Goal: Task Accomplishment & Management: Manage account settings

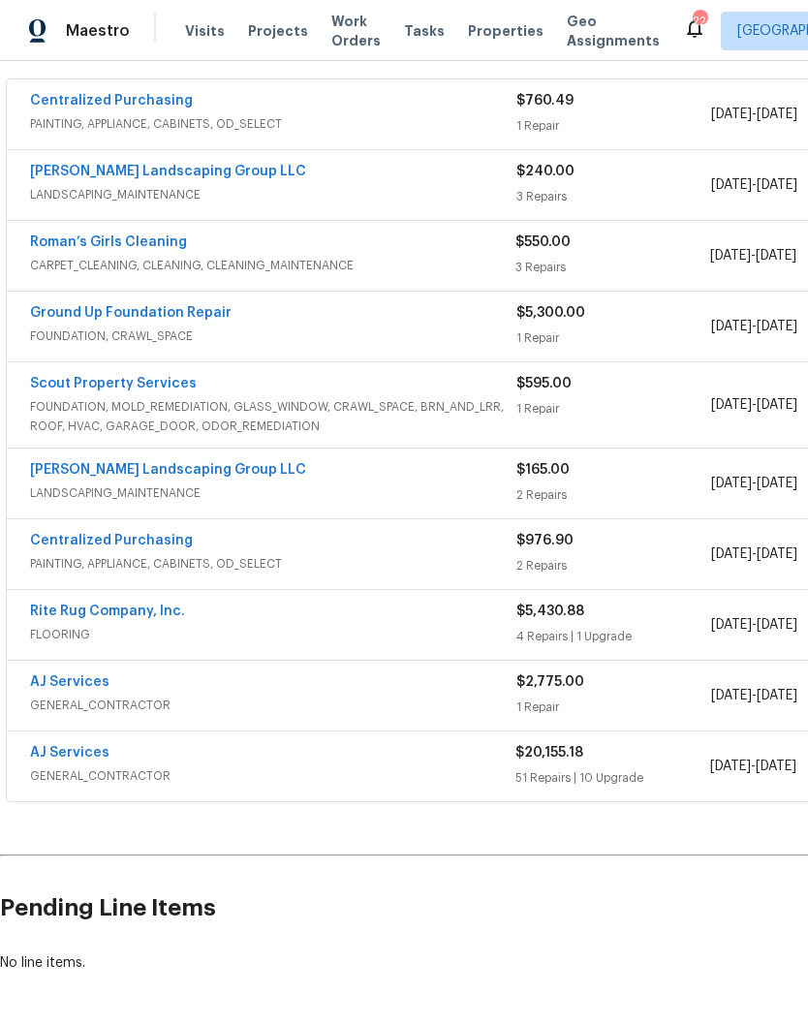
scroll to position [352, 0]
click at [90, 747] on link "AJ Services" at bounding box center [69, 754] width 79 height 14
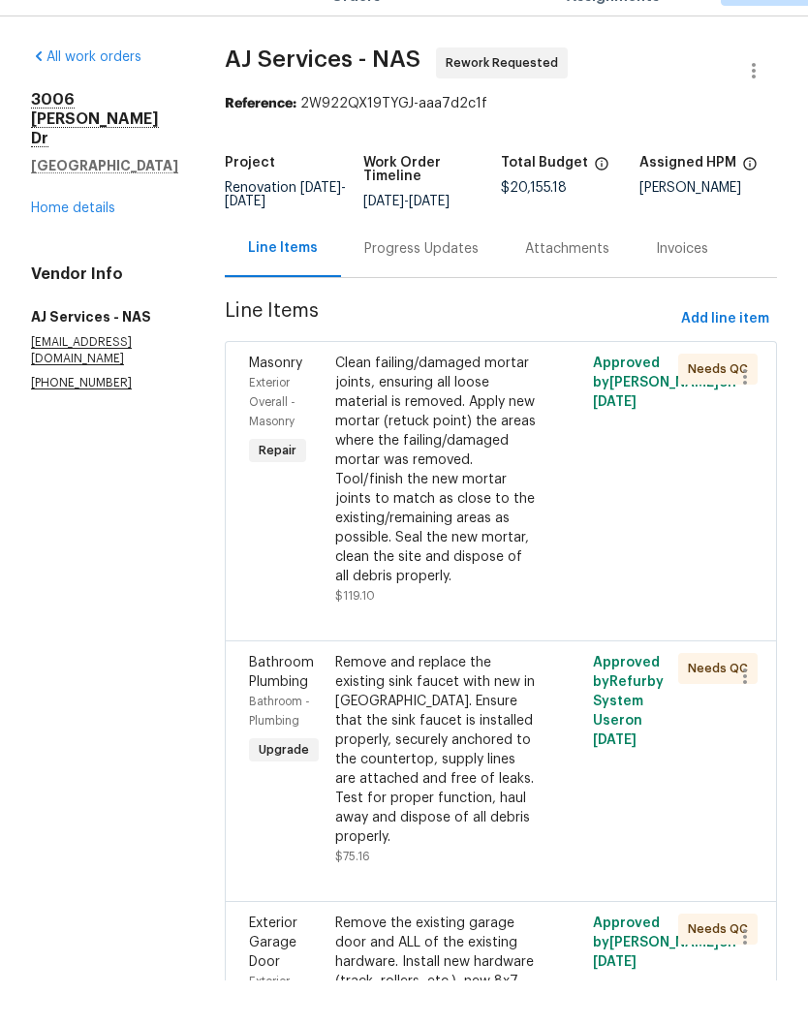
scroll to position [45, 0]
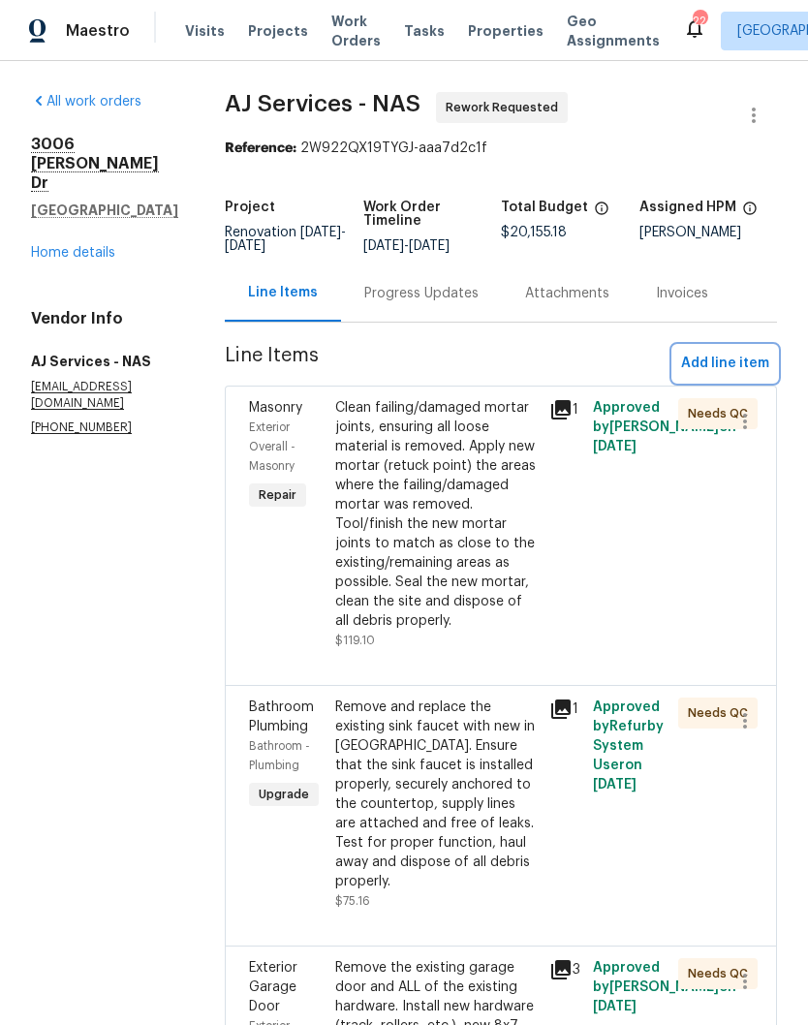
click at [758, 352] on span "Add line item" at bounding box center [725, 364] width 88 height 24
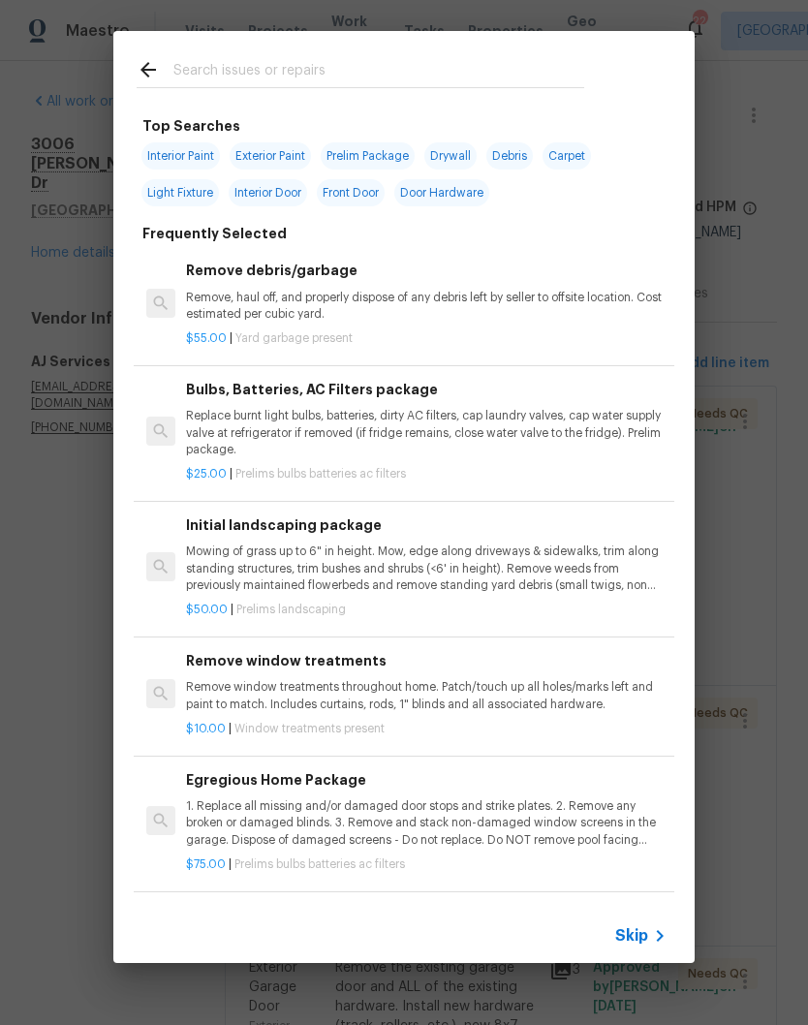
click at [352, 67] on input "text" at bounding box center [378, 72] width 411 height 29
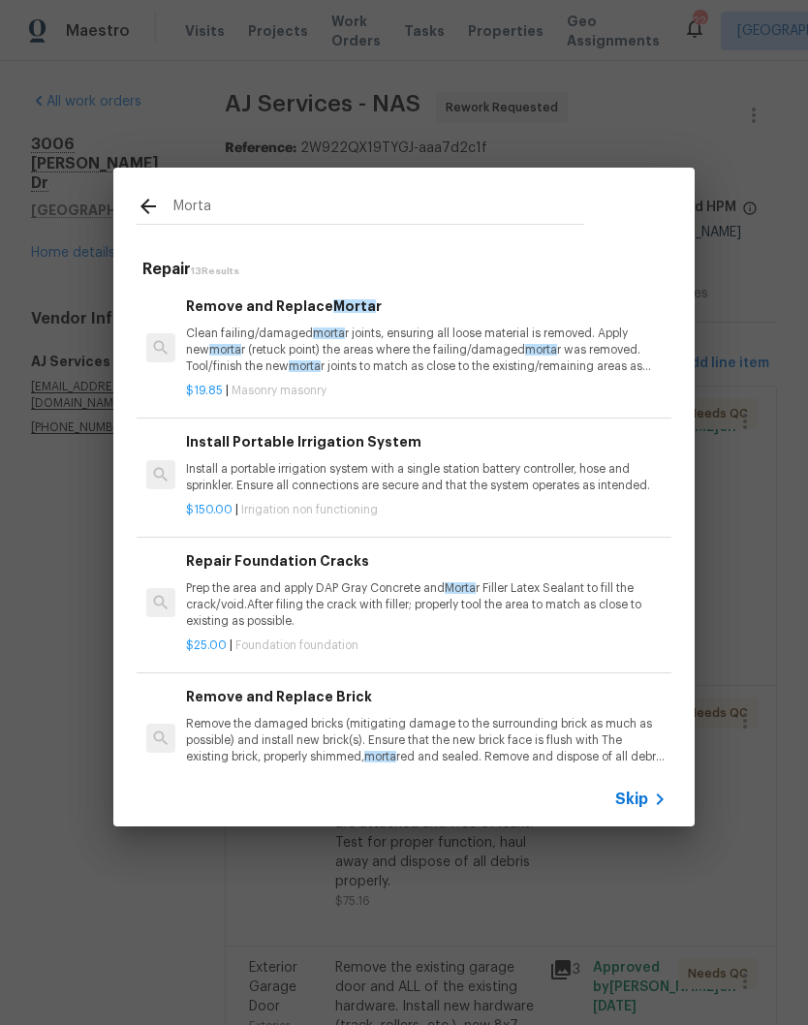
type input "Mort"
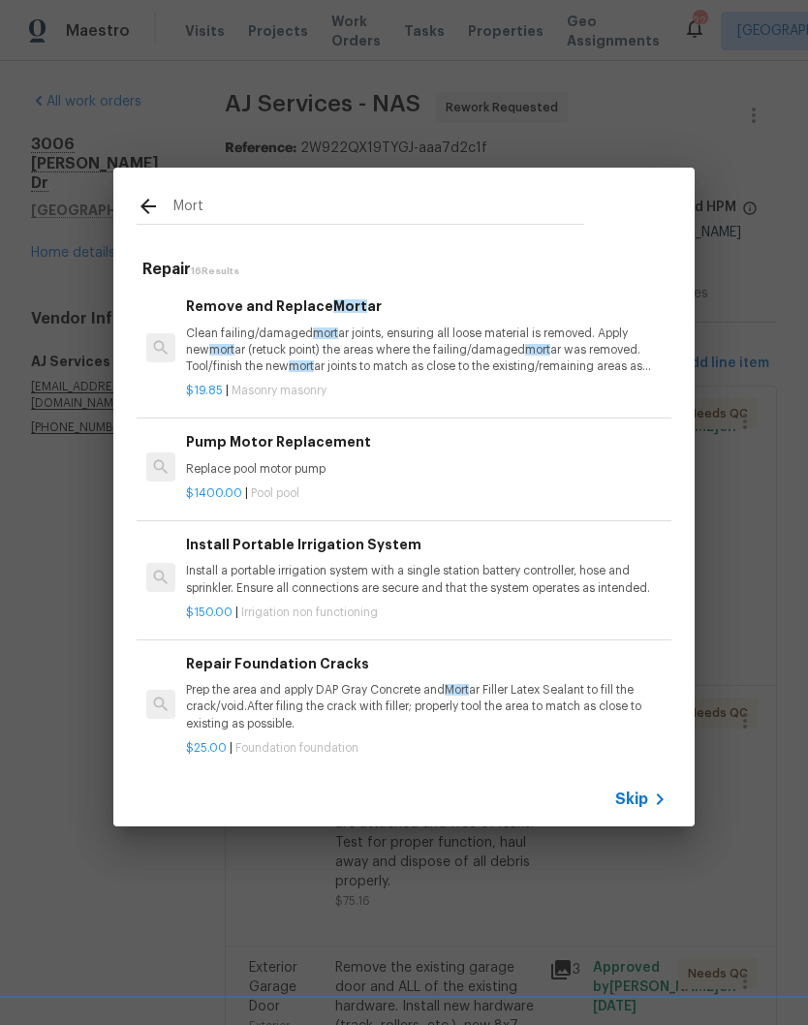
click at [322, 331] on span "mort" at bounding box center [325, 333] width 25 height 12
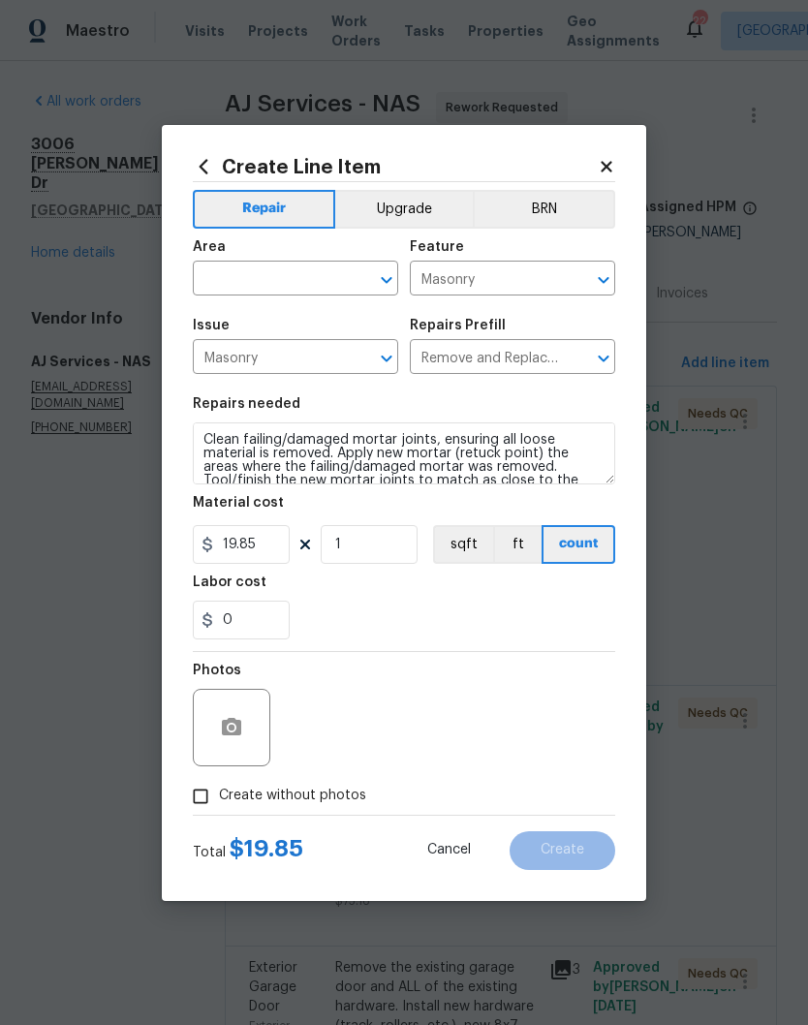
click at [341, 268] on input "text" at bounding box center [268, 280] width 151 height 30
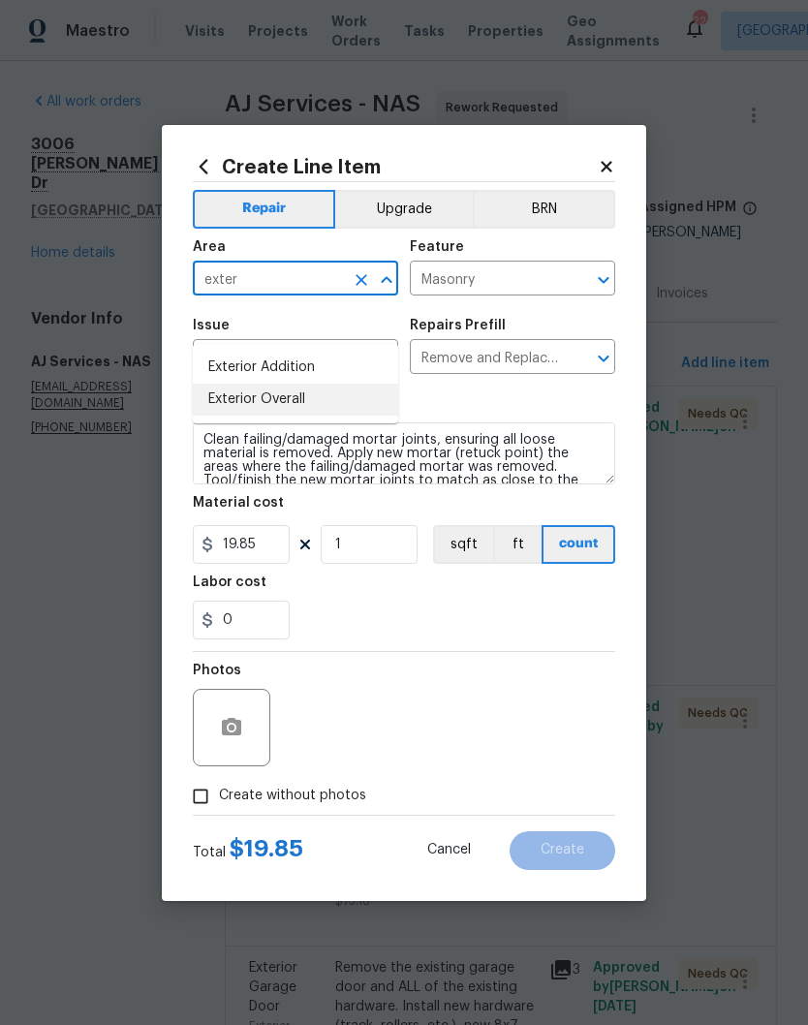
click at [302, 383] on li "Exterior Overall" at bounding box center [295, 399] width 205 height 32
type input "Exterior Overall"
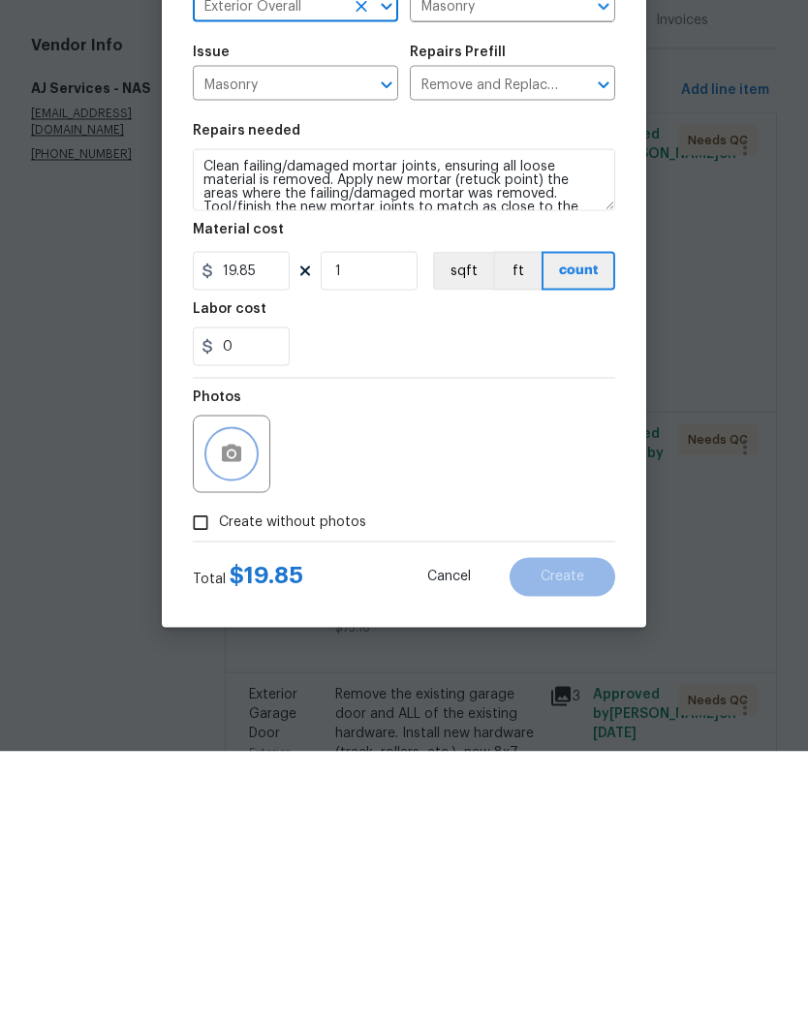
click at [244, 704] on button "button" at bounding box center [231, 727] width 46 height 46
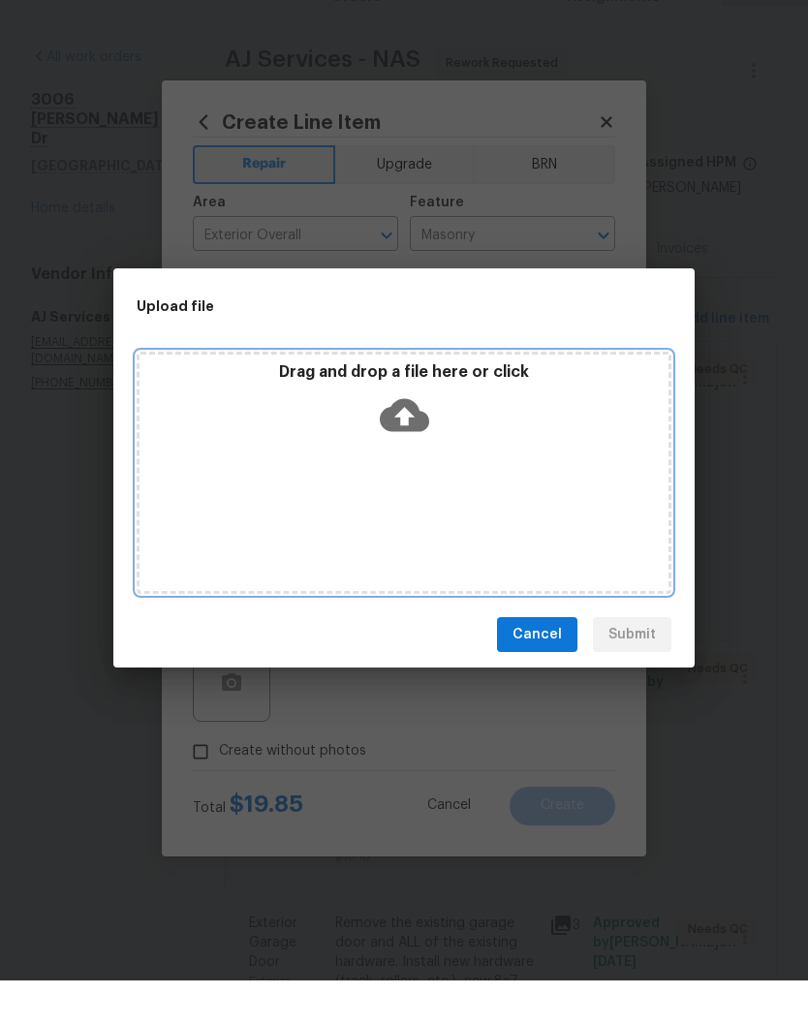
click at [523, 439] on div "Drag and drop a file here or click" at bounding box center [403, 448] width 529 height 83
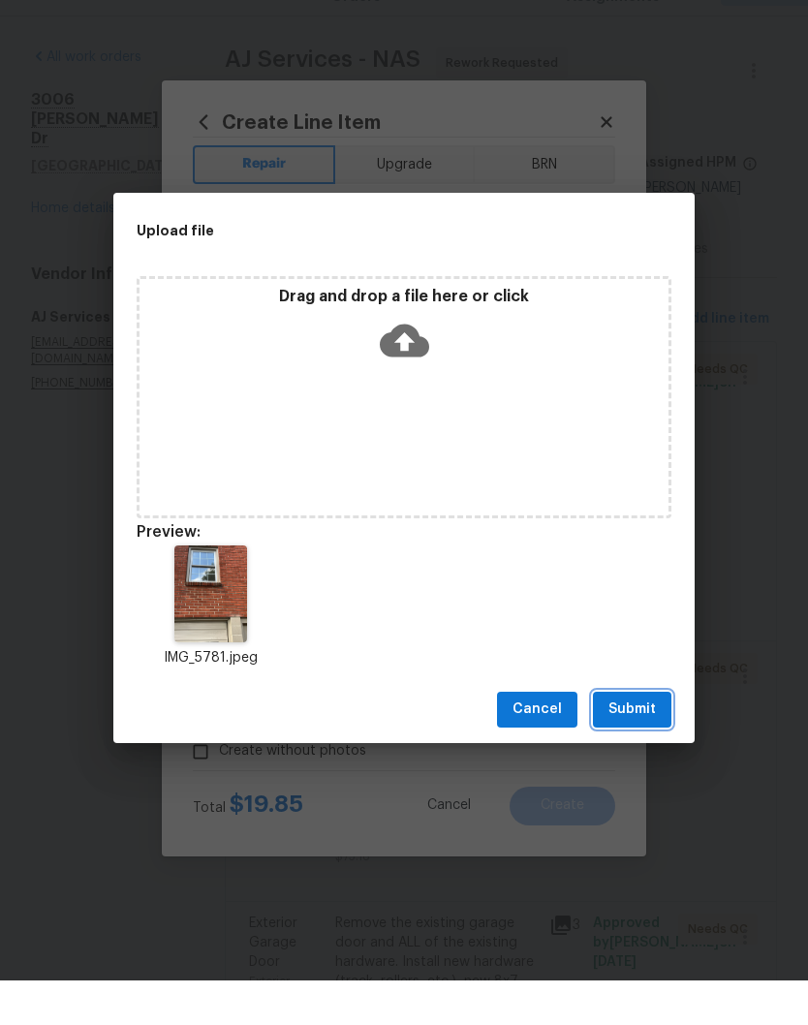
click at [644, 742] on span "Submit" at bounding box center [631, 754] width 47 height 24
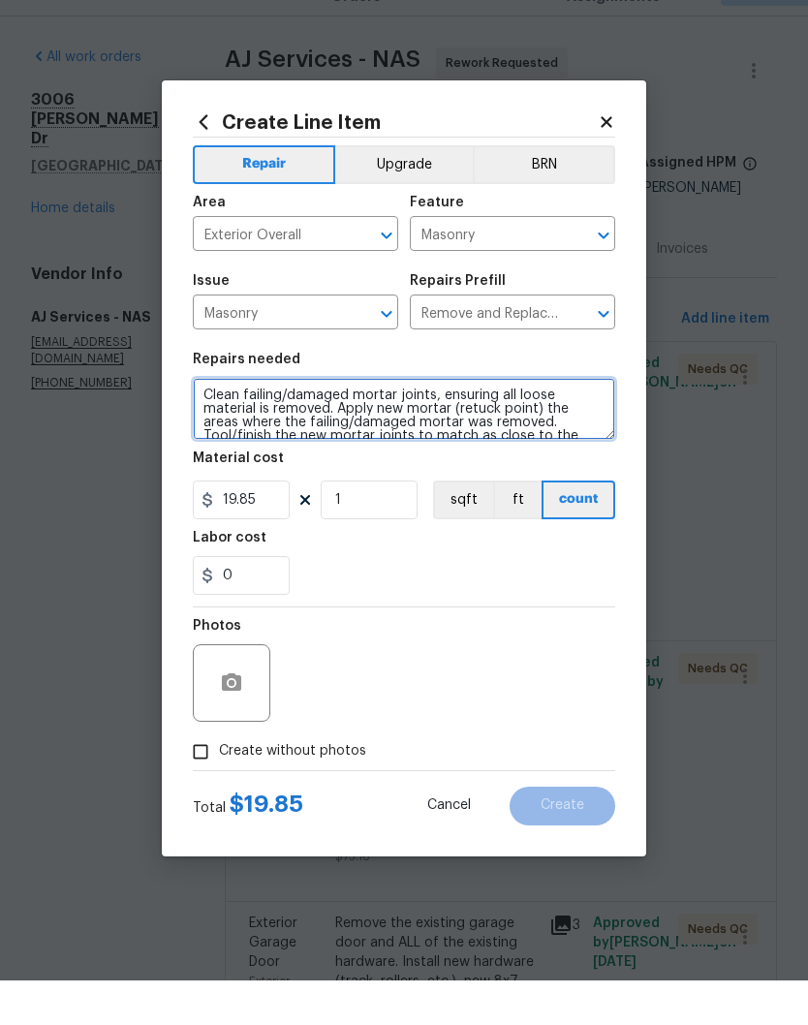
click at [213, 422] on textarea "Clean failing/damaged mortar joints, ensuring all loose material is removed. Ap…" at bounding box center [404, 453] width 422 height 62
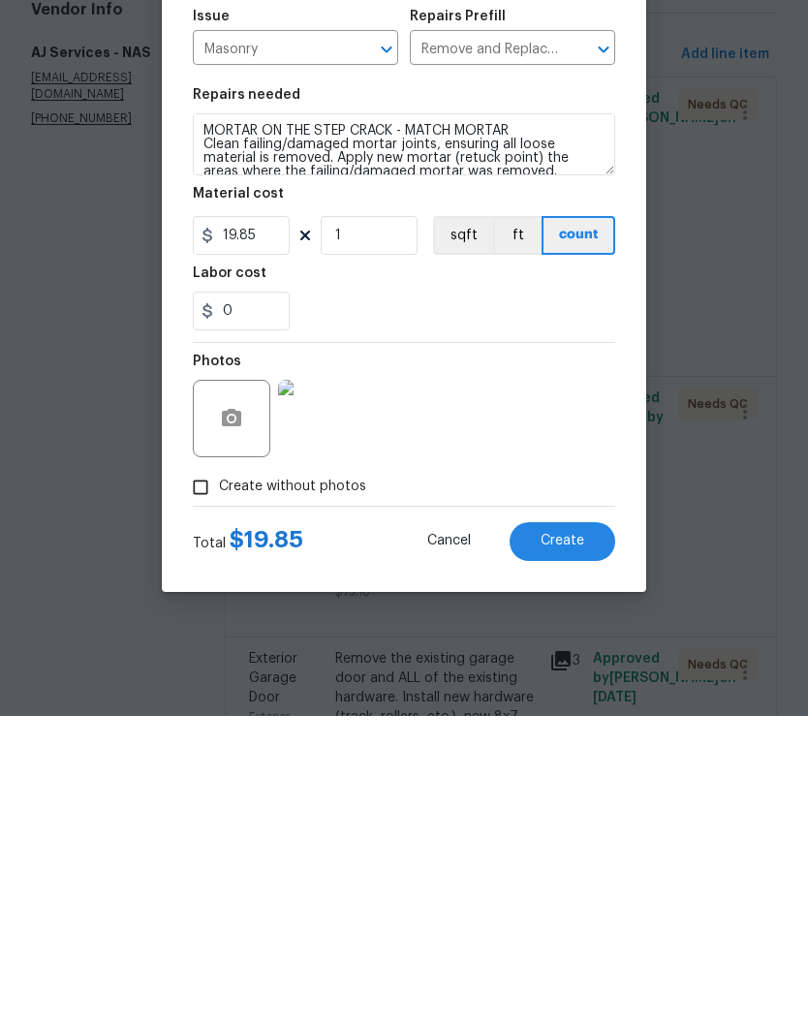
click at [339, 689] on img at bounding box center [316, 727] width 77 height 77
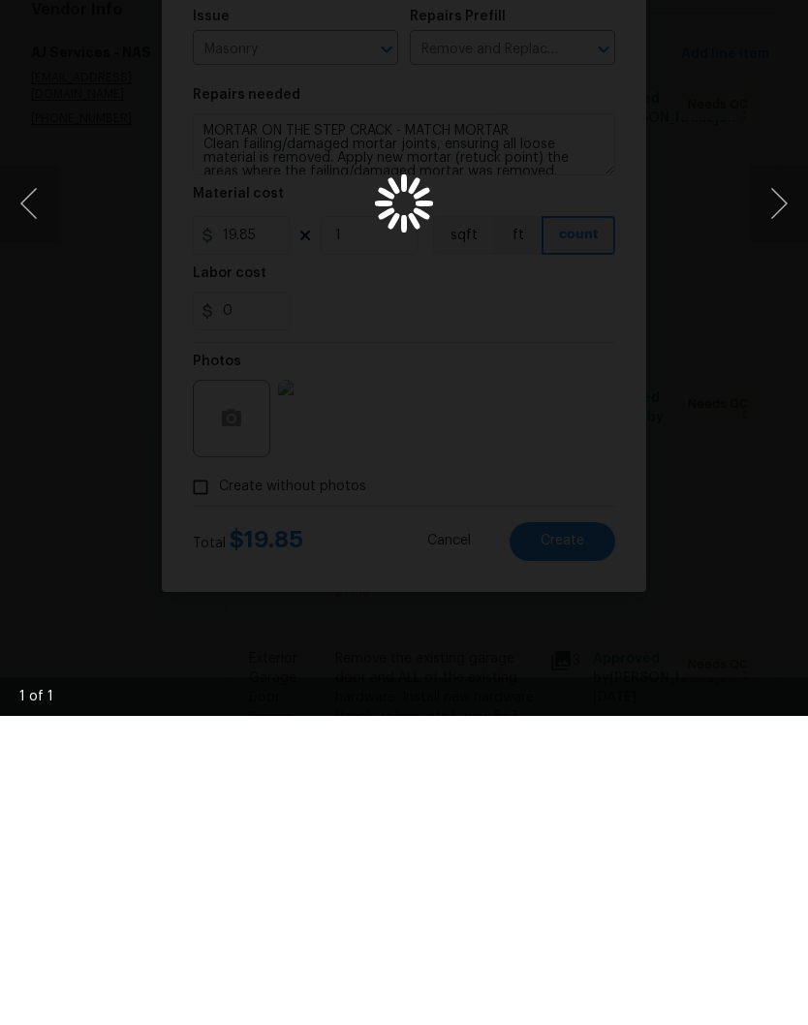
scroll to position [80, 0]
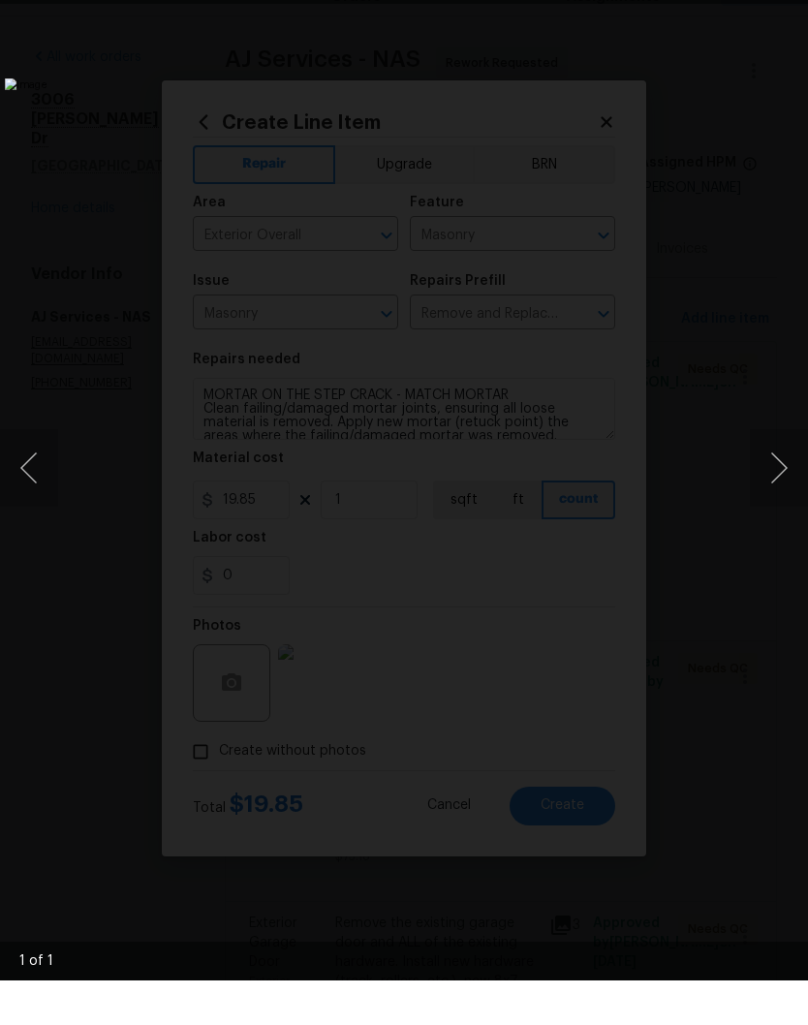
click at [796, 13] on div "Lightbox" at bounding box center [404, 512] width 808 height 1025
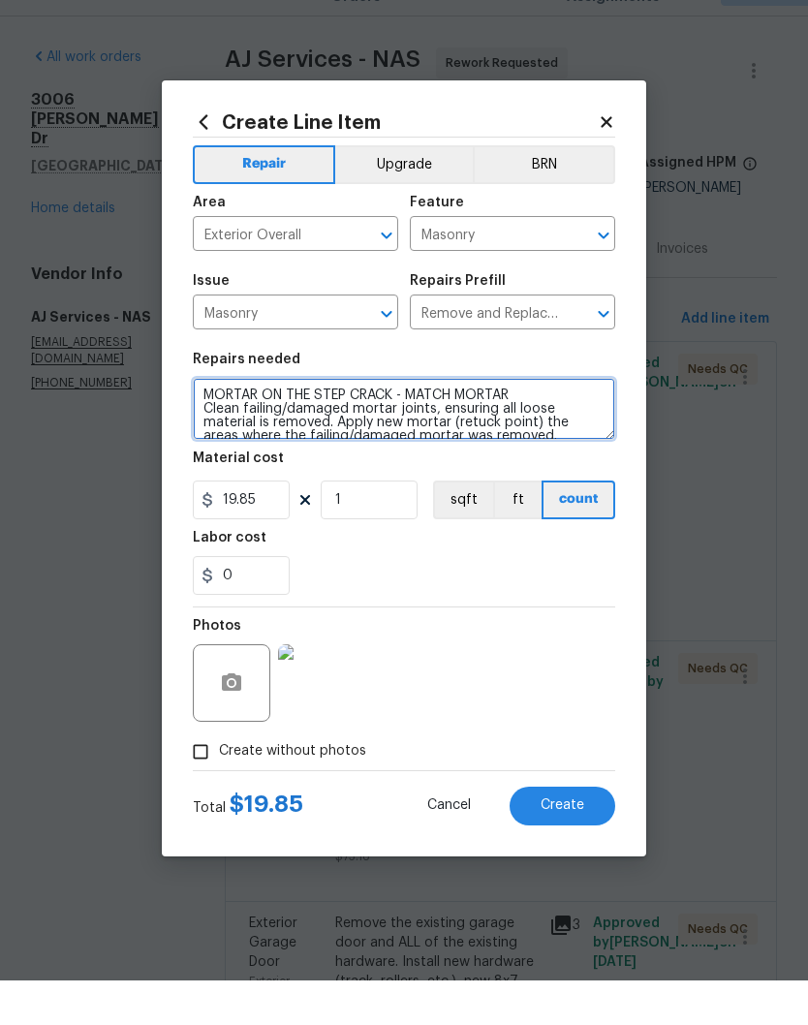
click at [388, 422] on textarea "MORTAR ON THE STEP CRACK - MATCH MORTAR Clean failing/damaged mortar joints, en…" at bounding box center [404, 453] width 422 height 62
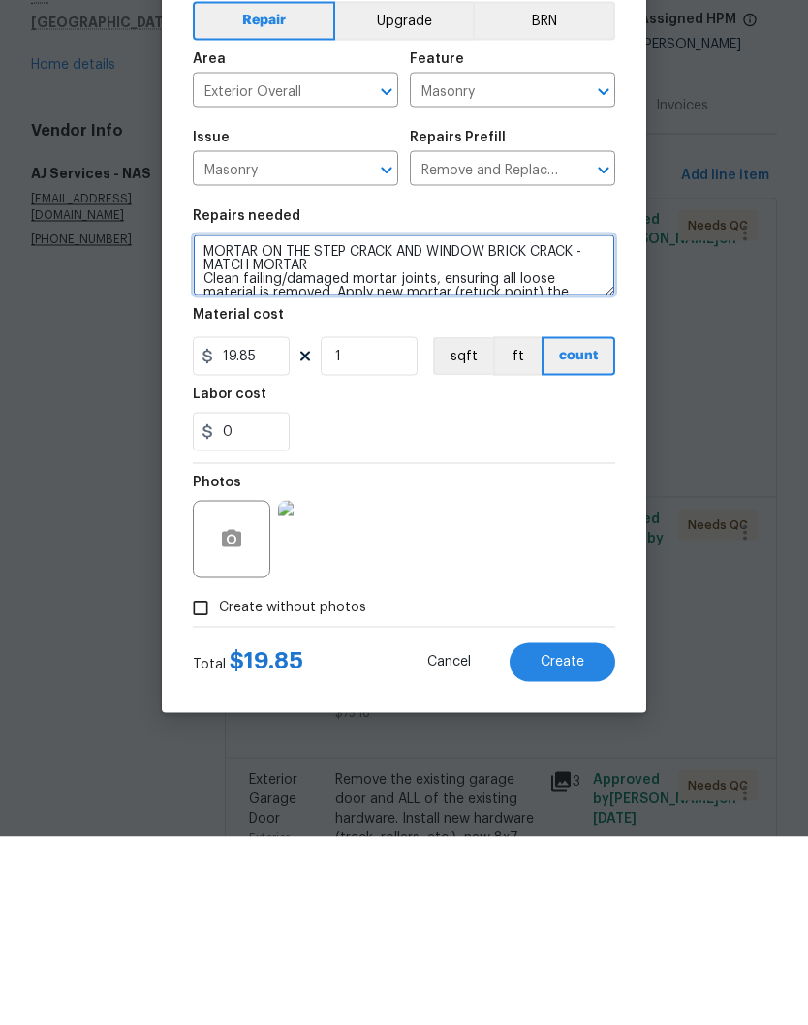
type textarea "MORTAR ON THE STEP CRACK AND WINDOW BRICK CRACK - MATCH MORTAR Clean failing/da…"
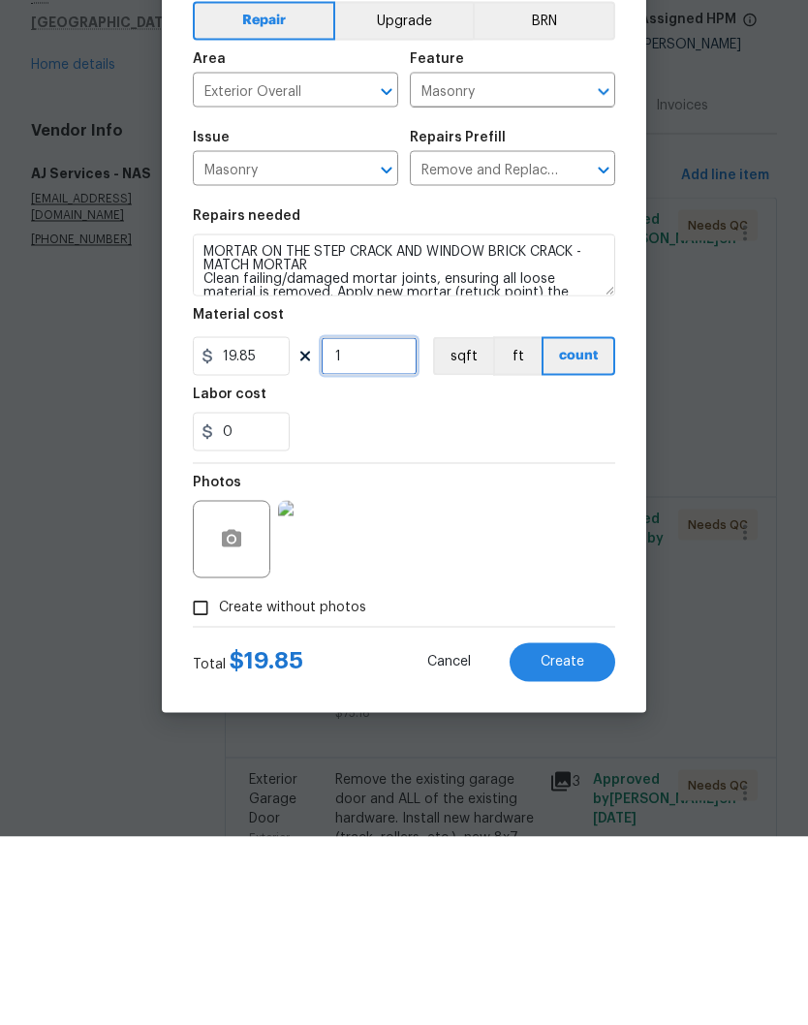
click at [370, 525] on input "1" at bounding box center [369, 544] width 97 height 39
type input "5"
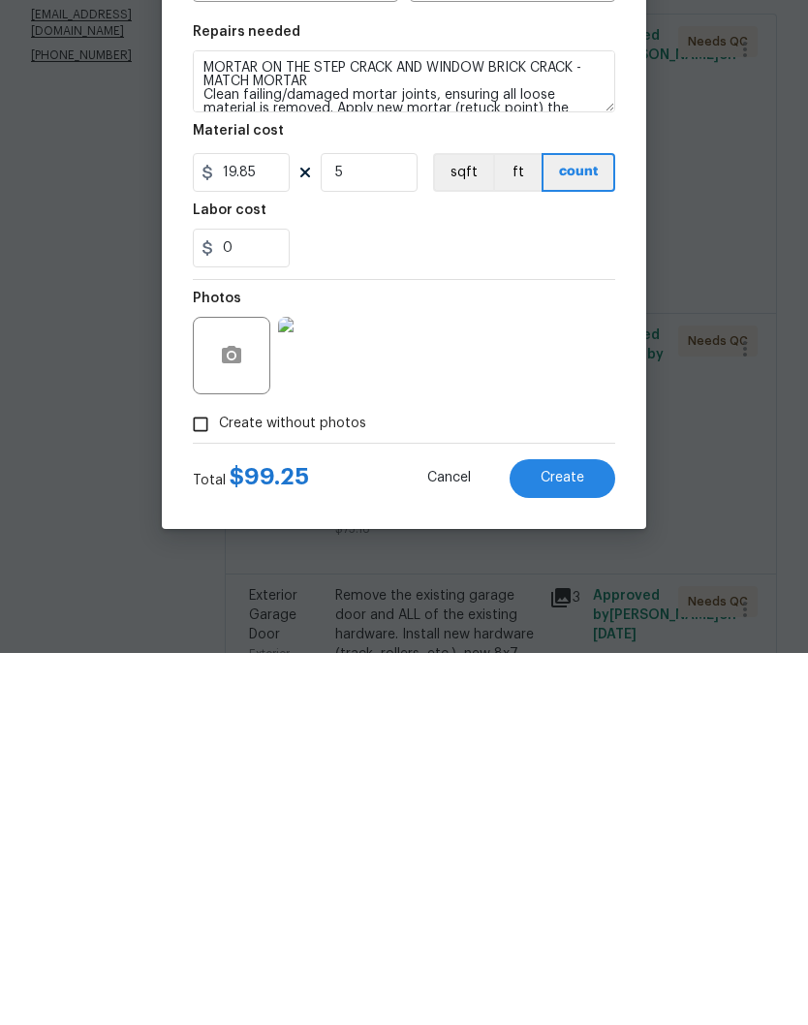
click at [580, 842] on span "Create" at bounding box center [562, 849] width 44 height 15
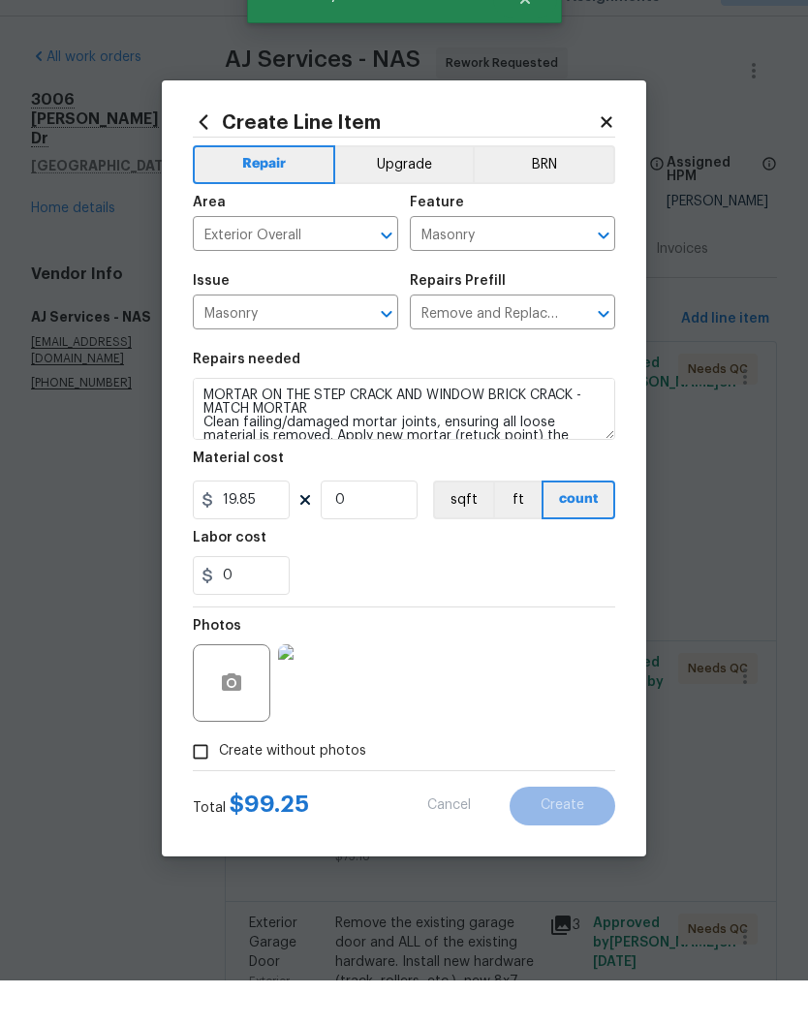
scroll to position [0, 0]
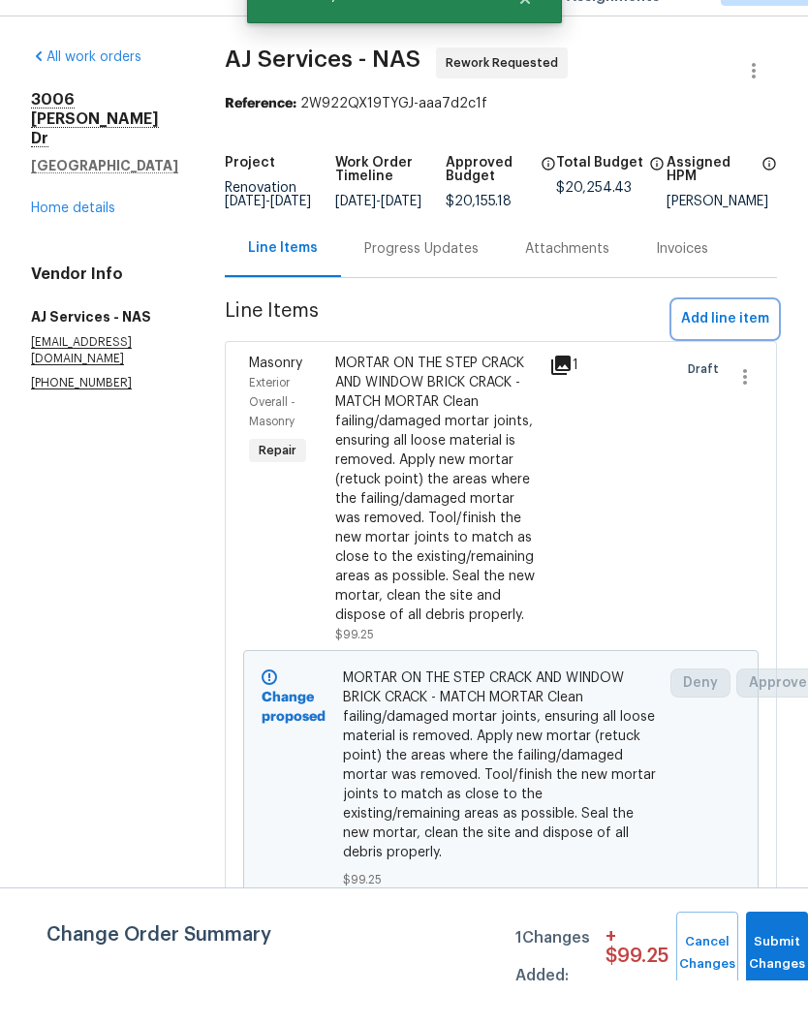
click at [747, 352] on span "Add line item" at bounding box center [725, 364] width 88 height 24
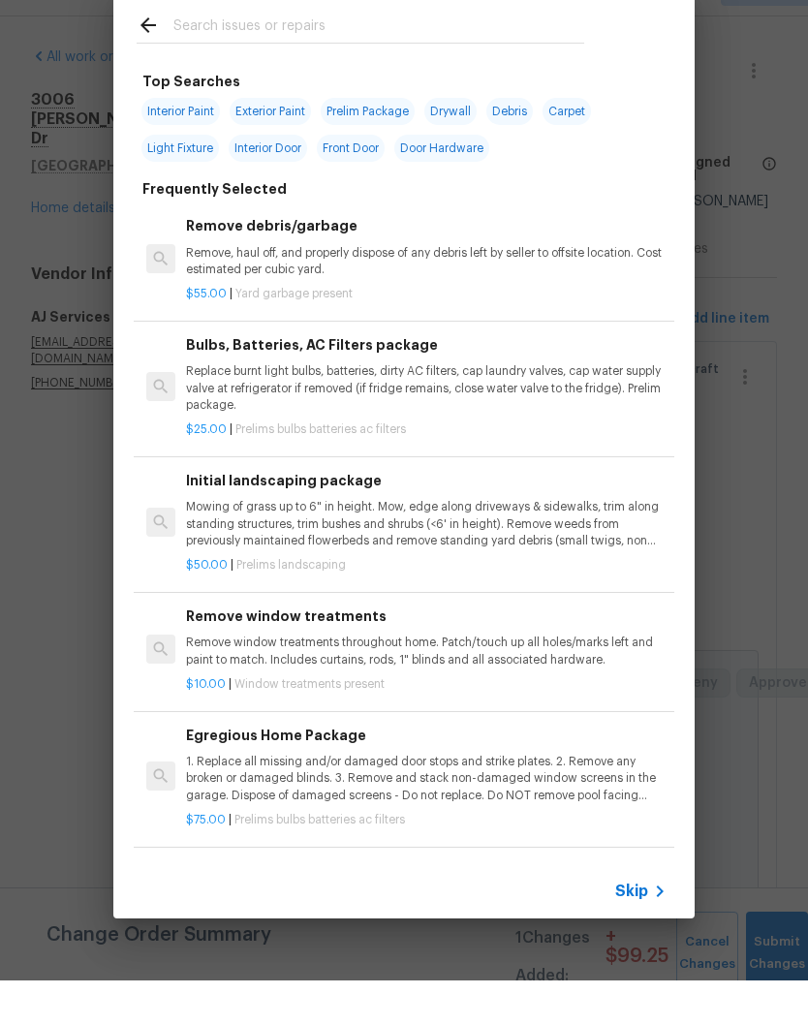
click at [417, 58] on input "text" at bounding box center [378, 72] width 411 height 29
type input "Weather"
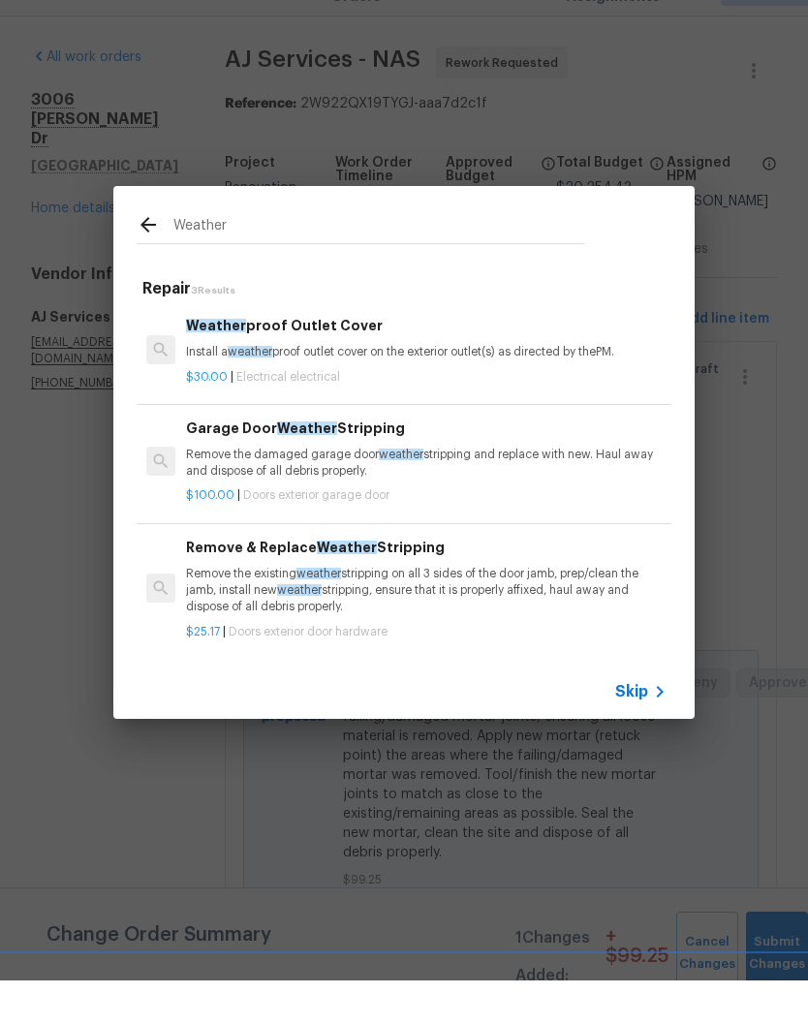
click at [414, 581] on h6 "Remove & Replace Weather Stripping" at bounding box center [426, 591] width 480 height 21
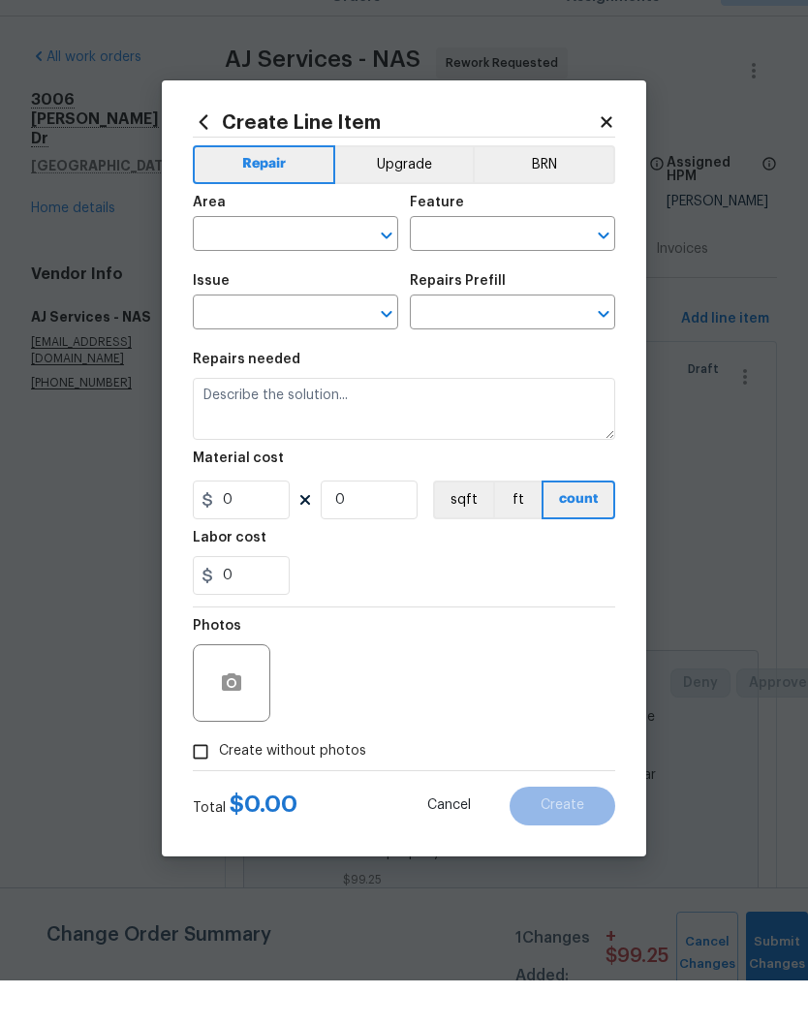
type input "Interior Door"
type input "Exterior Door Hardware"
type textarea "Remove the existing weather stripping on all 3 sides of the door jamb, prep/cle…"
type input "1"
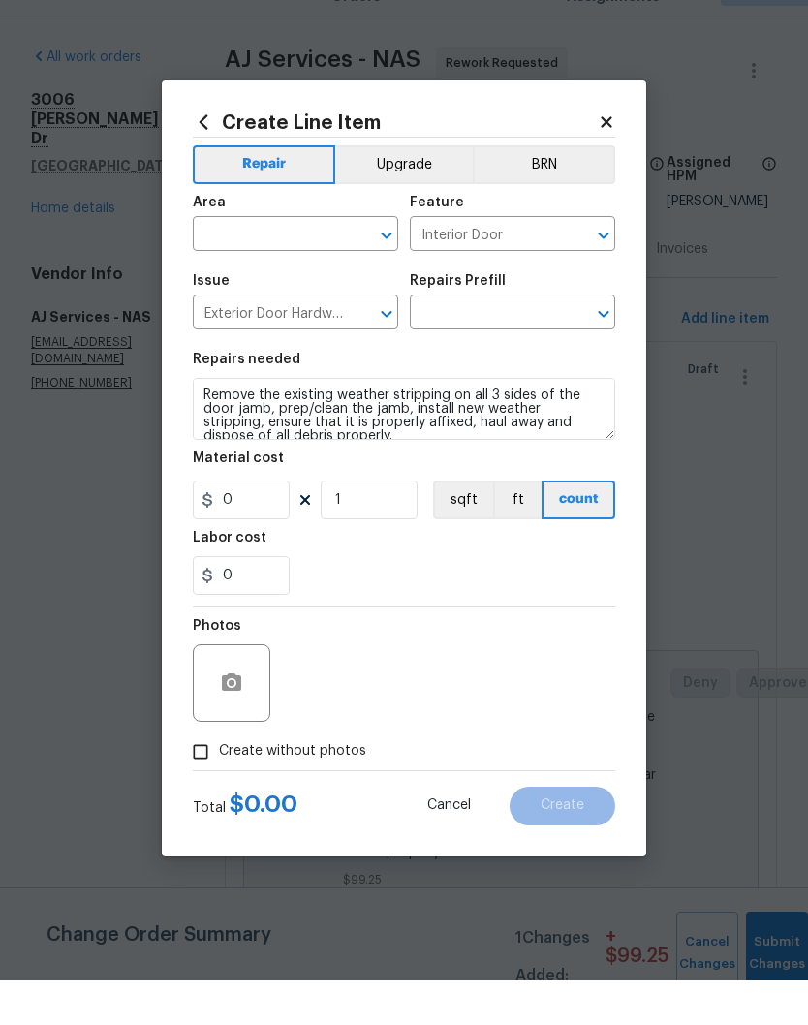
type input "Remove & Replace Weather Stripping $25.17"
type input "25.17"
click at [351, 266] on button "Clear" at bounding box center [361, 279] width 27 height 27
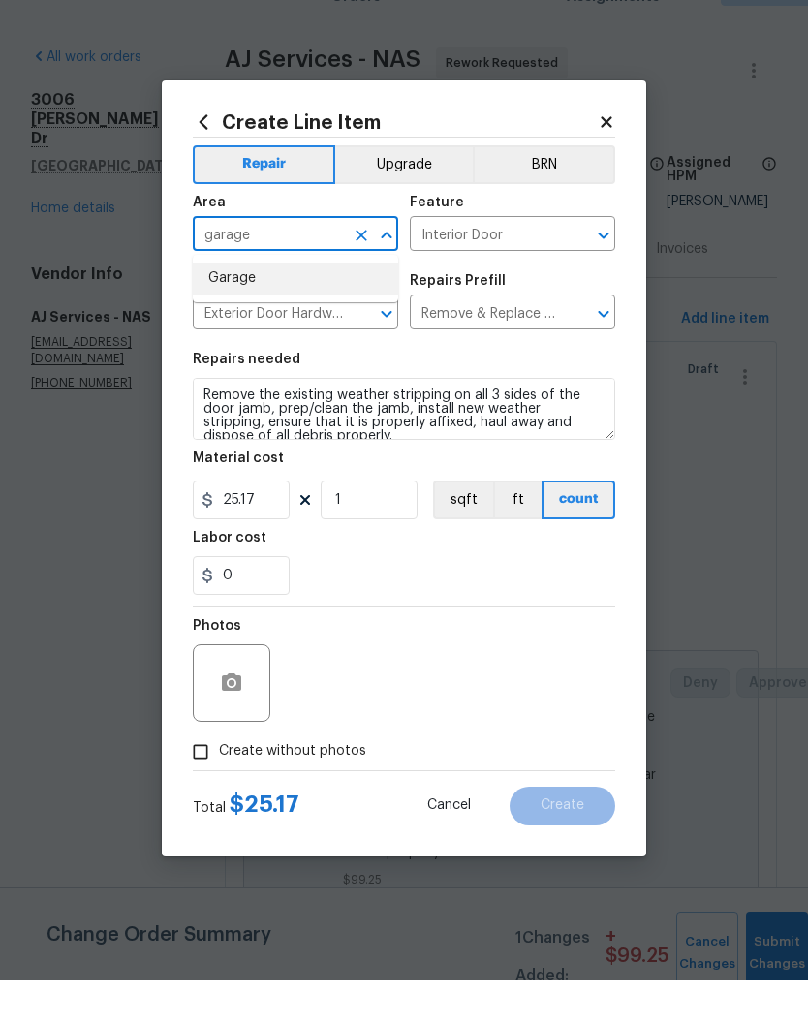
click at [249, 307] on li "Garage" at bounding box center [295, 323] width 205 height 32
type input "Garage"
click at [569, 270] on icon "Clear" at bounding box center [577, 279] width 19 height 19
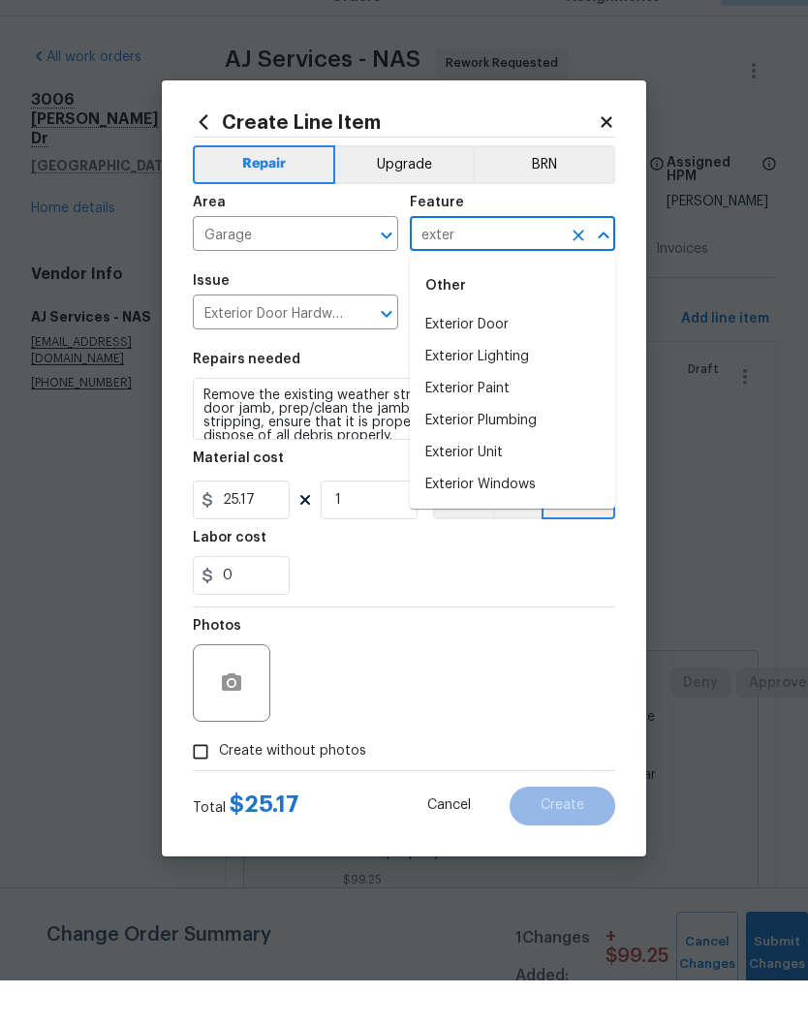
click at [497, 353] on li "Exterior Door" at bounding box center [512, 369] width 205 height 32
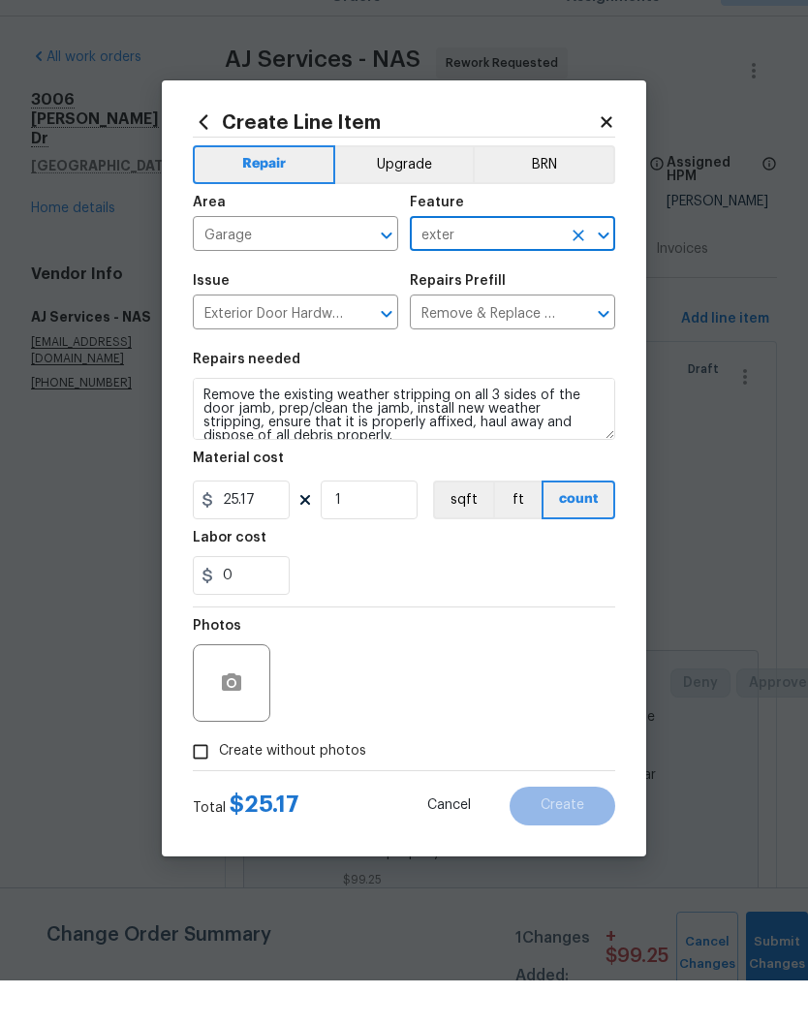
type input "Exterior Door"
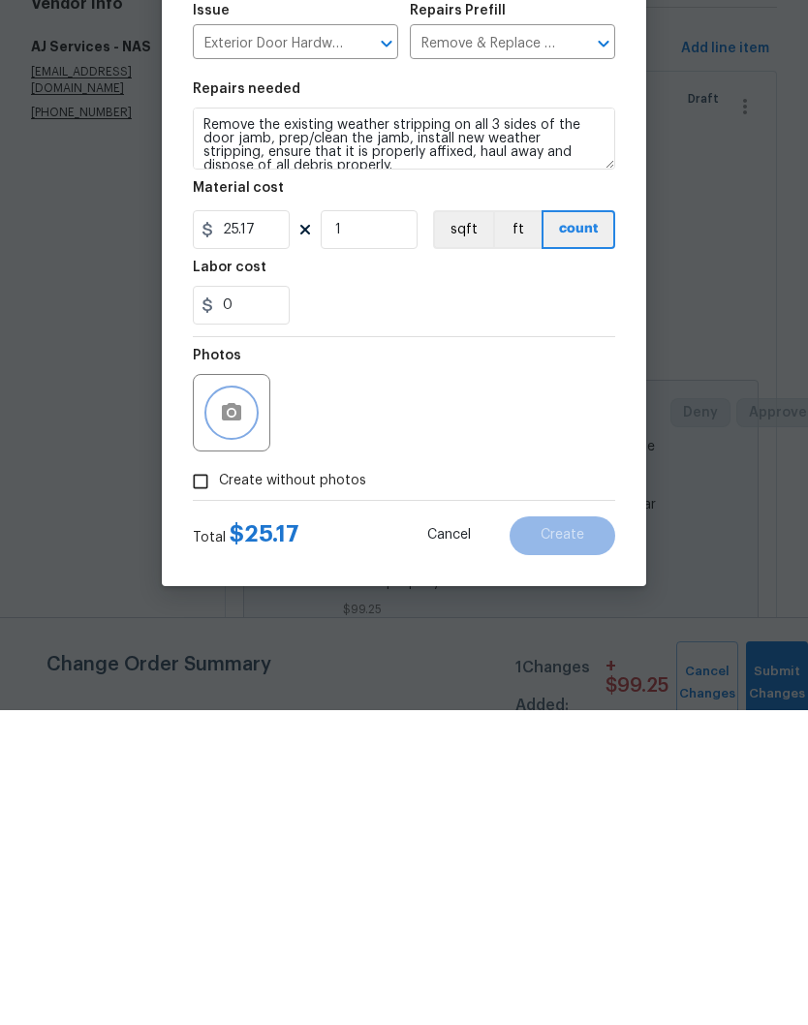
click at [246, 704] on button "button" at bounding box center [231, 727] width 46 height 46
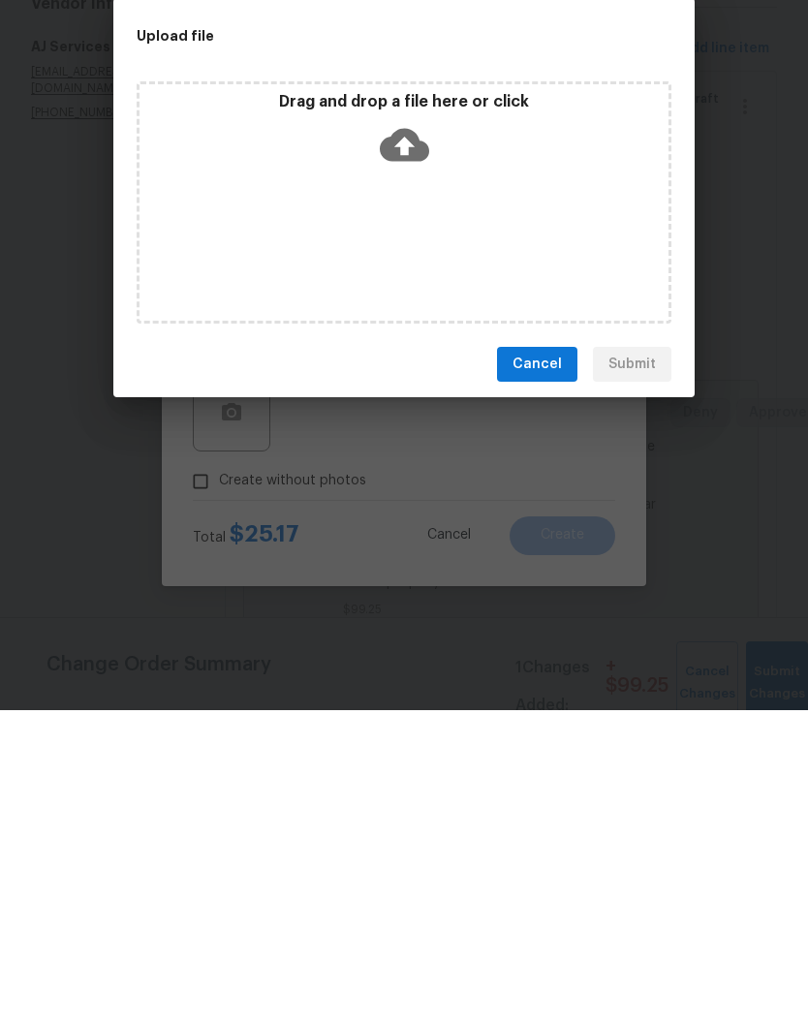
scroll to position [80, 0]
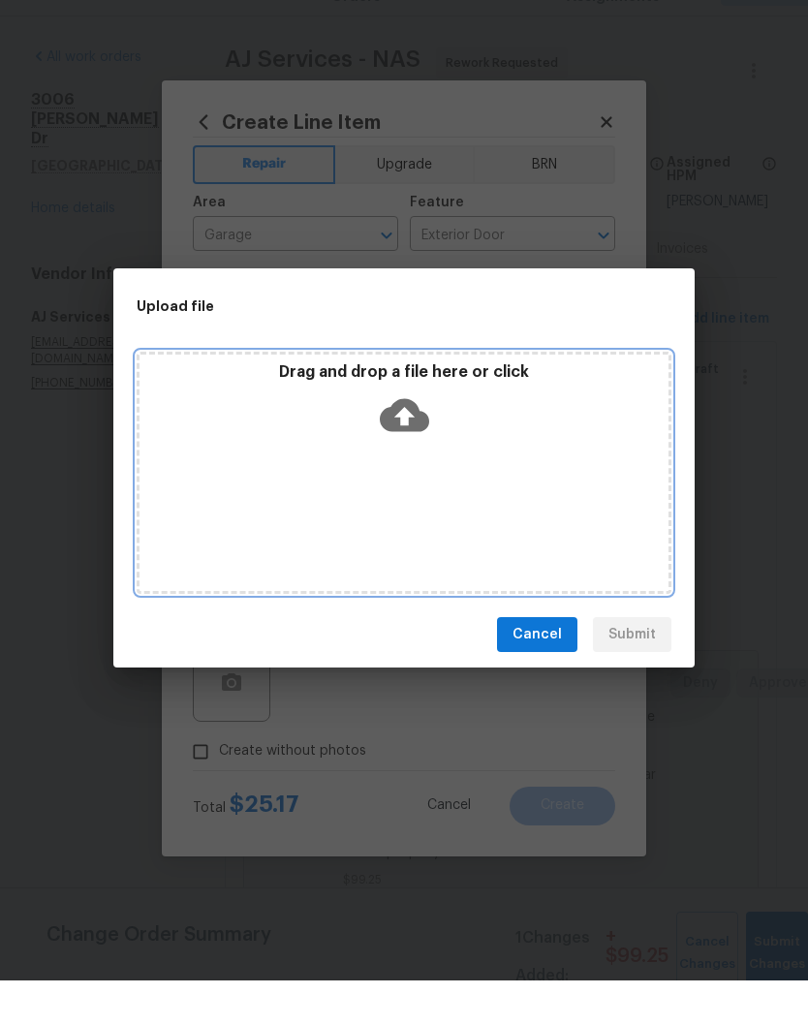
click at [517, 440] on div "Drag and drop a file here or click" at bounding box center [403, 448] width 529 height 83
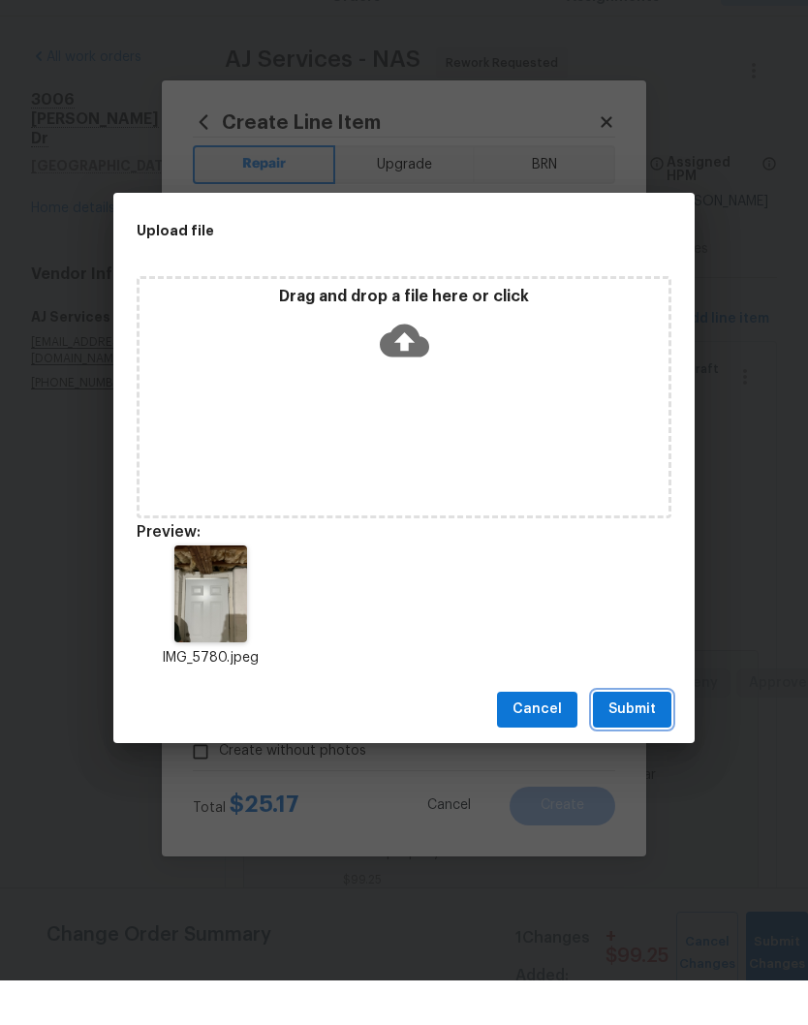
click at [642, 742] on span "Submit" at bounding box center [631, 754] width 47 height 24
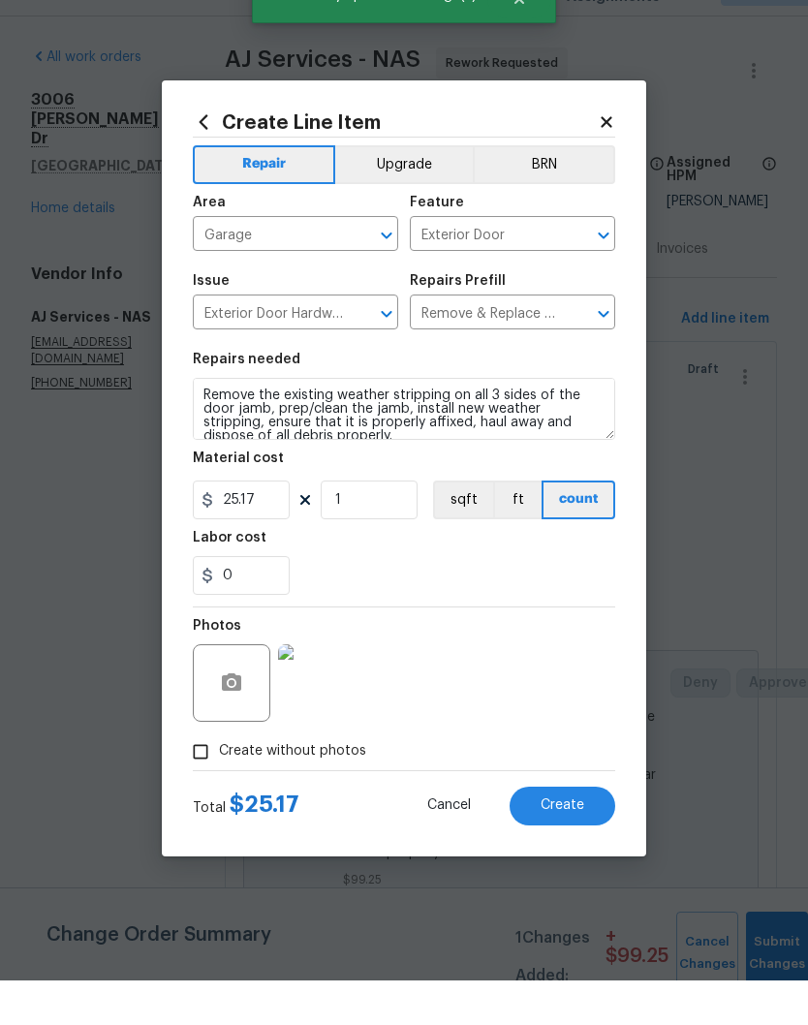
click at [575, 842] on span "Create" at bounding box center [562, 849] width 44 height 15
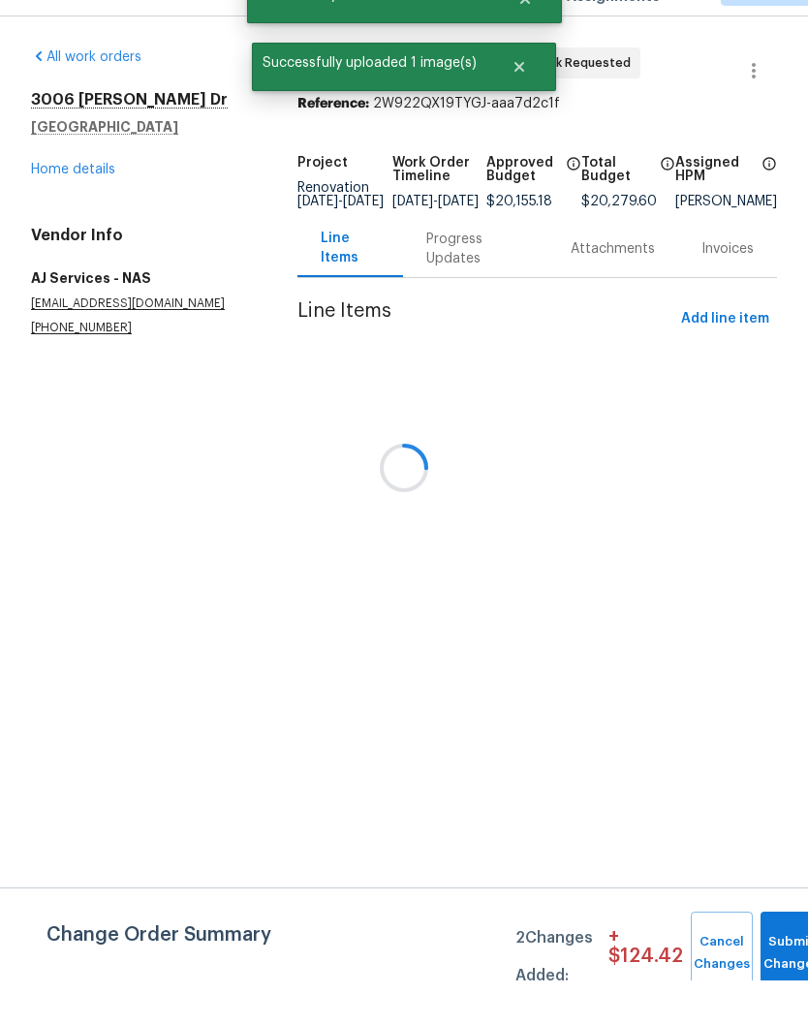
scroll to position [0, 0]
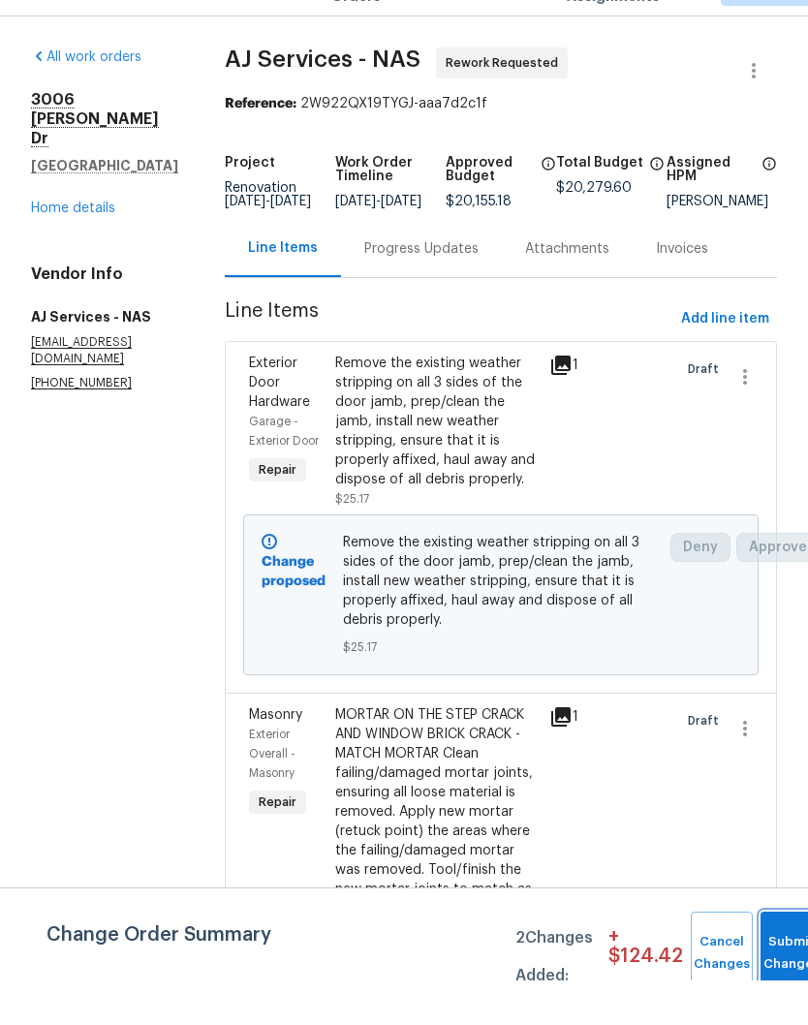
click at [781, 956] on button "Submit Changes" at bounding box center [791, 997] width 62 height 83
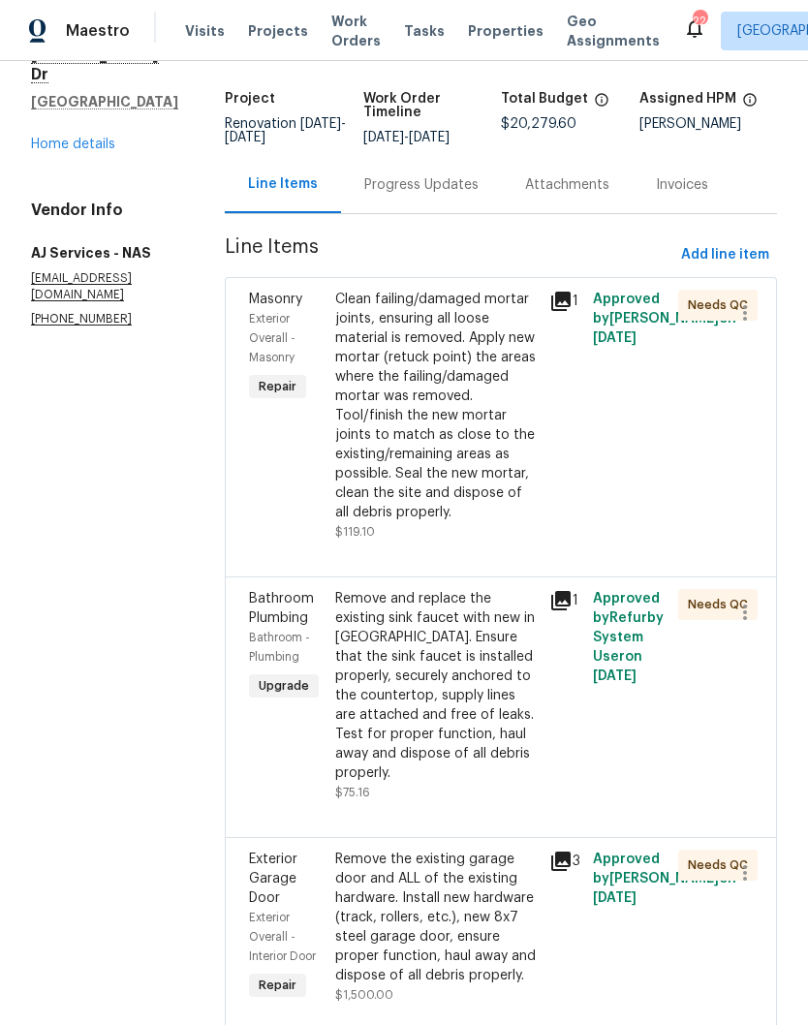
scroll to position [114, 0]
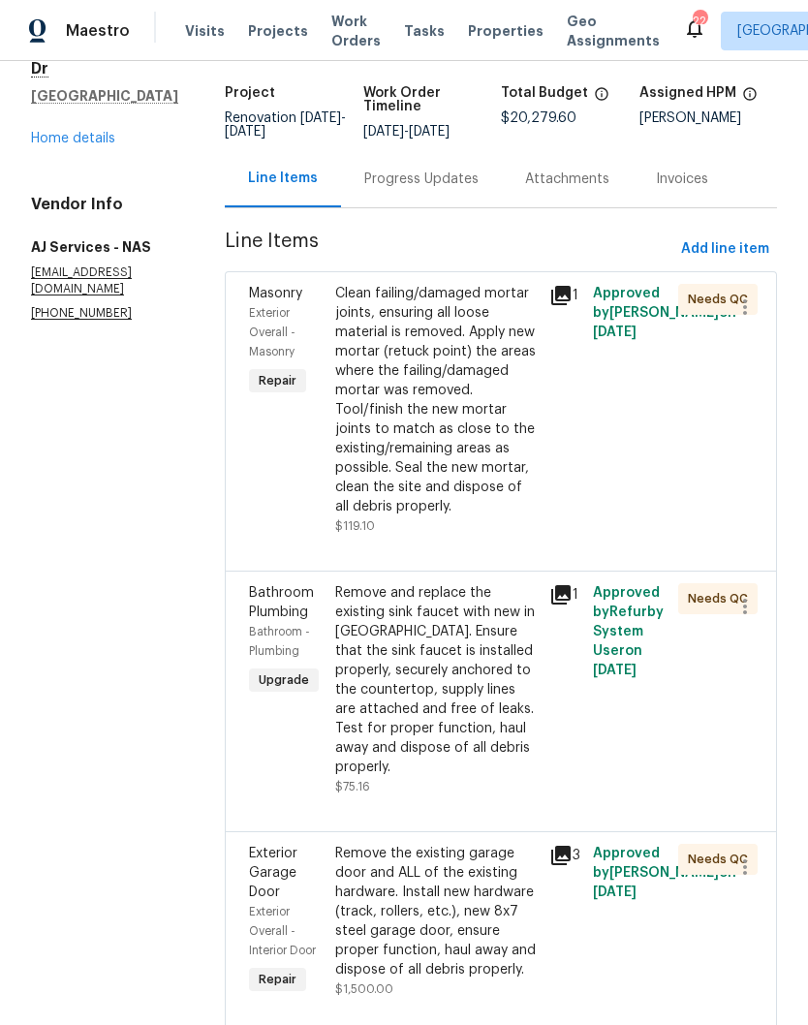
click at [456, 630] on div "Remove and replace the existing sink faucet with new in BN. Ensure that the sin…" at bounding box center [436, 680] width 203 height 194
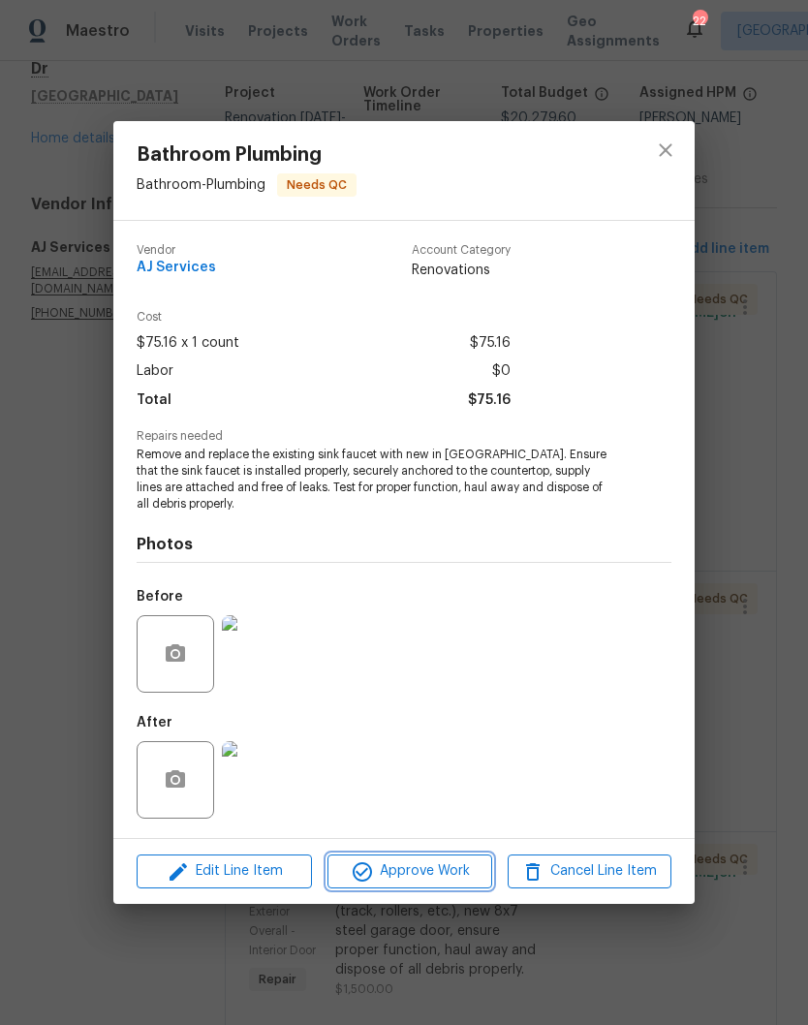
click at [445, 860] on span "Approve Work" at bounding box center [409, 871] width 152 height 24
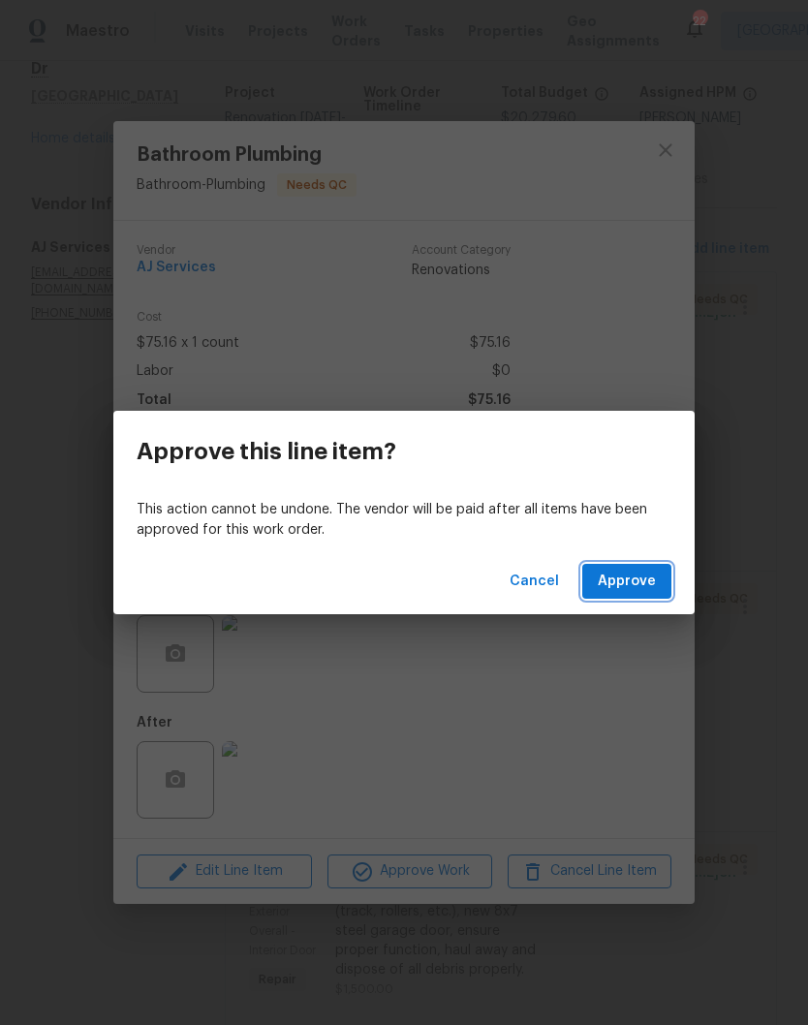
click at [637, 583] on span "Approve" at bounding box center [626, 581] width 58 height 24
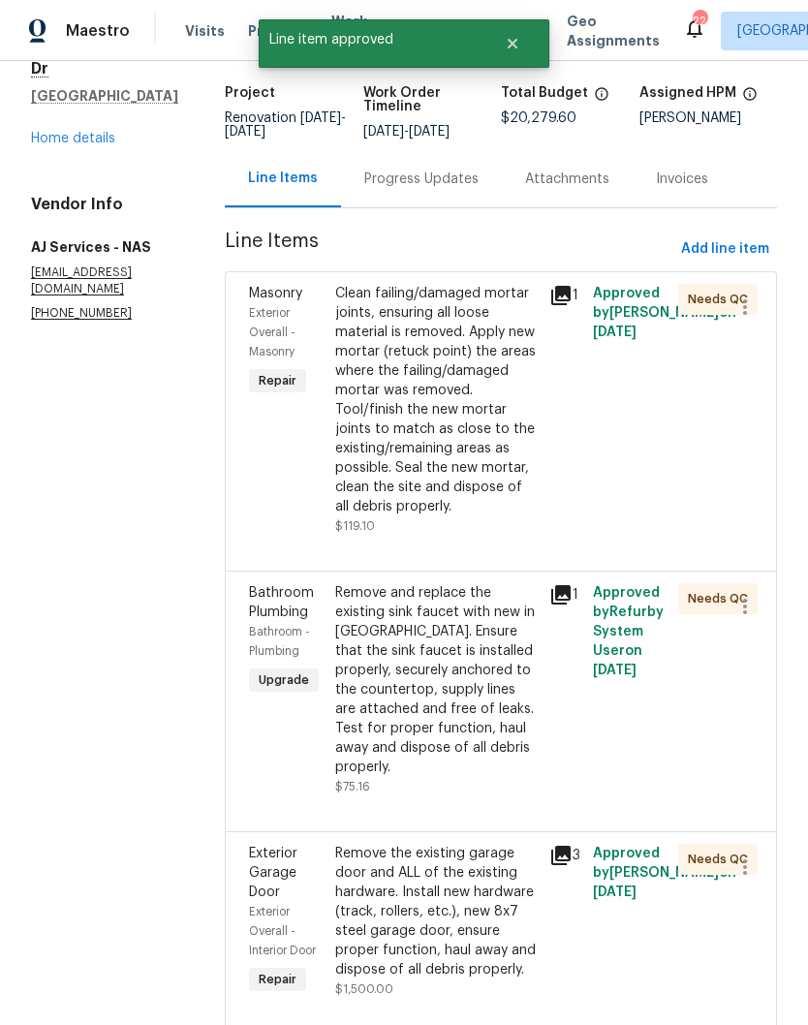
scroll to position [0, 0]
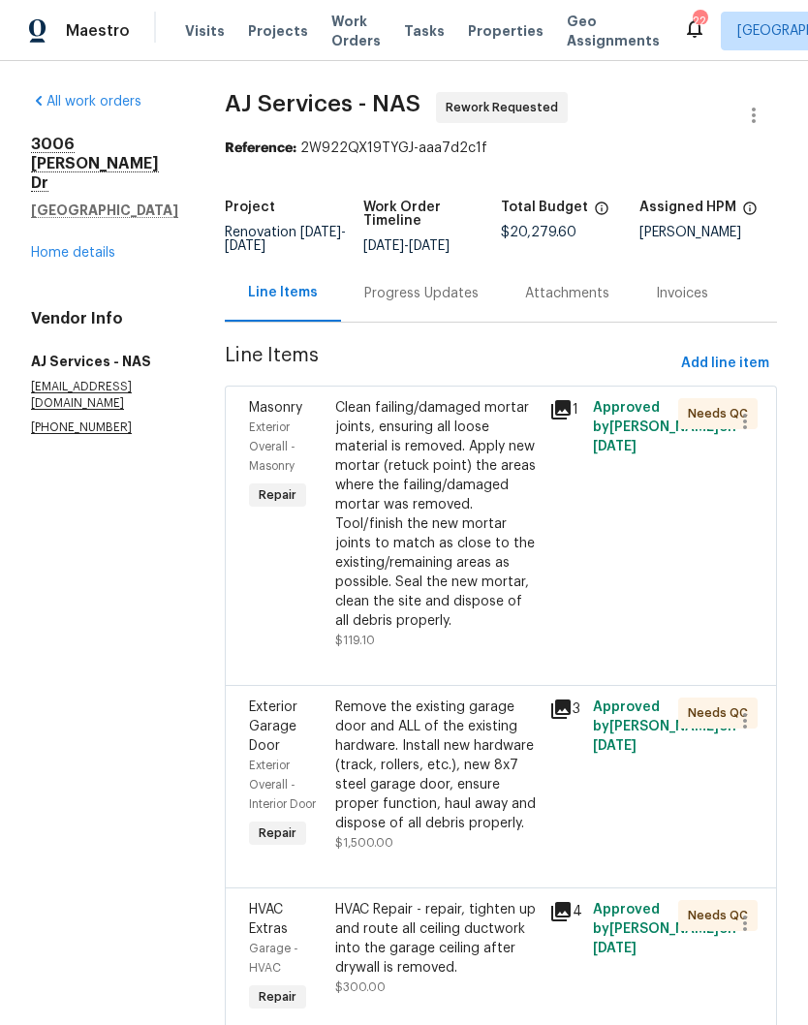
click at [455, 743] on div "Remove the existing garage door and ALL of the existing hardware. Install new h…" at bounding box center [436, 765] width 203 height 136
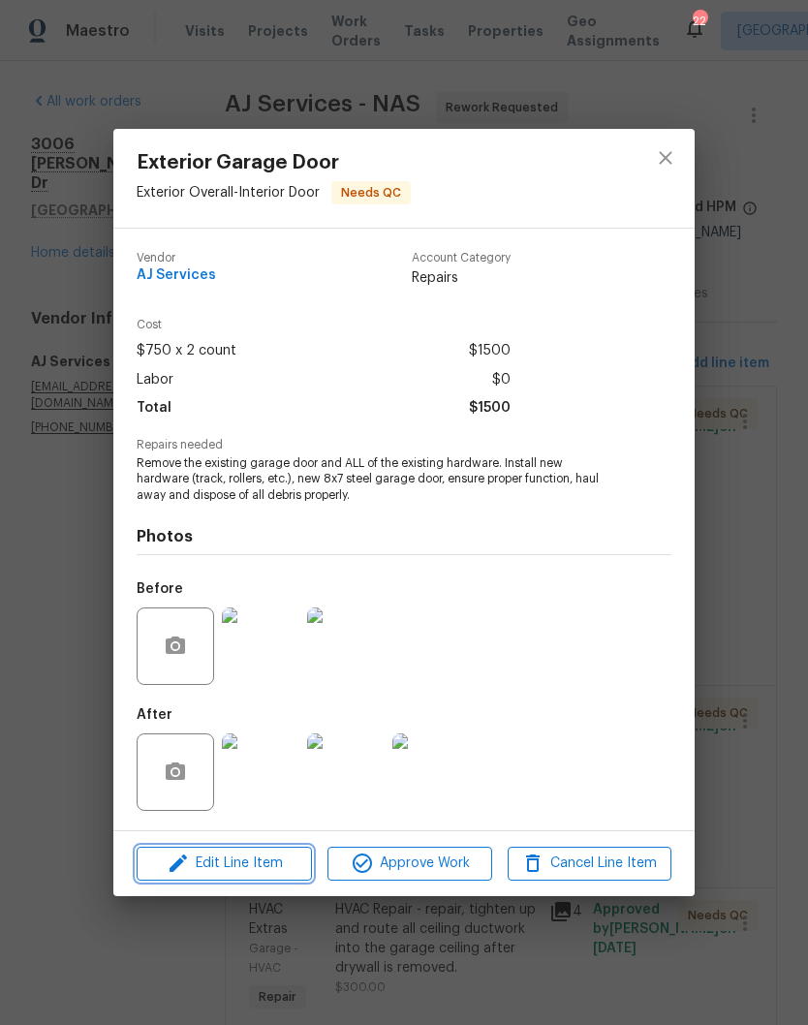
click at [260, 866] on span "Edit Line Item" at bounding box center [224, 863] width 164 height 24
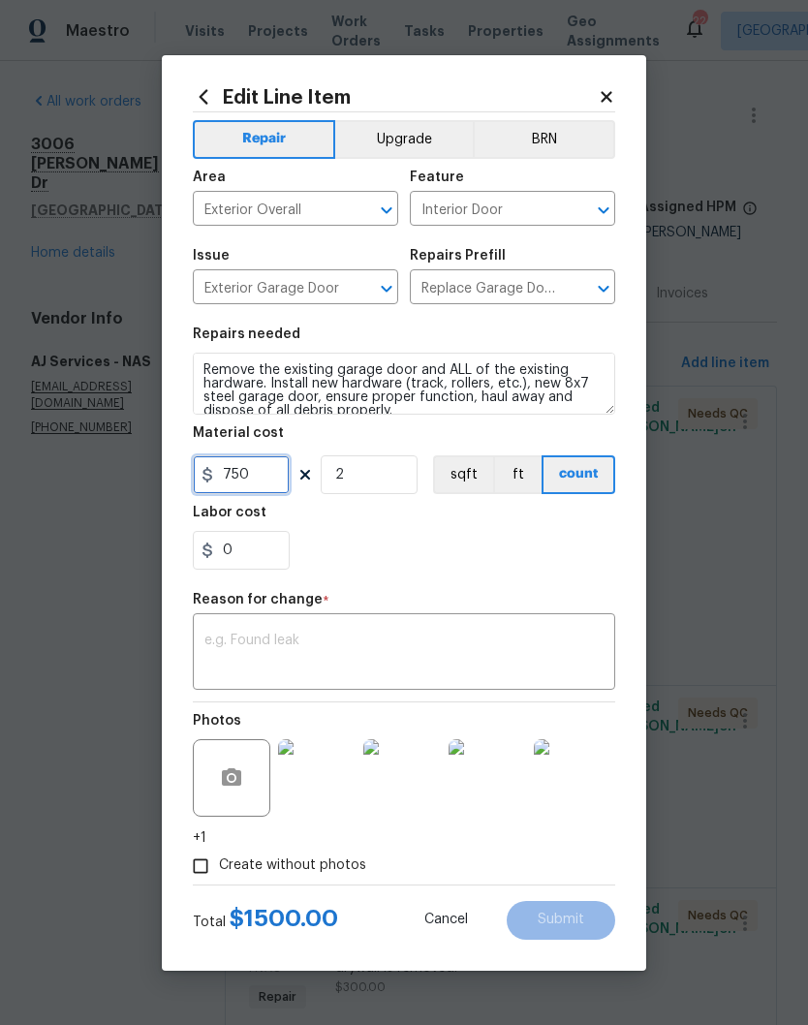
click at [274, 479] on input "750" at bounding box center [241, 474] width 97 height 39
type input "400"
click at [450, 635] on textarea at bounding box center [403, 653] width 399 height 41
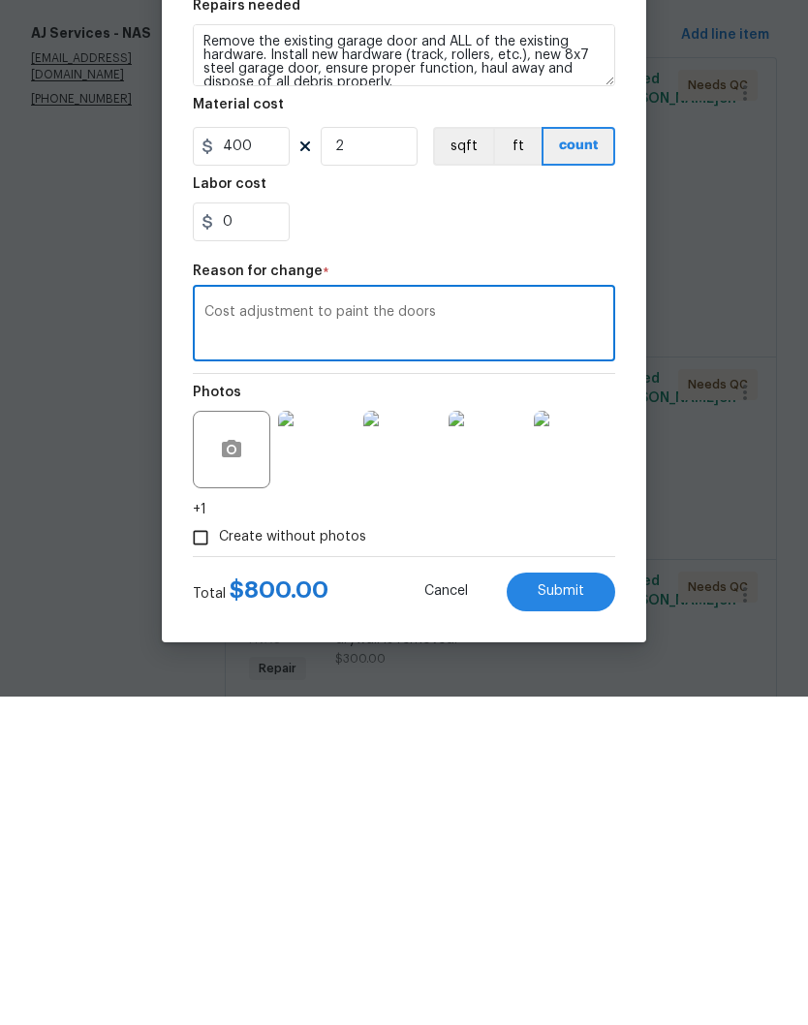
type textarea "Cost adjustment to paint the doors"
click at [556, 912] on span "Submit" at bounding box center [560, 919] width 46 height 15
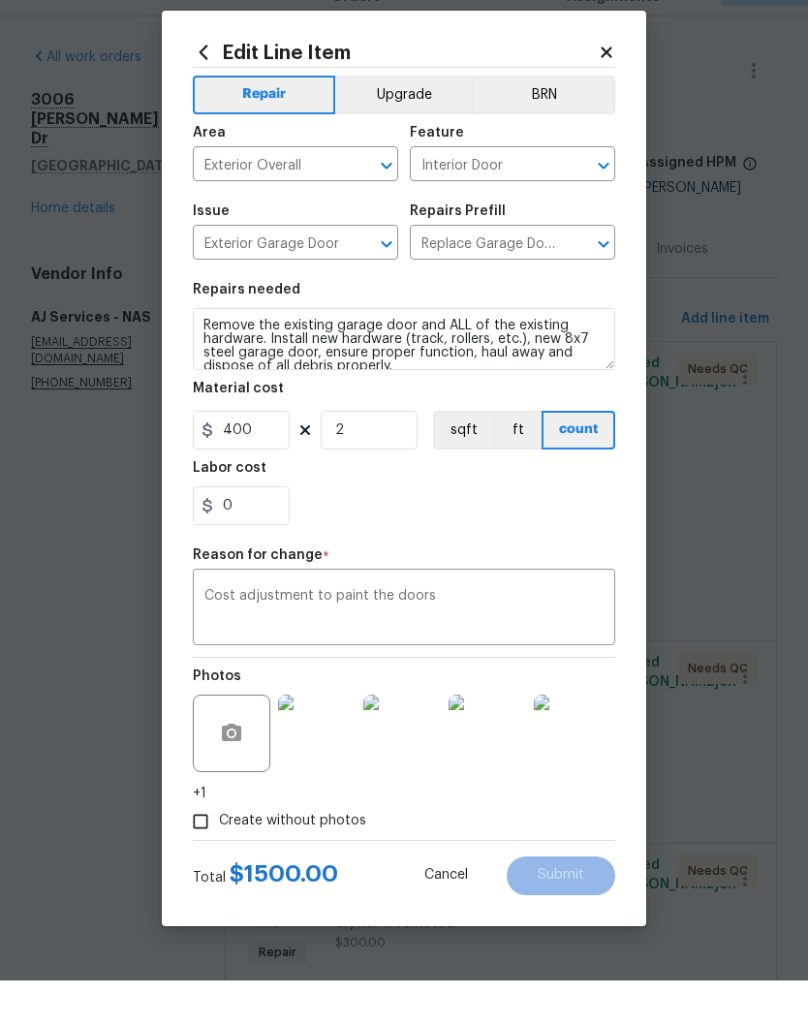
type input "750"
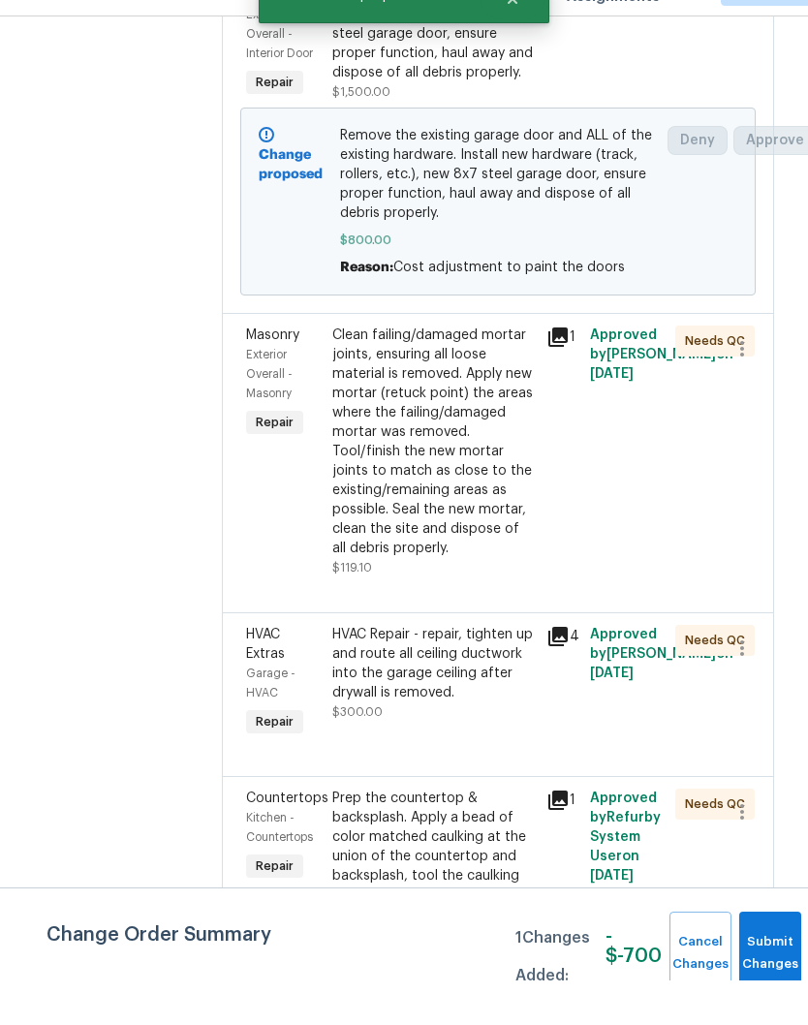
scroll to position [413, 5]
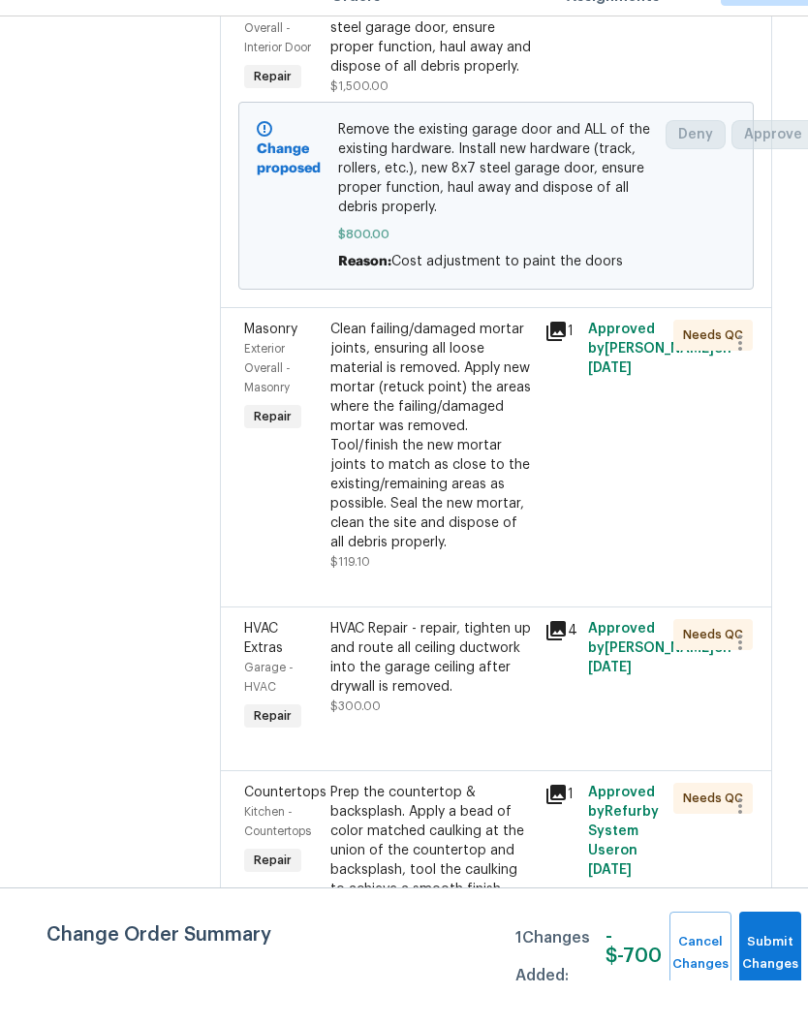
click at [469, 673] on div "HVAC Repair - repair, tighten up and route all ceiling ductwork into the garage…" at bounding box center [431, 701] width 203 height 77
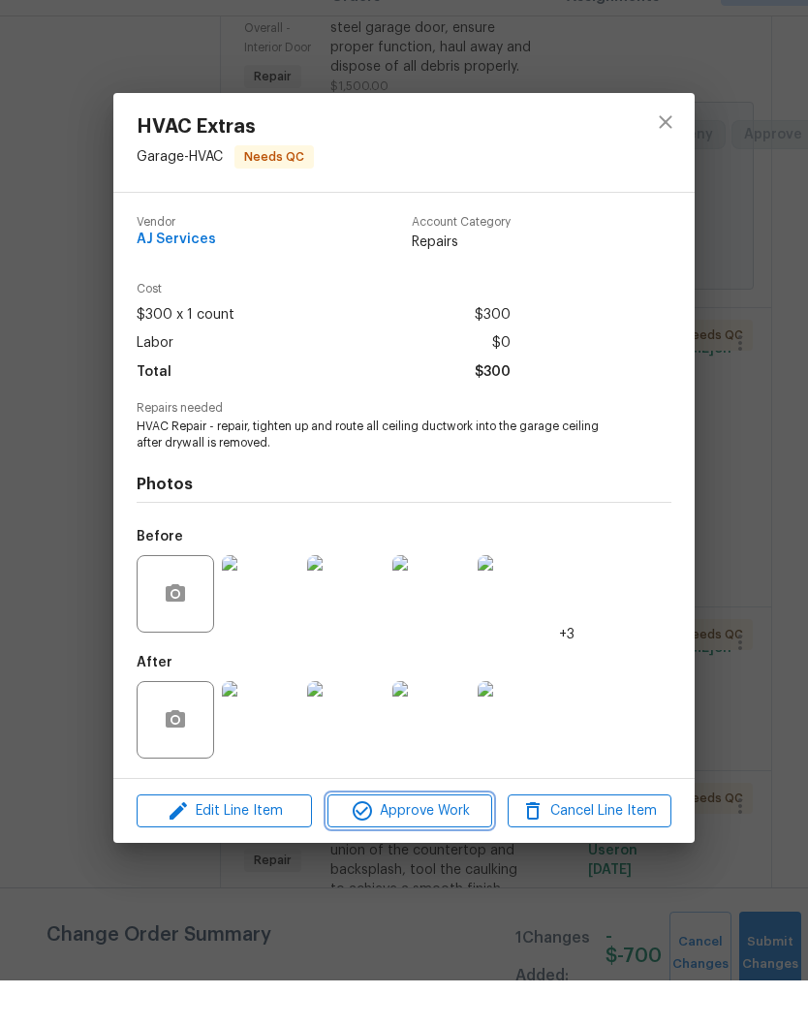
click at [441, 843] on span "Approve Work" at bounding box center [409, 855] width 152 height 24
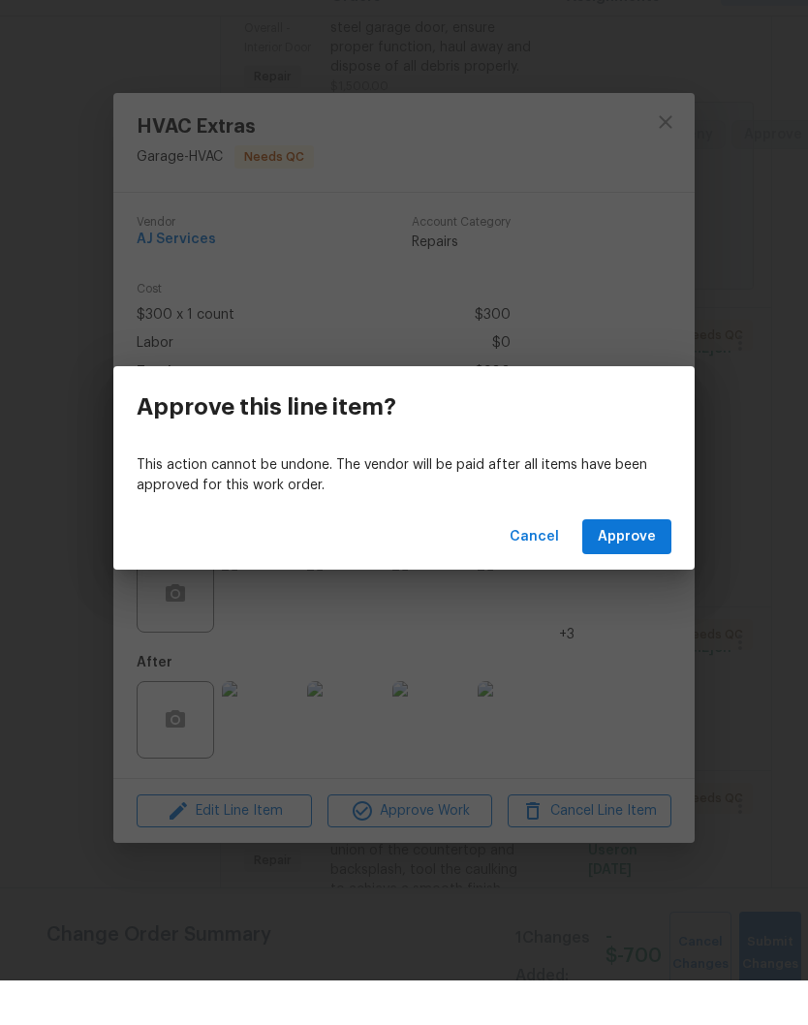
click at [632, 569] on span "Approve" at bounding box center [626, 581] width 58 height 24
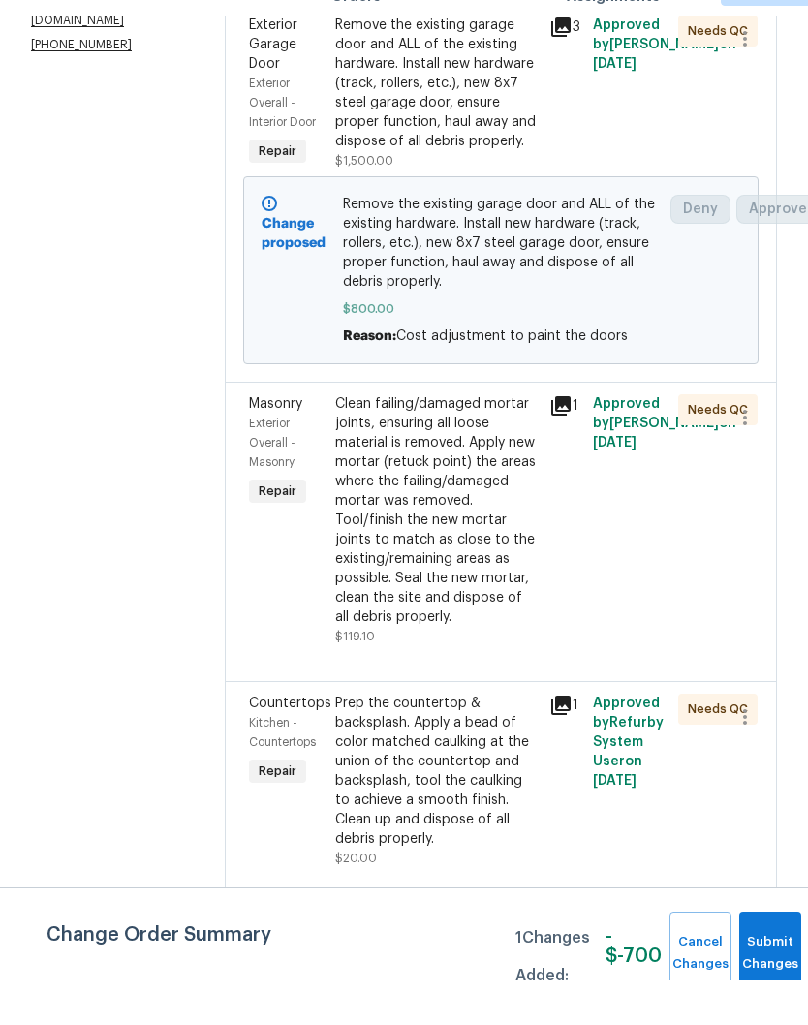
scroll to position [339, 0]
click at [466, 441] on div "Clean failing/damaged mortar joints, ensuring all loose material is removed. Ap…" at bounding box center [436, 554] width 203 height 232
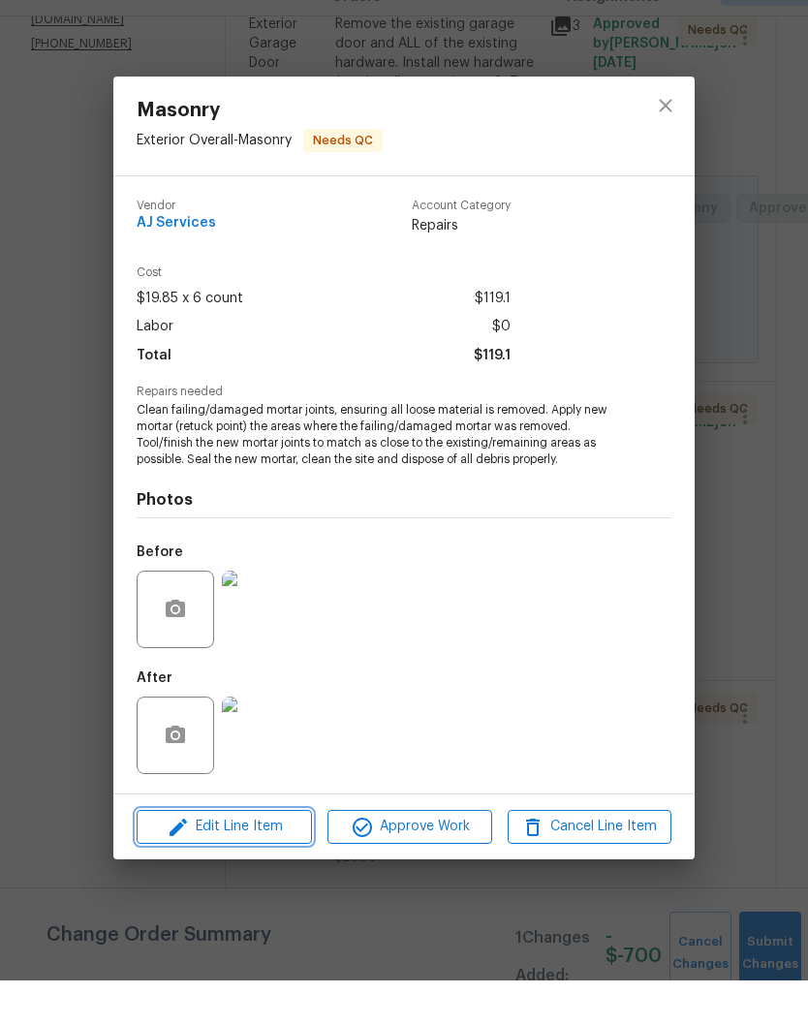
click at [266, 859] on span "Edit Line Item" at bounding box center [224, 871] width 164 height 24
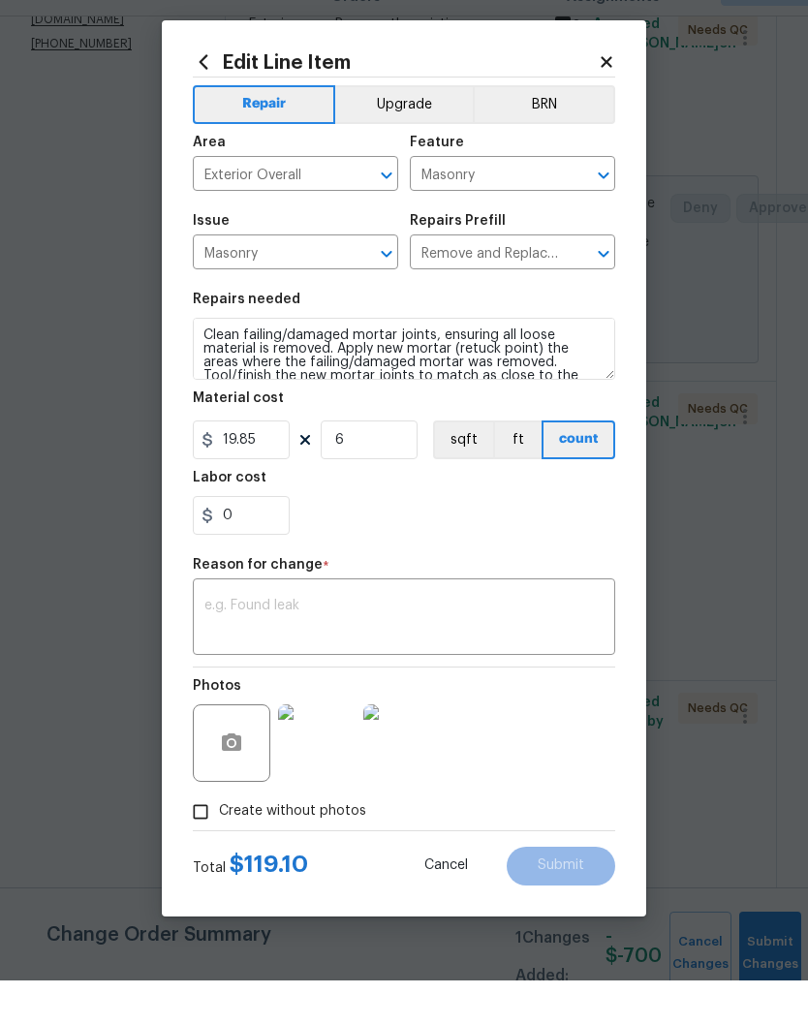
click at [342, 643] on textarea at bounding box center [403, 663] width 399 height 41
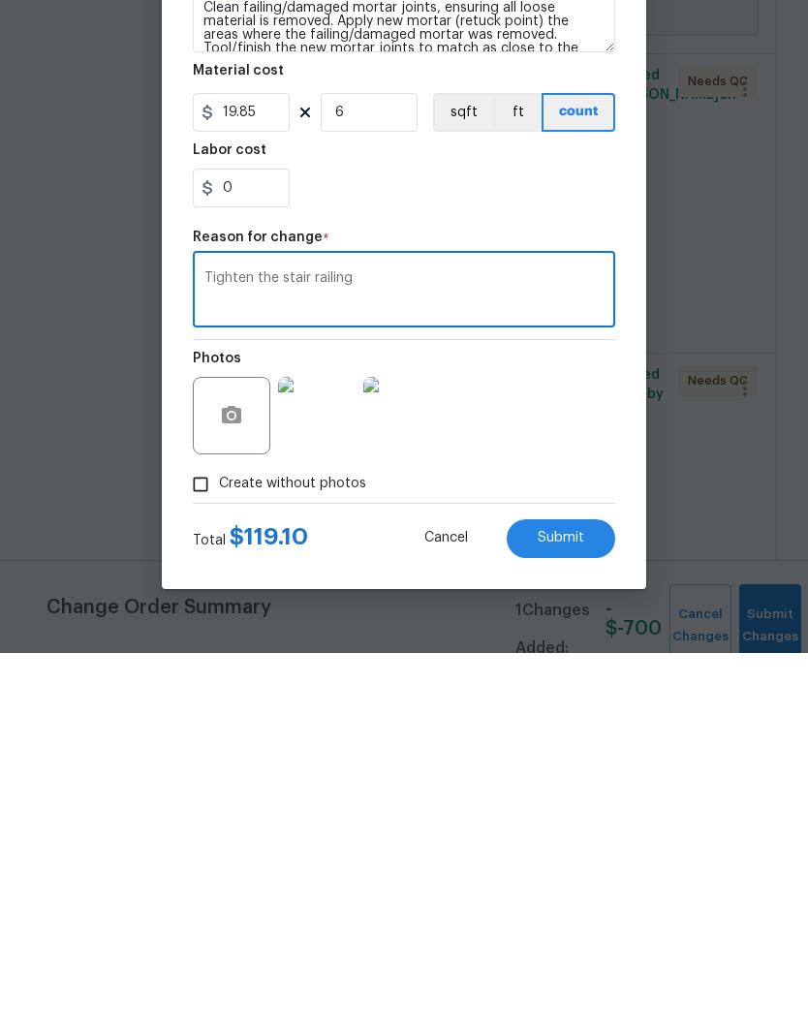
scroll to position [27, 0]
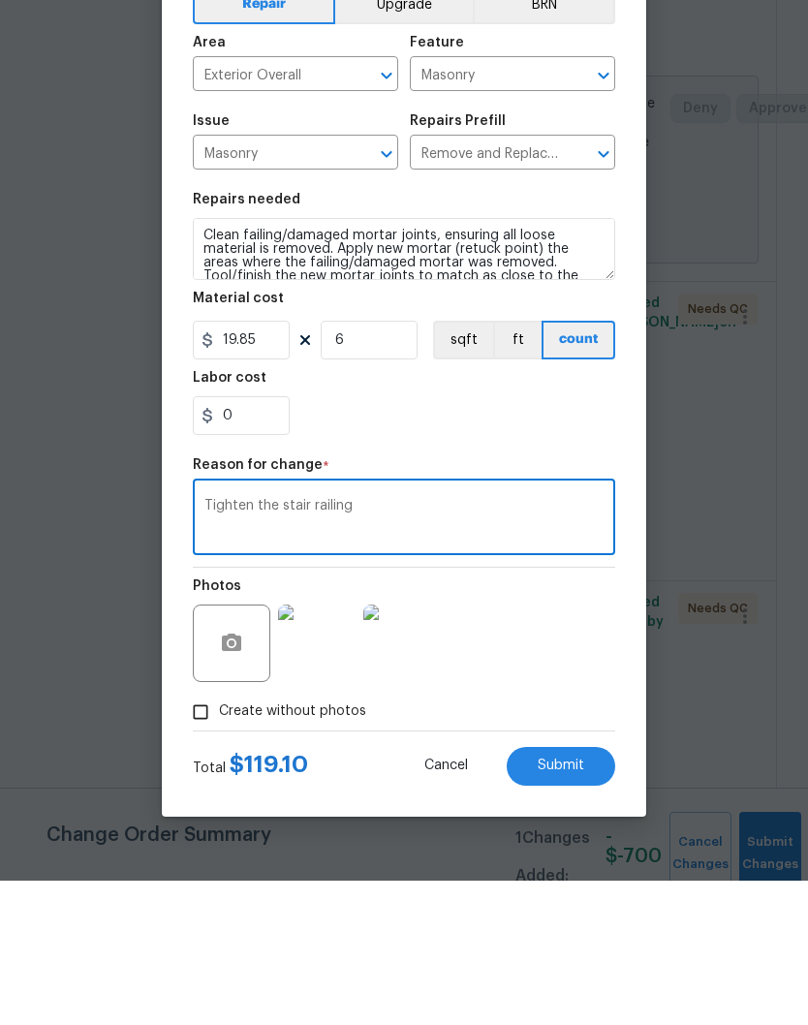
type textarea "Tighten the stair railing"
click at [283, 465] on input "19.85" at bounding box center [241, 484] width 97 height 39
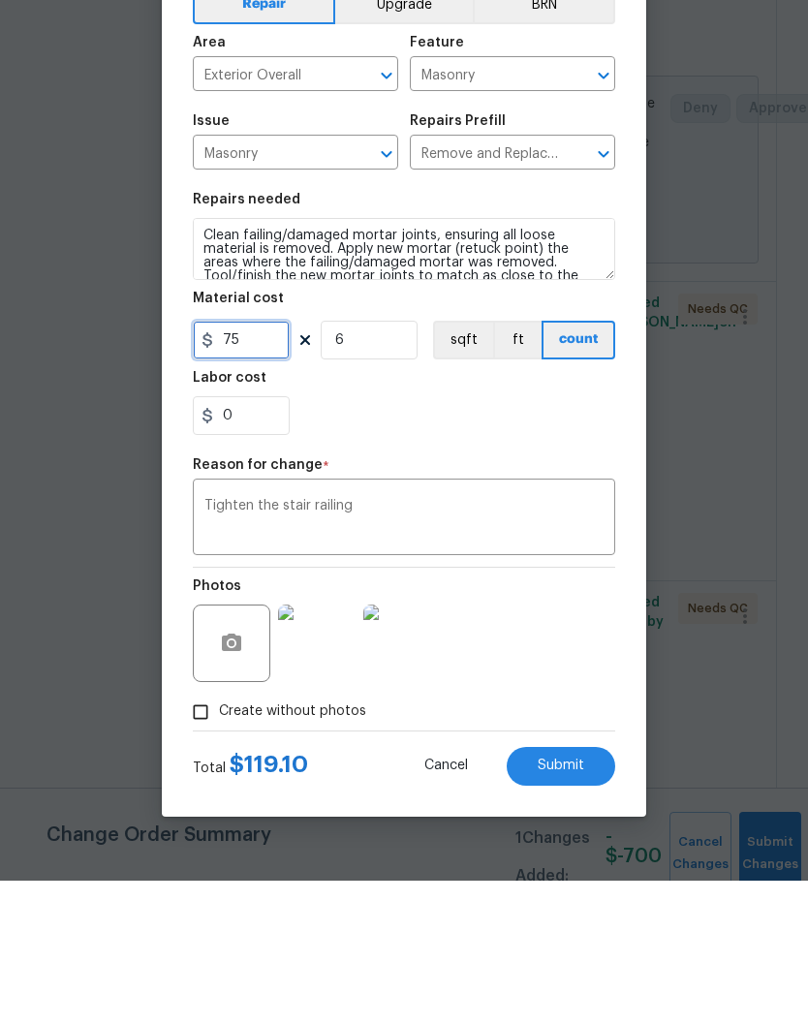
type input "75"
click at [377, 465] on input "6" at bounding box center [369, 484] width 97 height 39
click at [403, 643] on textarea "Tighten the stair railing" at bounding box center [403, 663] width 399 height 41
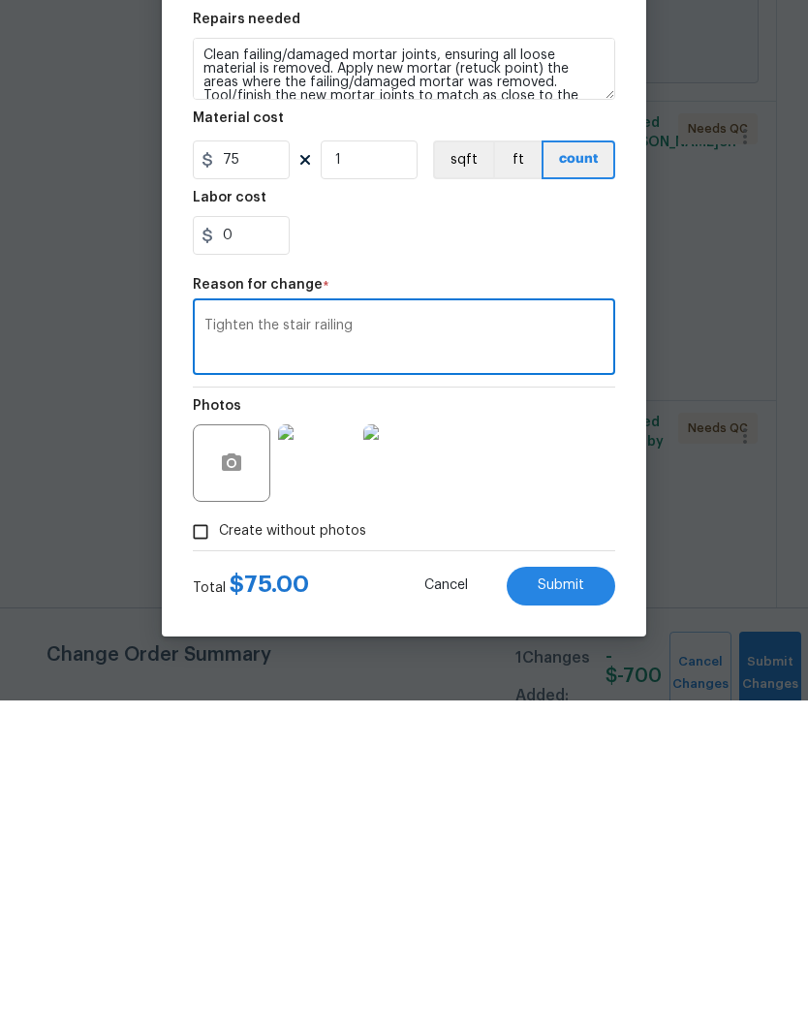
click at [576, 903] on span "Submit" at bounding box center [560, 910] width 46 height 15
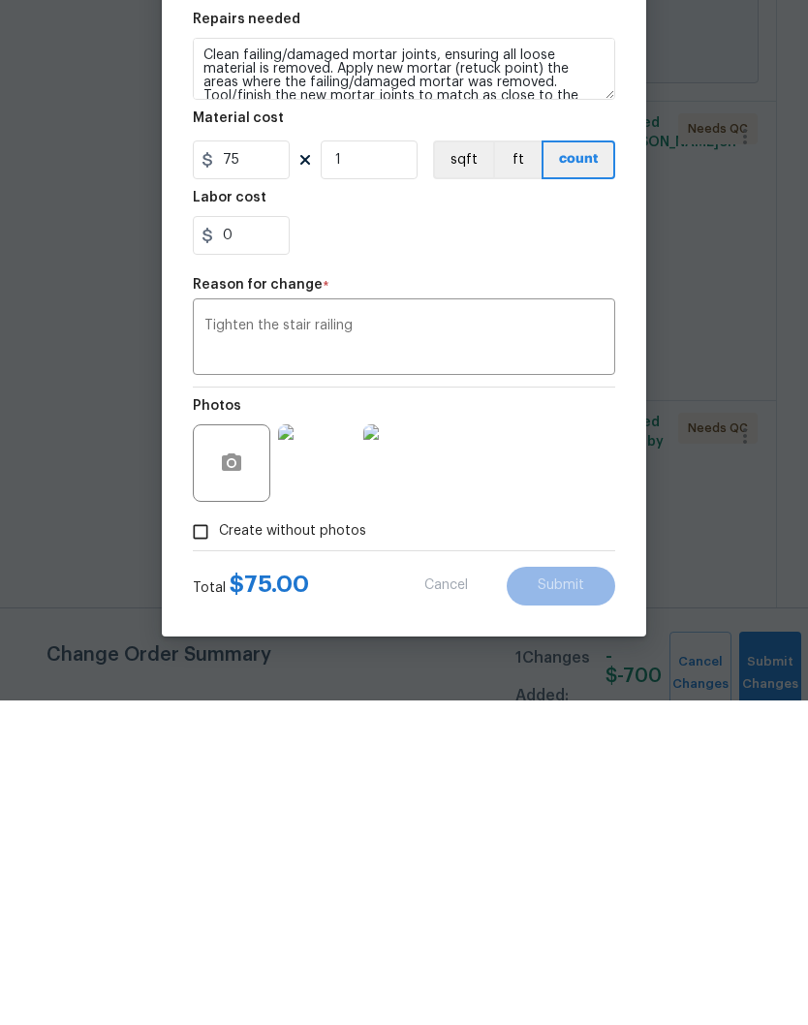
scroll to position [80, 0]
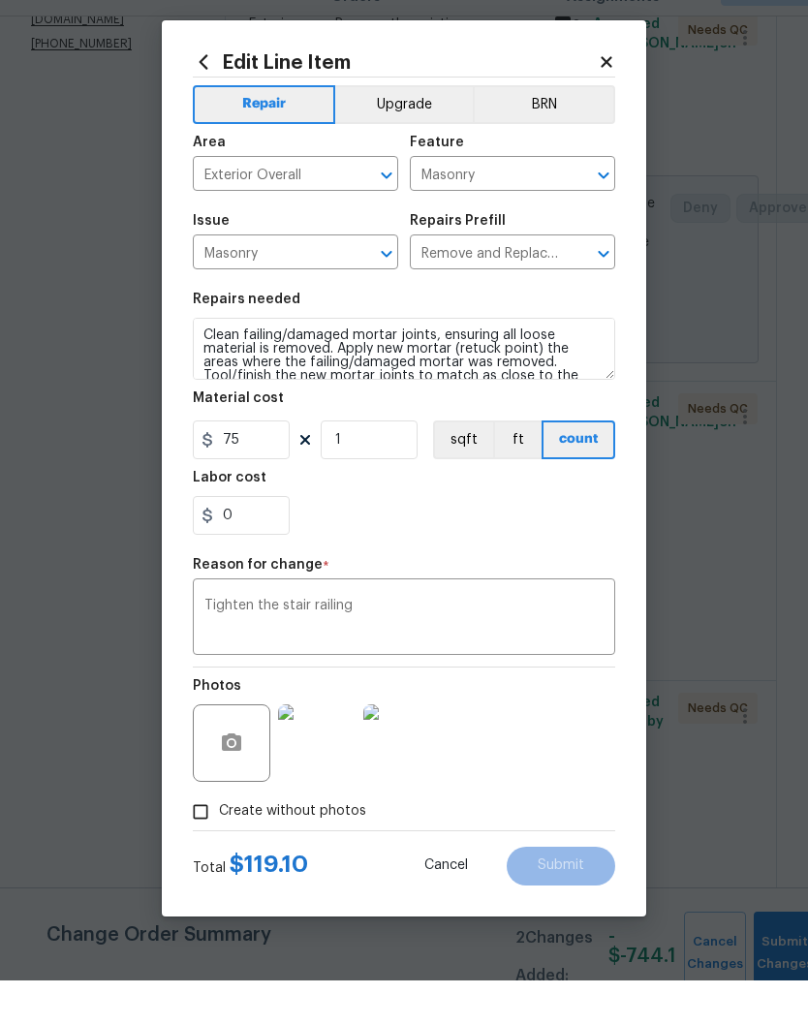
type input "6"
type input "19.85"
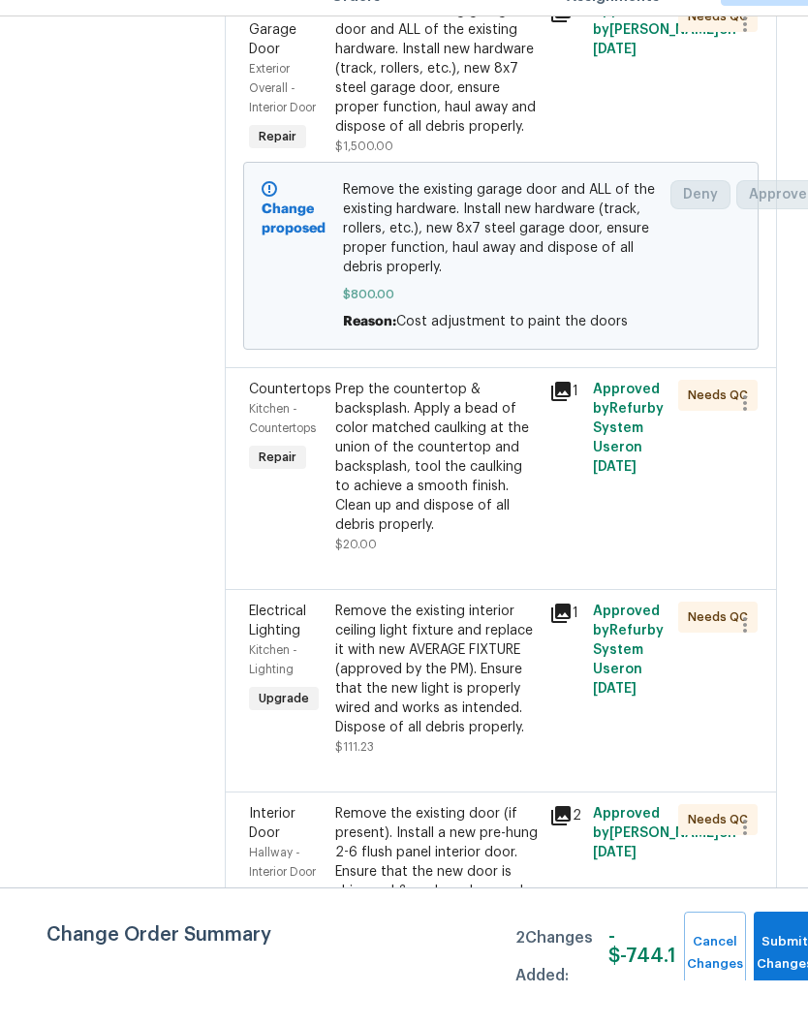
scroll to position [889, 0]
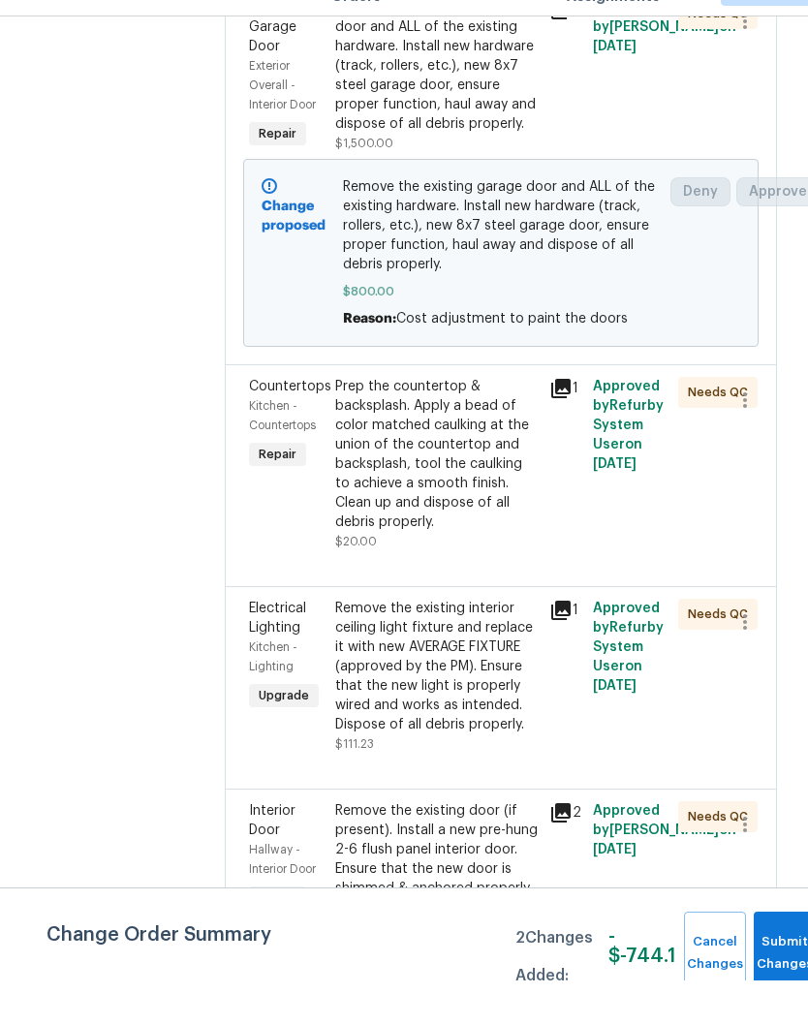
click at [426, 643] on div "Remove the existing interior ceiling light fixture and replace it with new AVER…" at bounding box center [436, 711] width 203 height 136
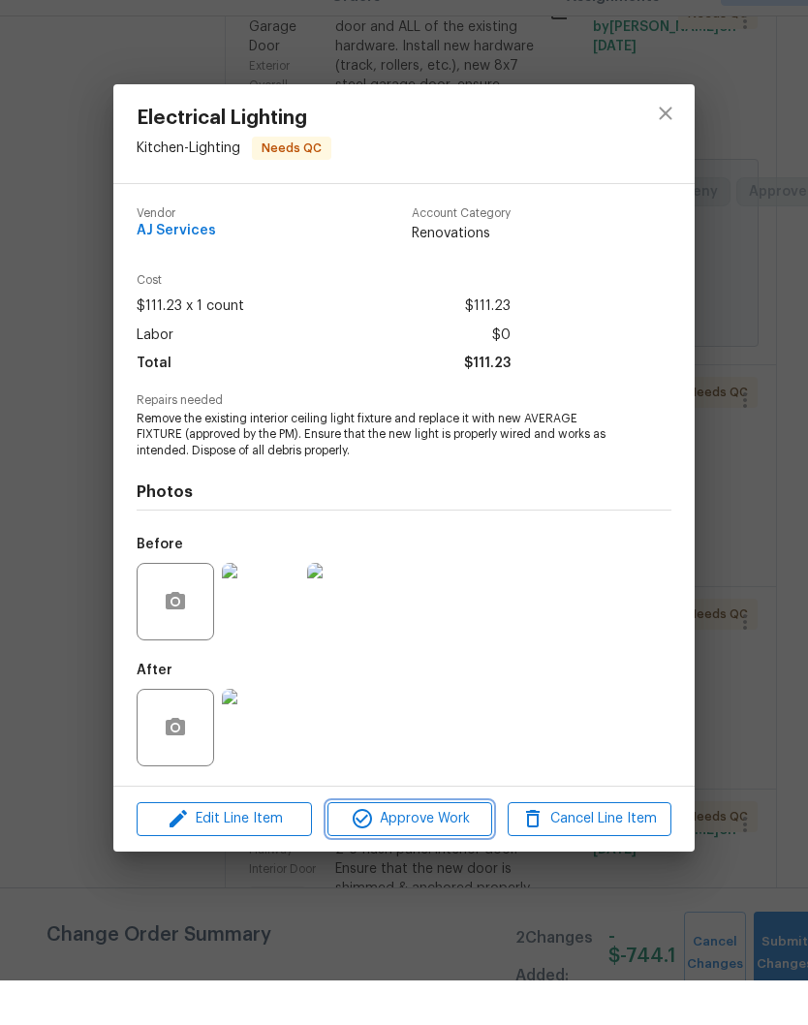
click at [429, 851] on span "Approve Work" at bounding box center [409, 863] width 152 height 24
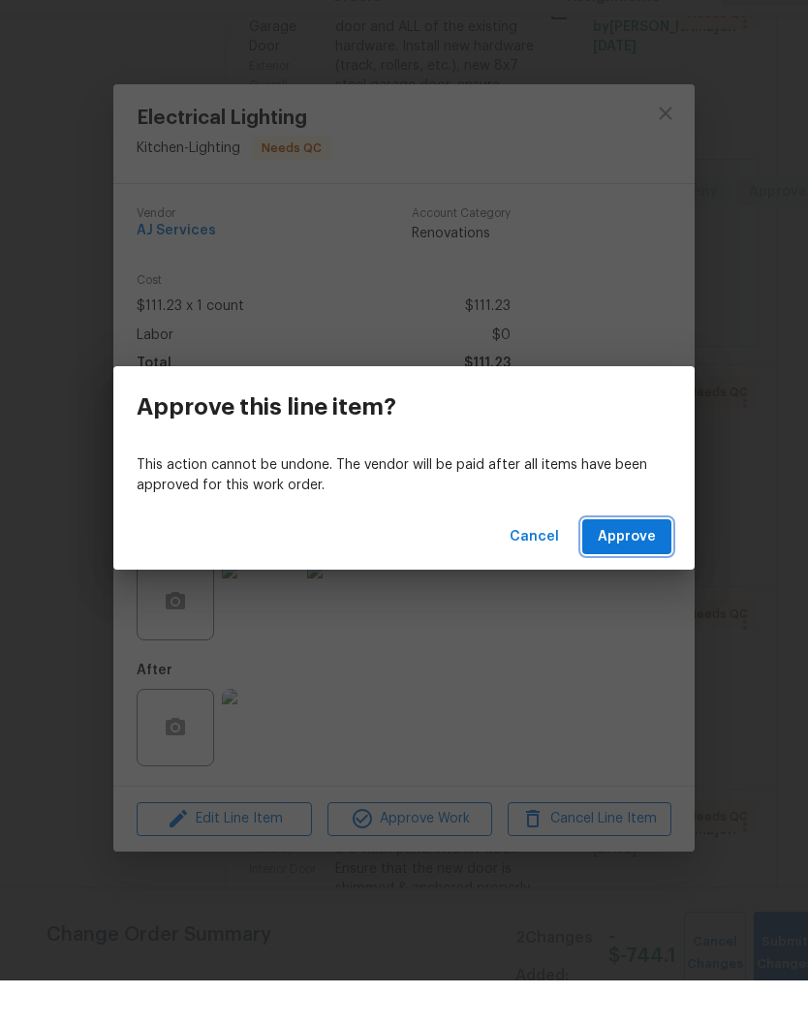
click at [642, 569] on span "Approve" at bounding box center [626, 581] width 58 height 24
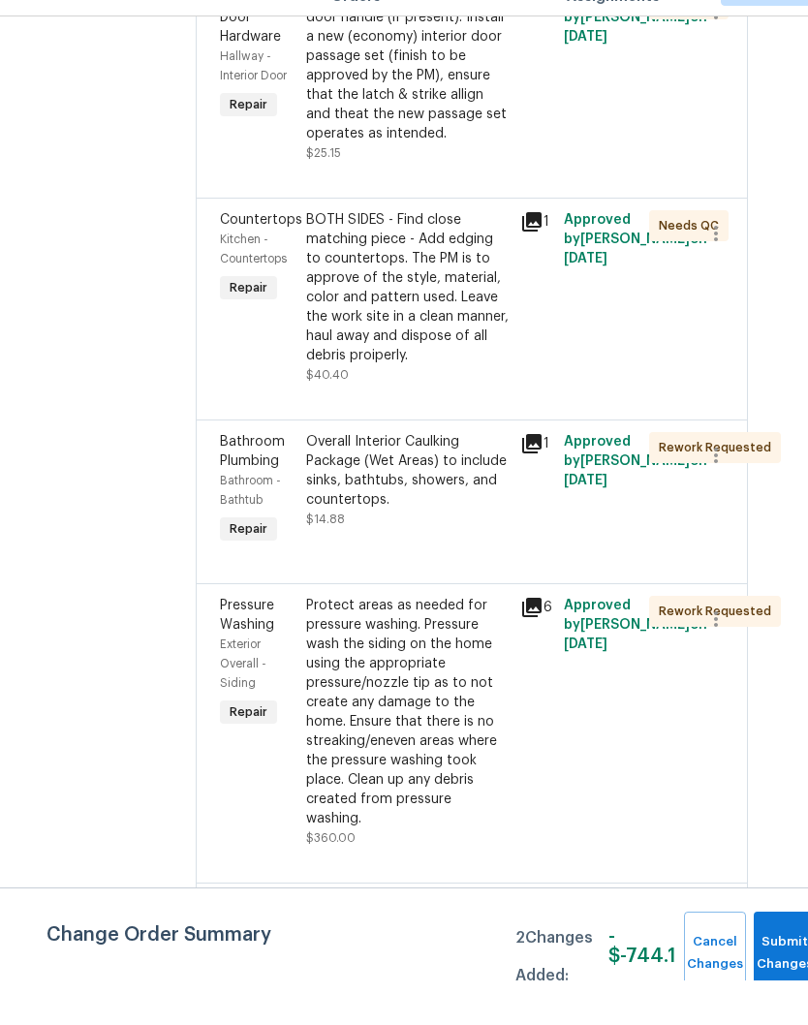
scroll to position [1963, 29]
click at [447, 259] on div "BOTH SIDES - Find close matching piece - Add edging to countertops. The PM is t…" at bounding box center [407, 331] width 203 height 155
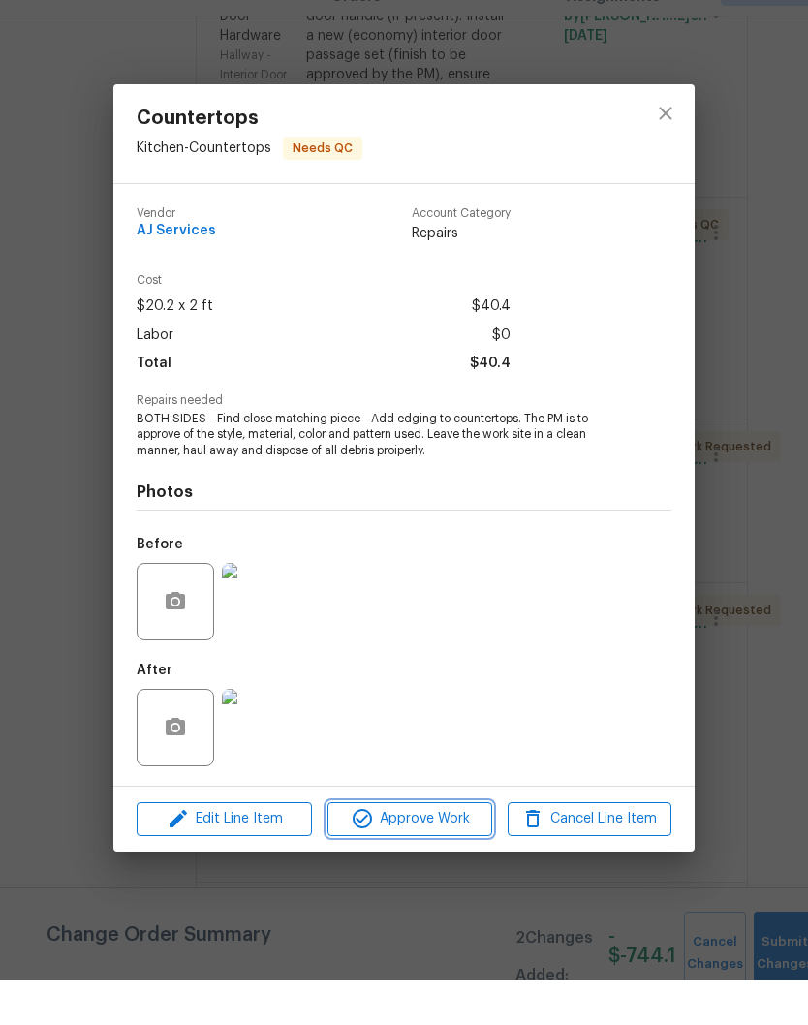
click at [447, 851] on span "Approve Work" at bounding box center [409, 863] width 152 height 24
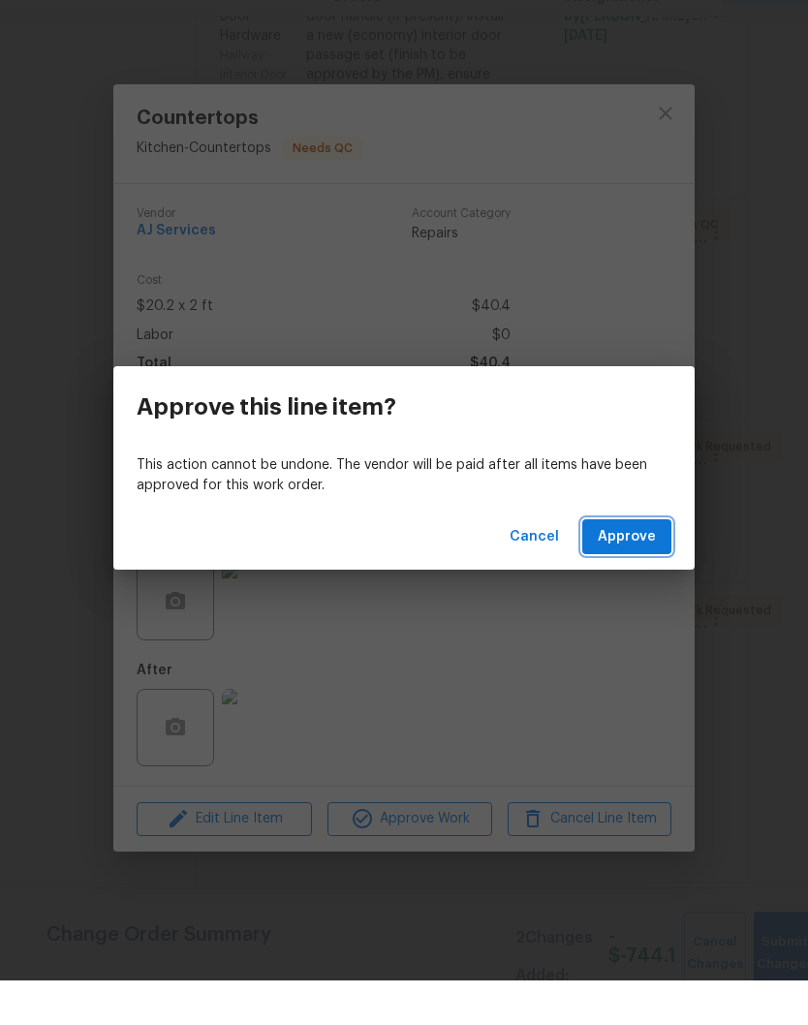
click at [645, 569] on span "Approve" at bounding box center [626, 581] width 58 height 24
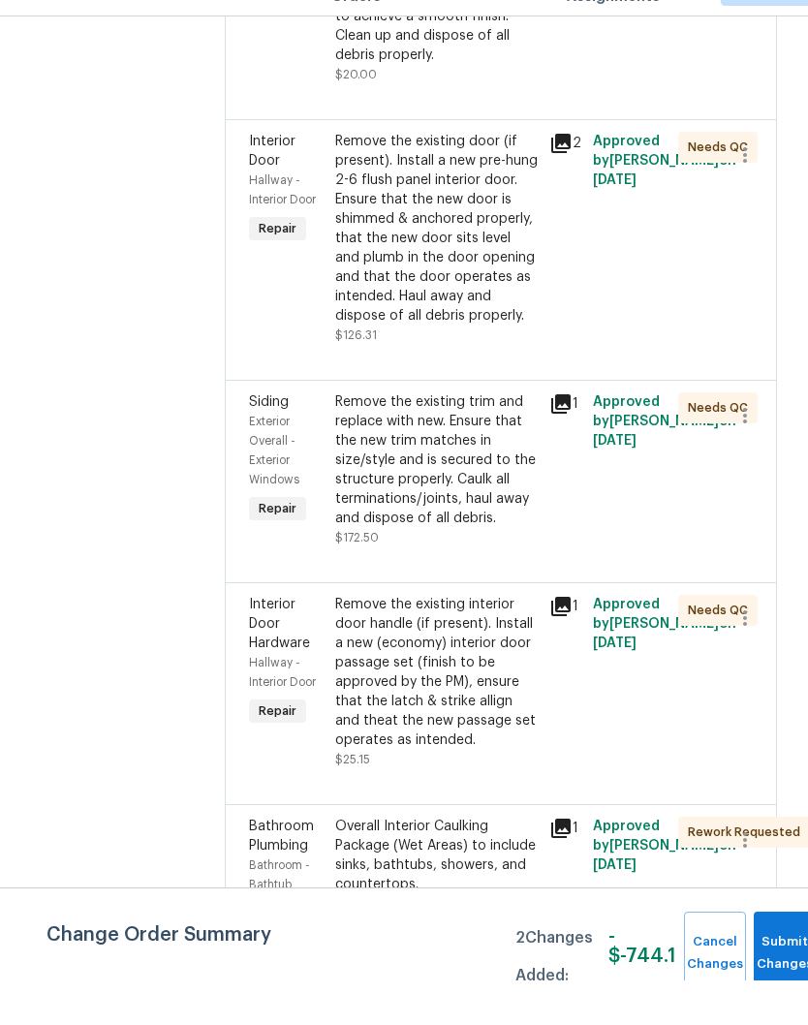
scroll to position [1491, 1]
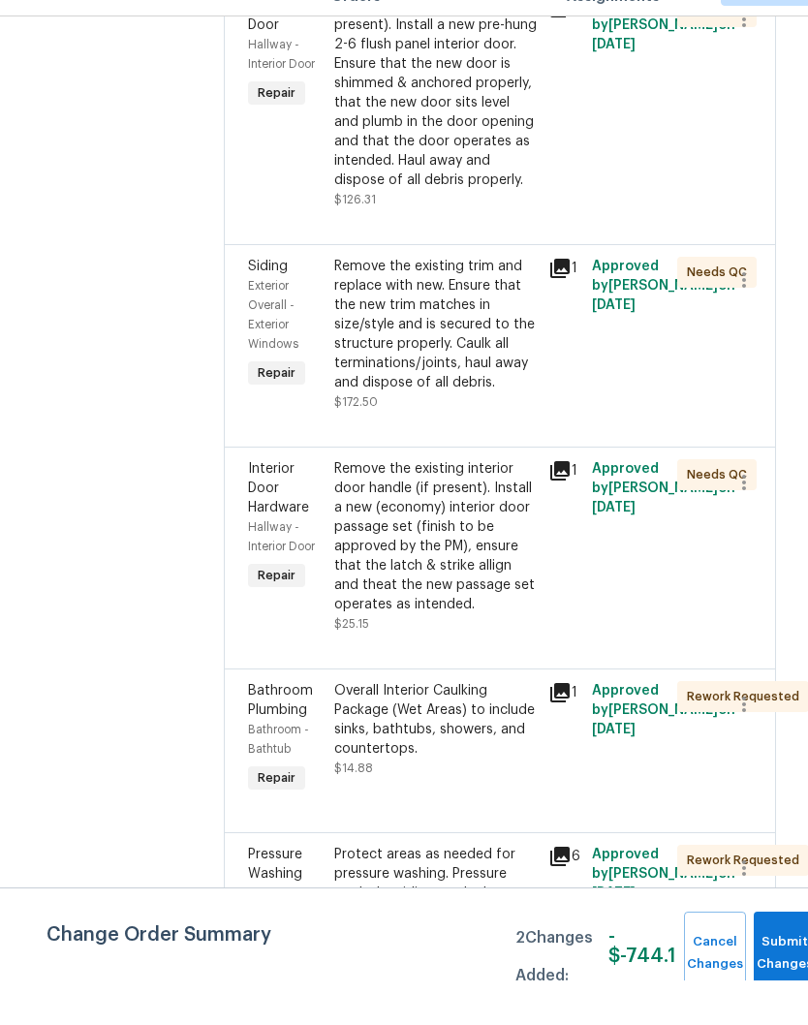
click at [489, 301] on div "Remove the existing trim and replace with new. Ensure that the new trim matches…" at bounding box center [435, 369] width 203 height 136
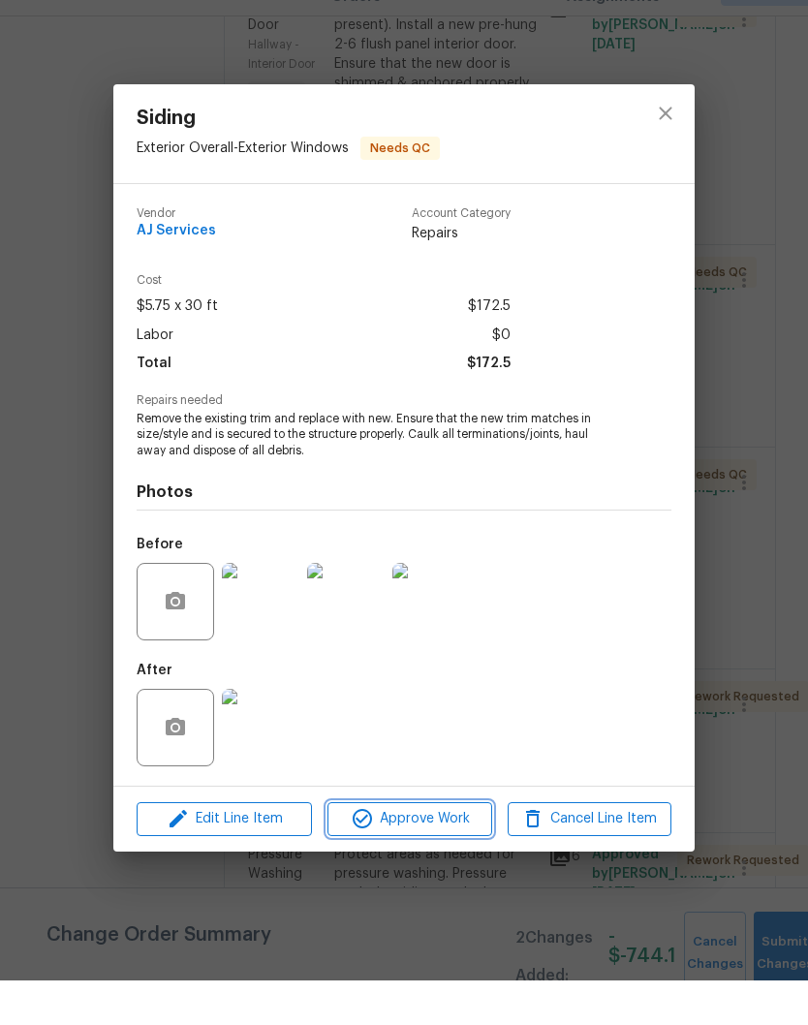
click at [451, 851] on span "Approve Work" at bounding box center [409, 863] width 152 height 24
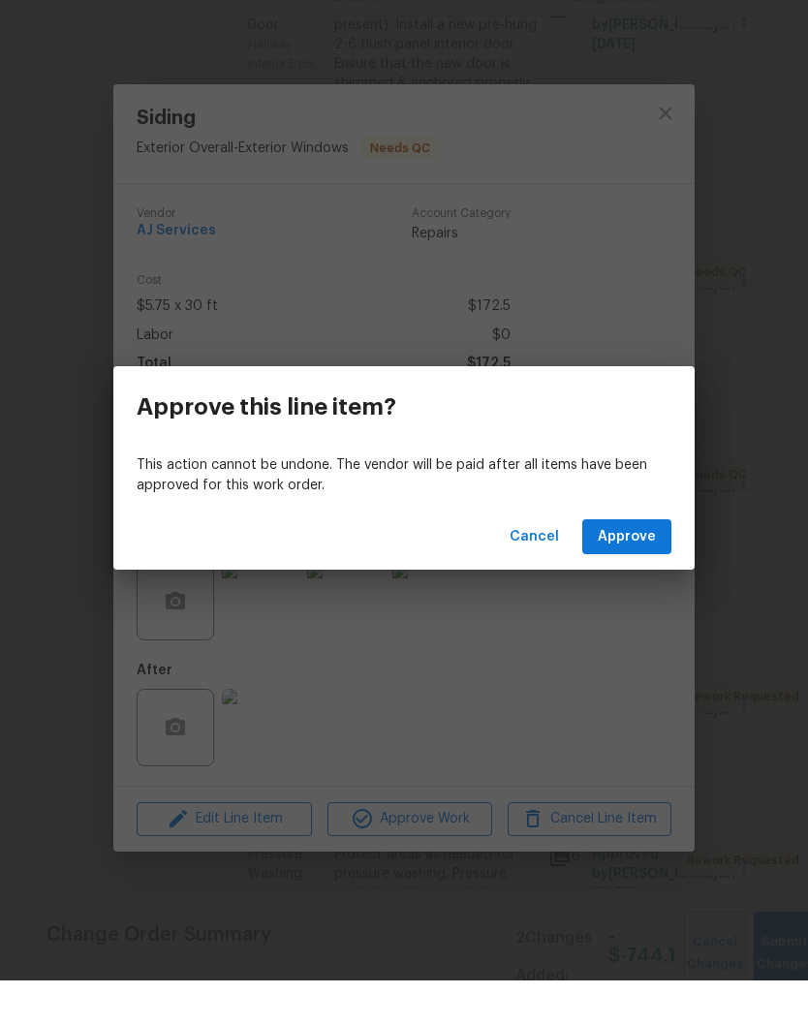
click at [643, 569] on span "Approve" at bounding box center [626, 581] width 58 height 24
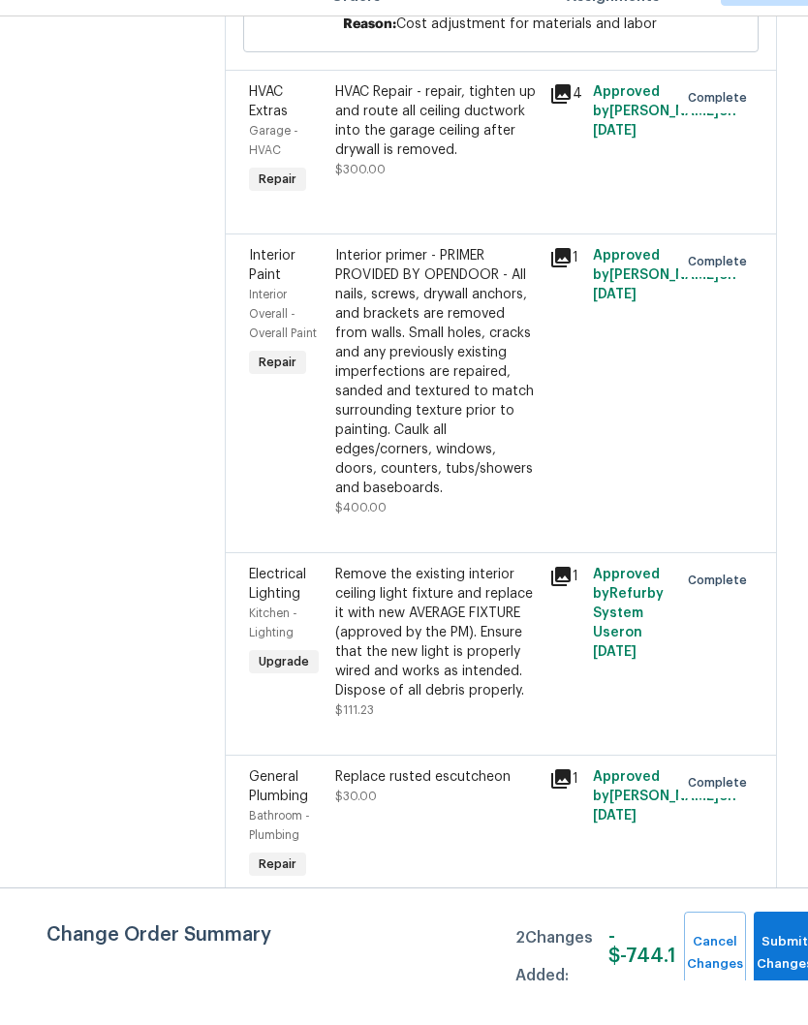
scroll to position [5894, -1]
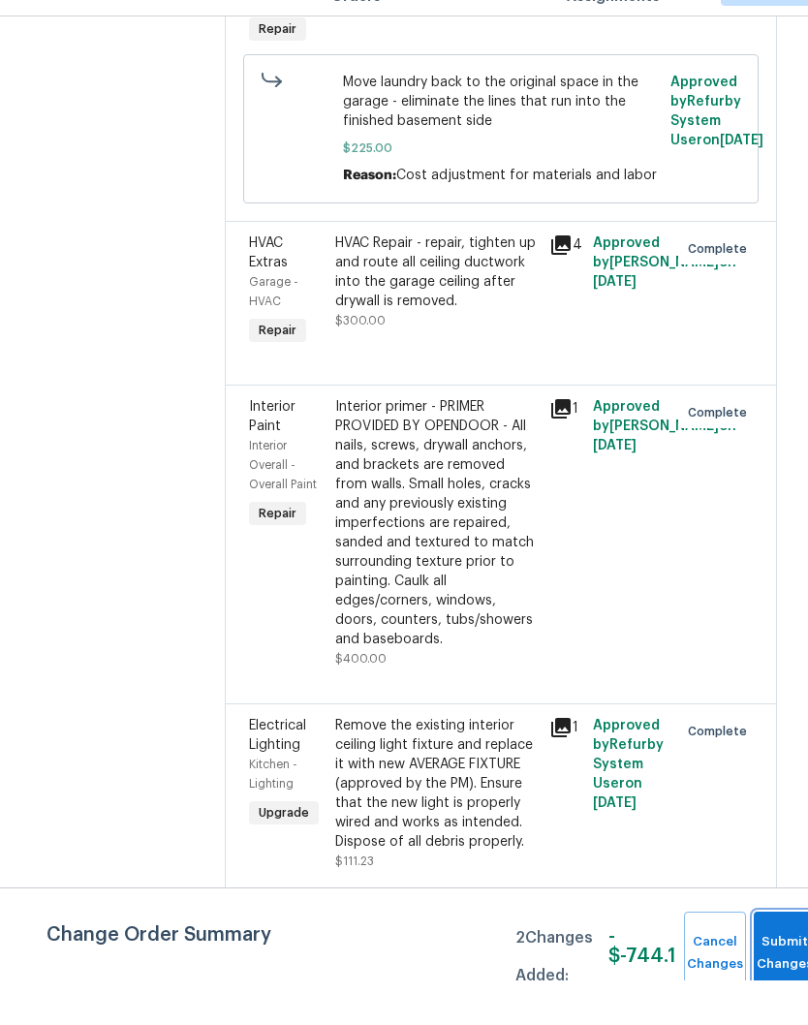
click at [770, 975] on span "Submit Changes" at bounding box center [784, 997] width 43 height 45
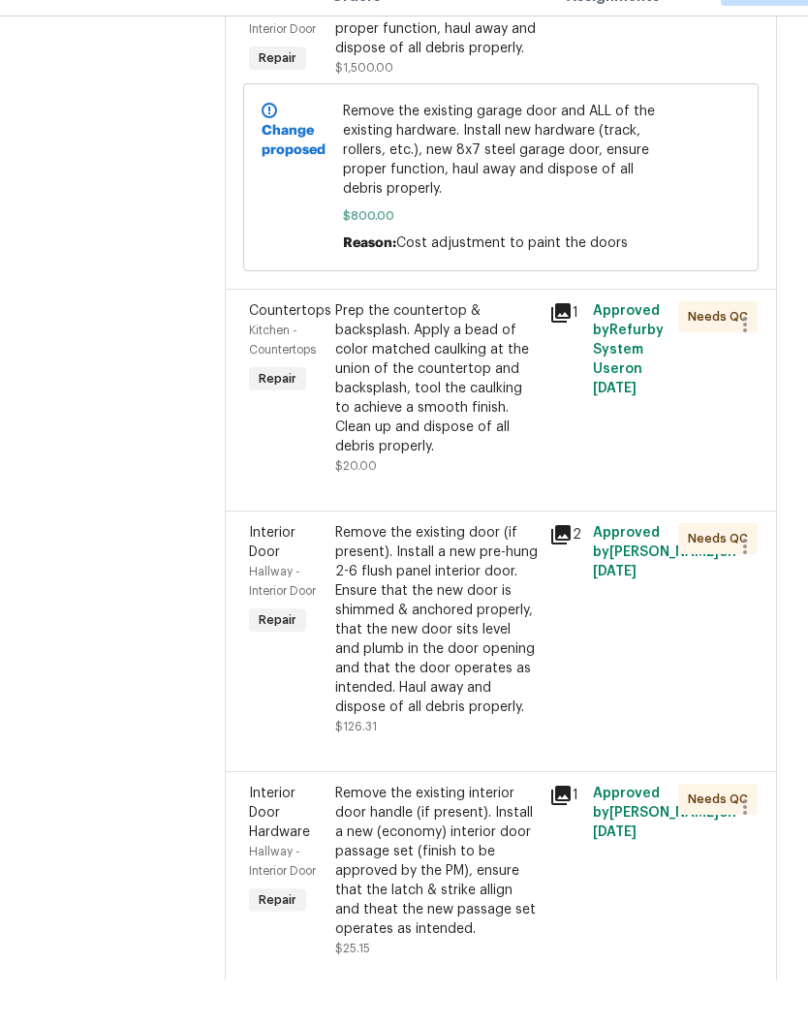
scroll to position [969, 0]
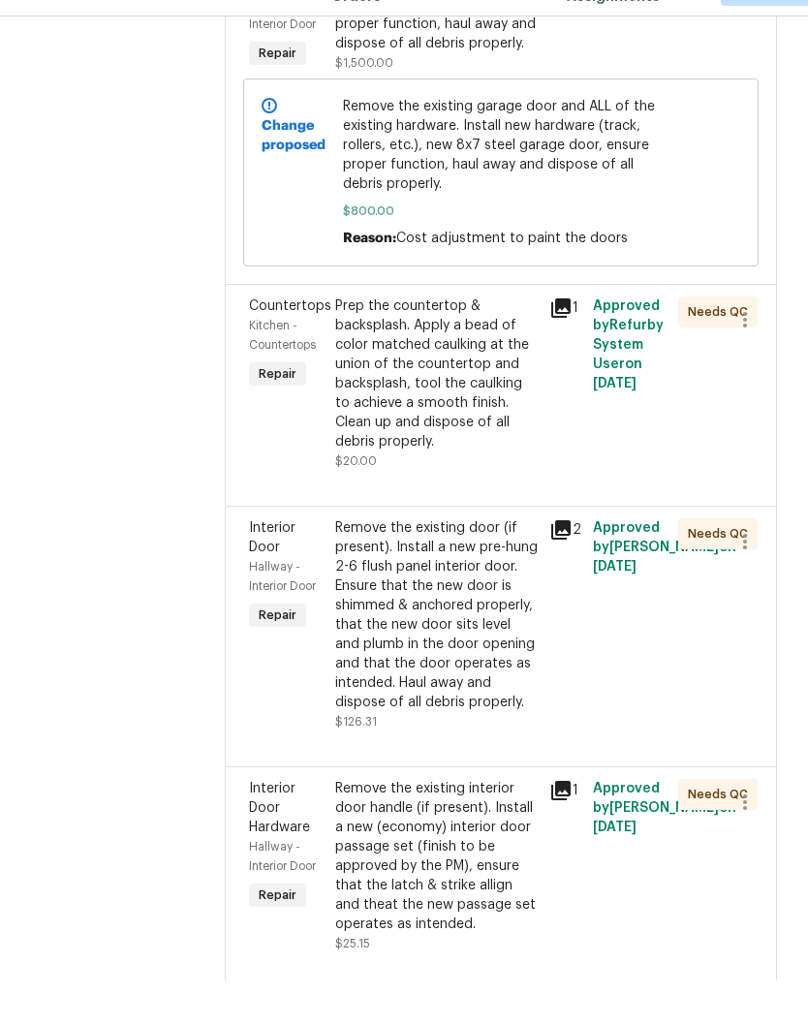
click at [379, 341] on div "Prep the countertop & backsplash. Apply a bead of color matched caulking at the…" at bounding box center [436, 418] width 203 height 155
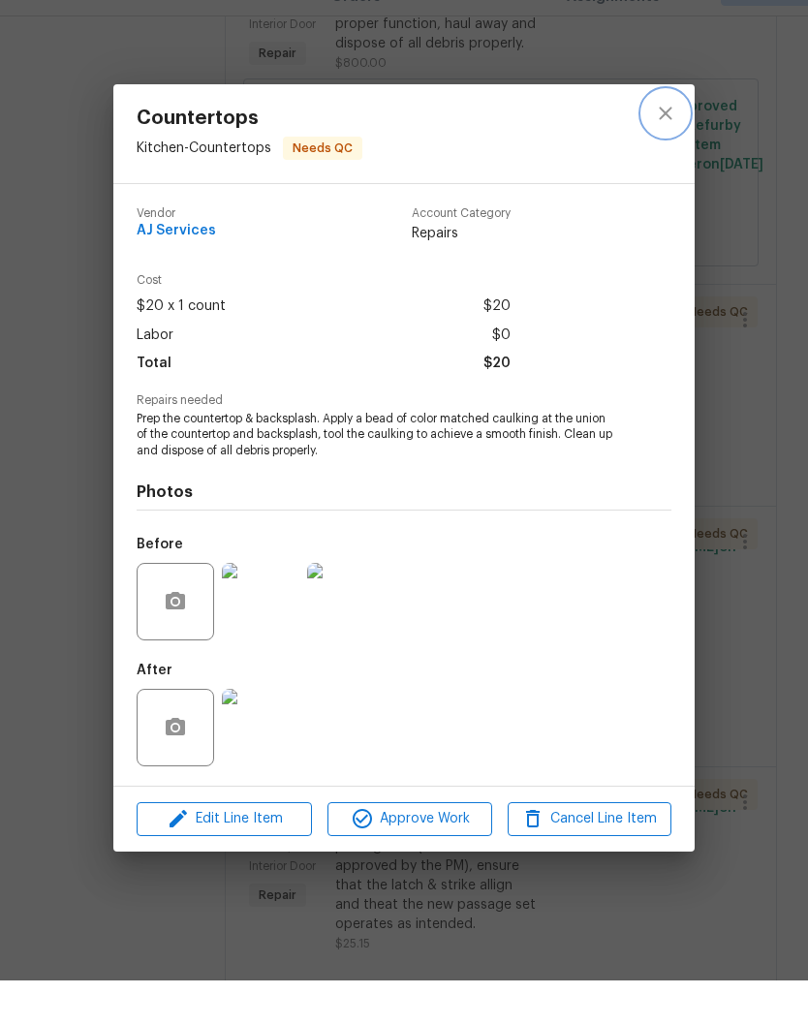
click at [653, 135] on button "close" at bounding box center [665, 158] width 46 height 46
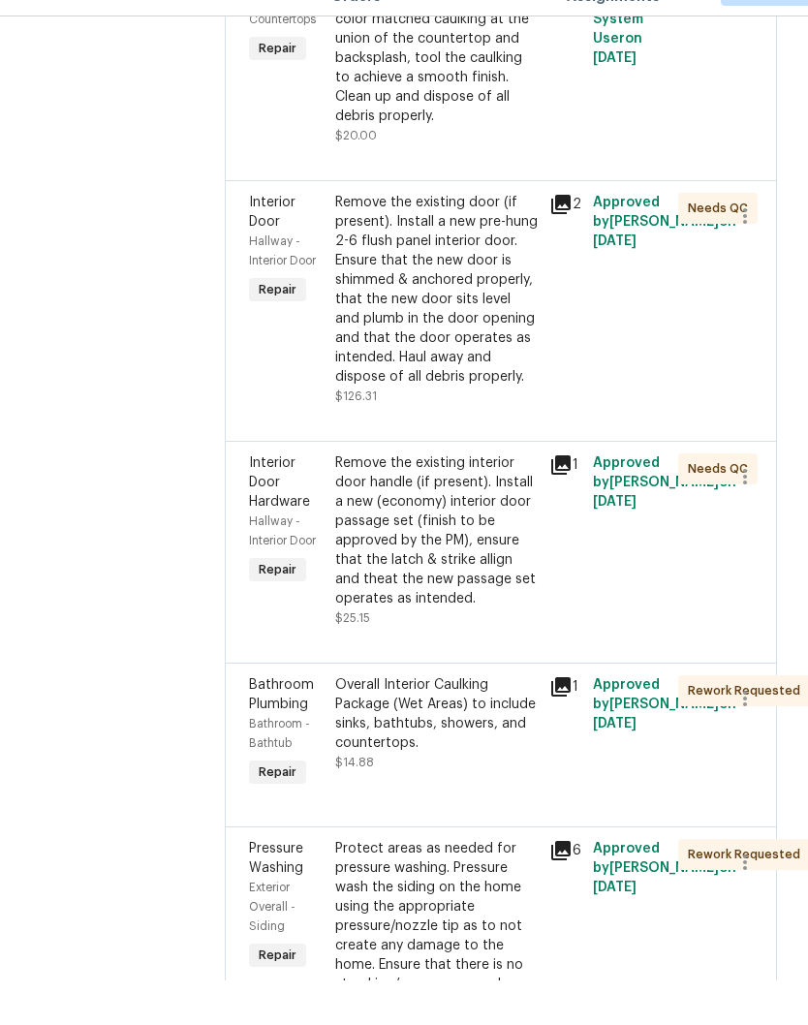
scroll to position [1297, 0]
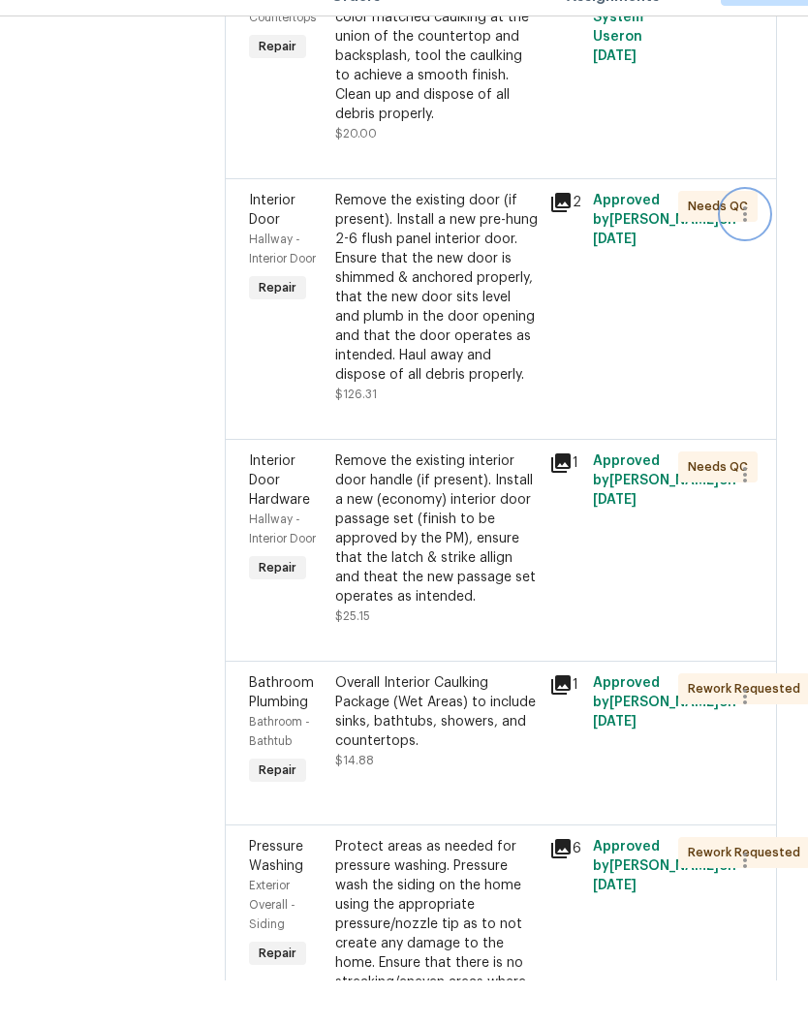
click at [745, 246] on button "button" at bounding box center [744, 258] width 46 height 46
click at [764, 219] on li "Cancel" at bounding box center [754, 235] width 75 height 32
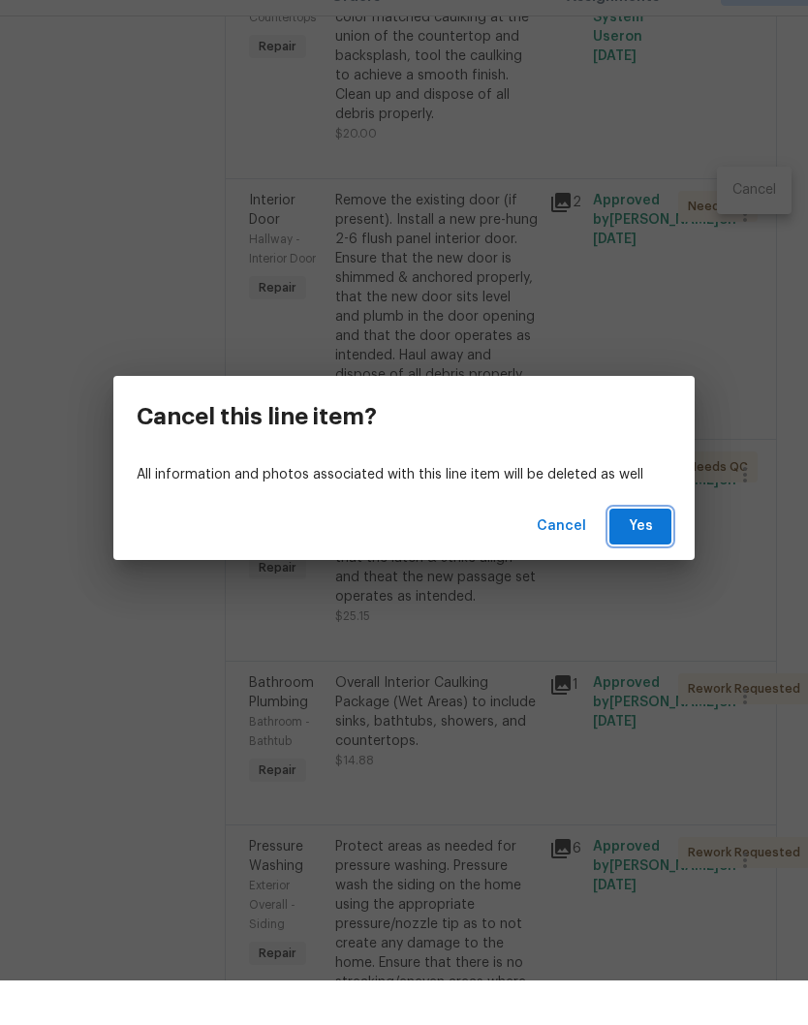
click at [655, 559] on span "Yes" at bounding box center [640, 571] width 31 height 24
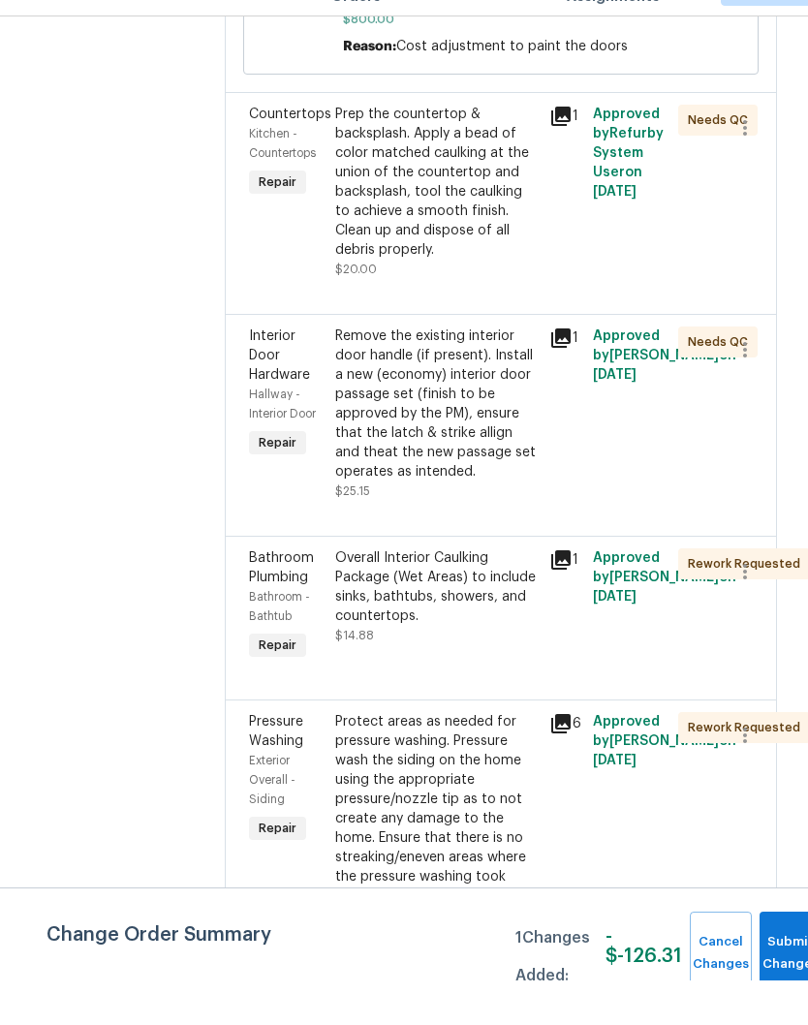
scroll to position [1167, 0]
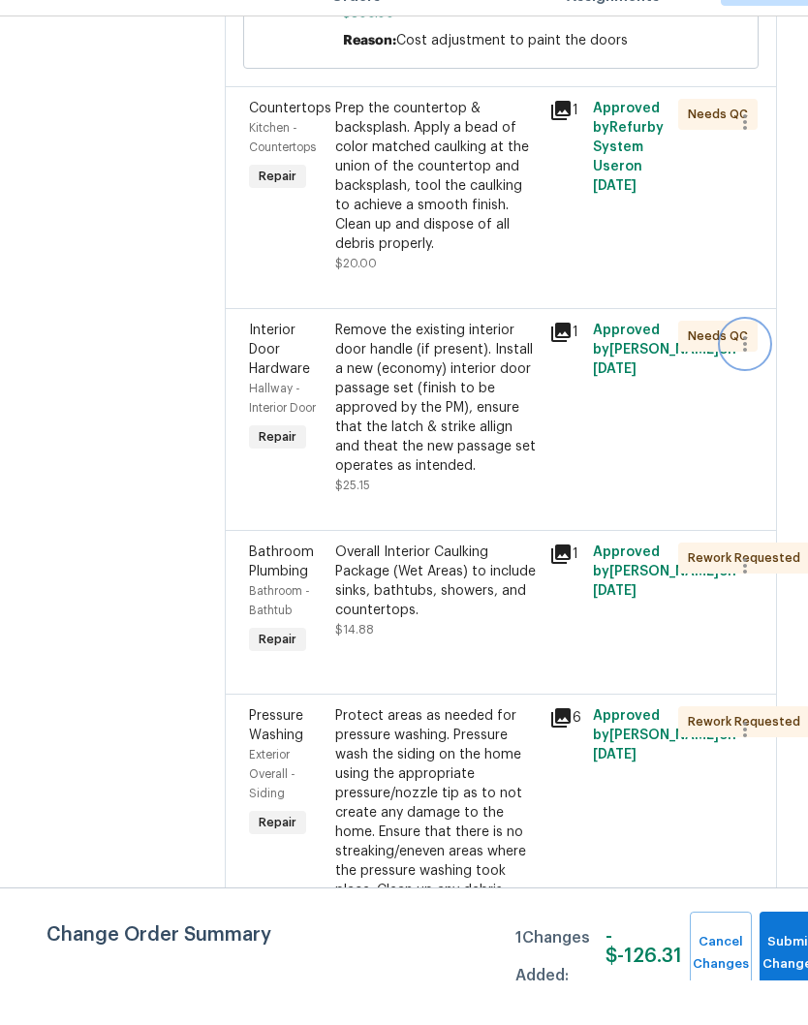
click at [749, 377] on icon "button" at bounding box center [744, 388] width 23 height 23
click at [766, 349] on li "Cancel" at bounding box center [754, 365] width 75 height 32
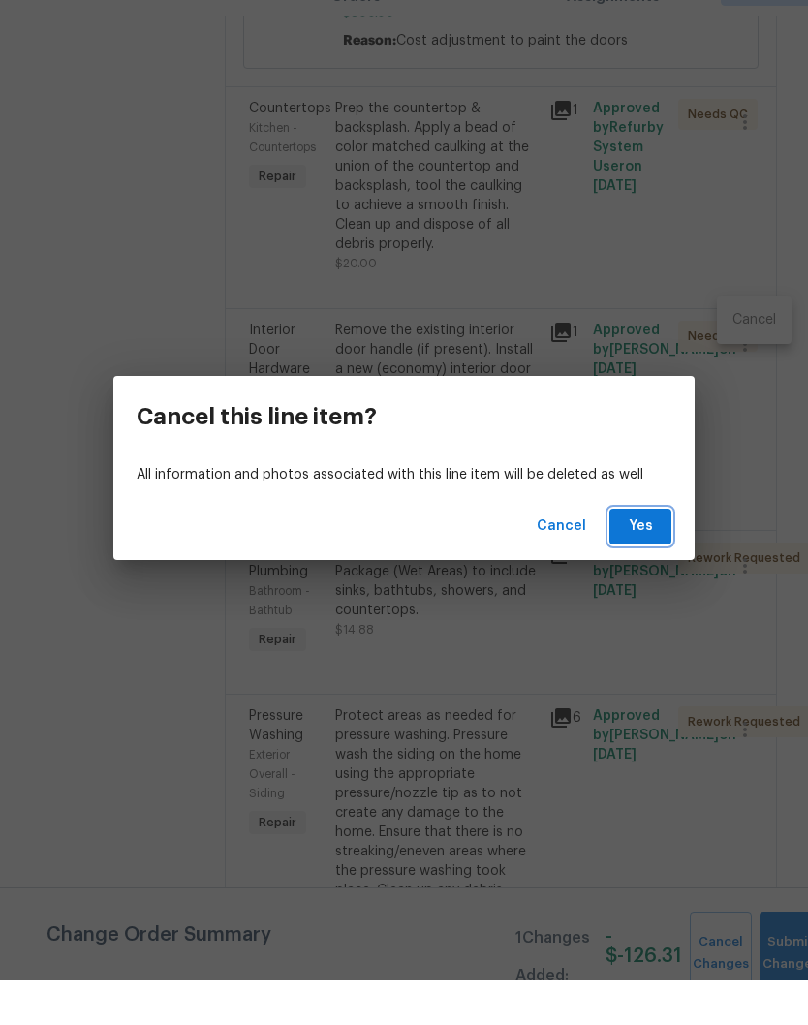
click at [646, 559] on span "Yes" at bounding box center [640, 571] width 31 height 24
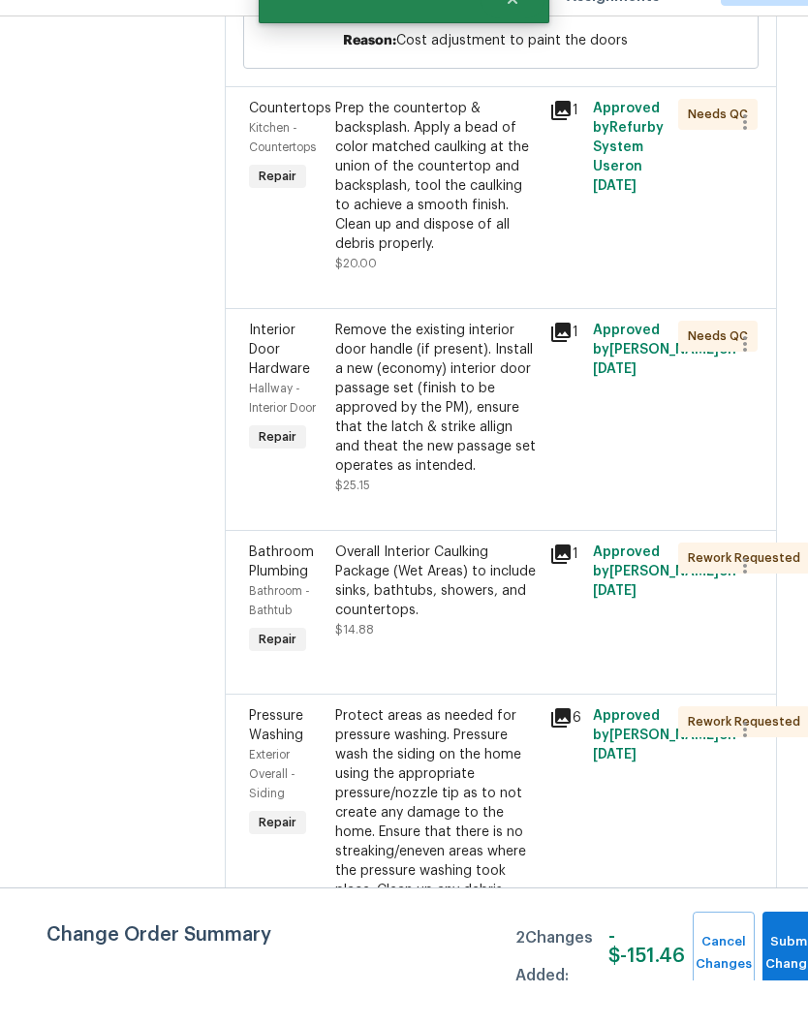
scroll to position [0, 0]
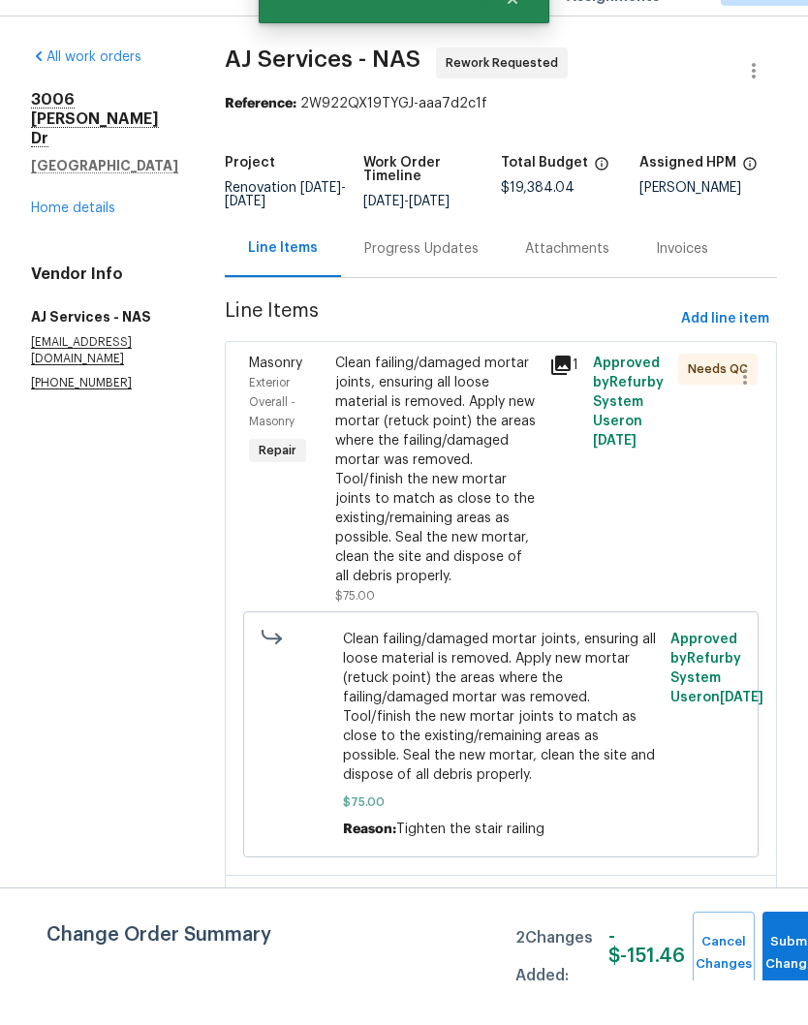
click at [791, 956] on button "Submit Changes" at bounding box center [793, 997] width 62 height 83
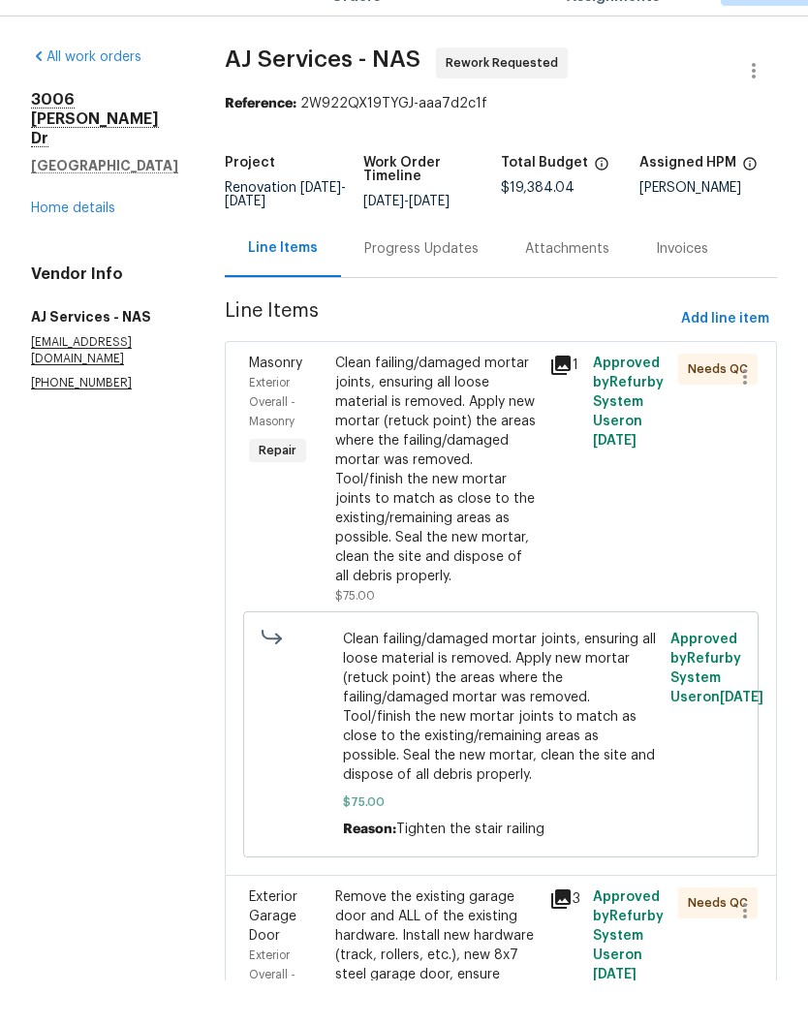
click at [108, 246] on link "Home details" at bounding box center [73, 253] width 84 height 14
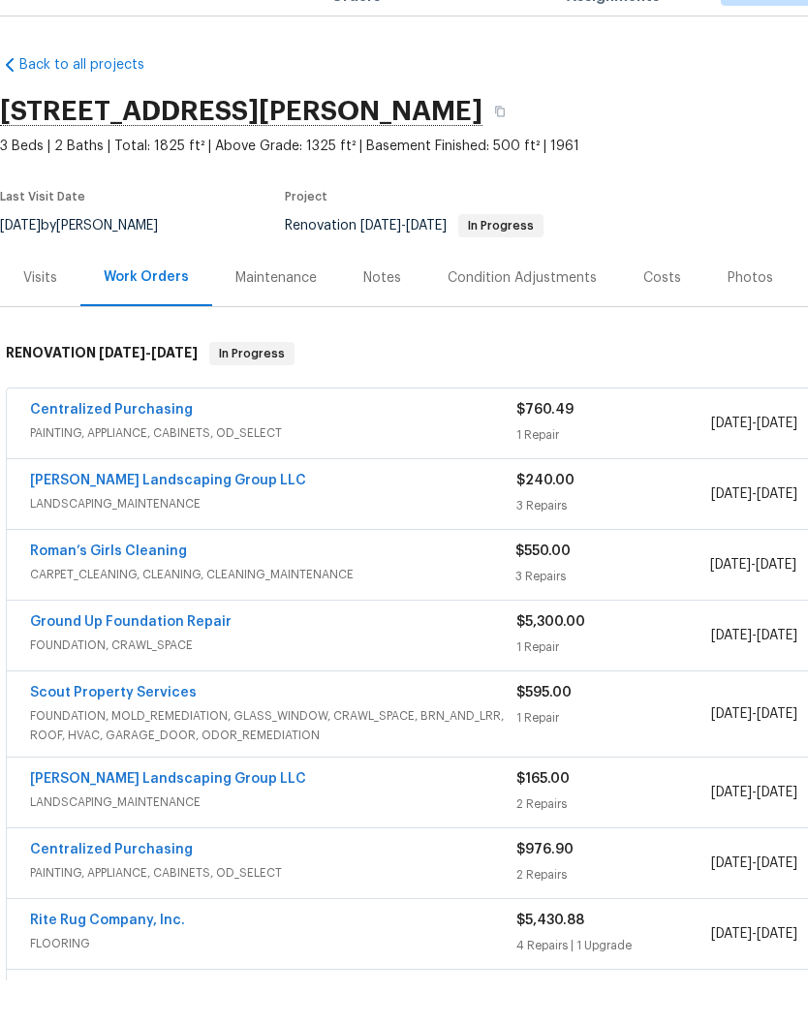
click at [388, 313] on div "Notes" at bounding box center [382, 322] width 38 height 19
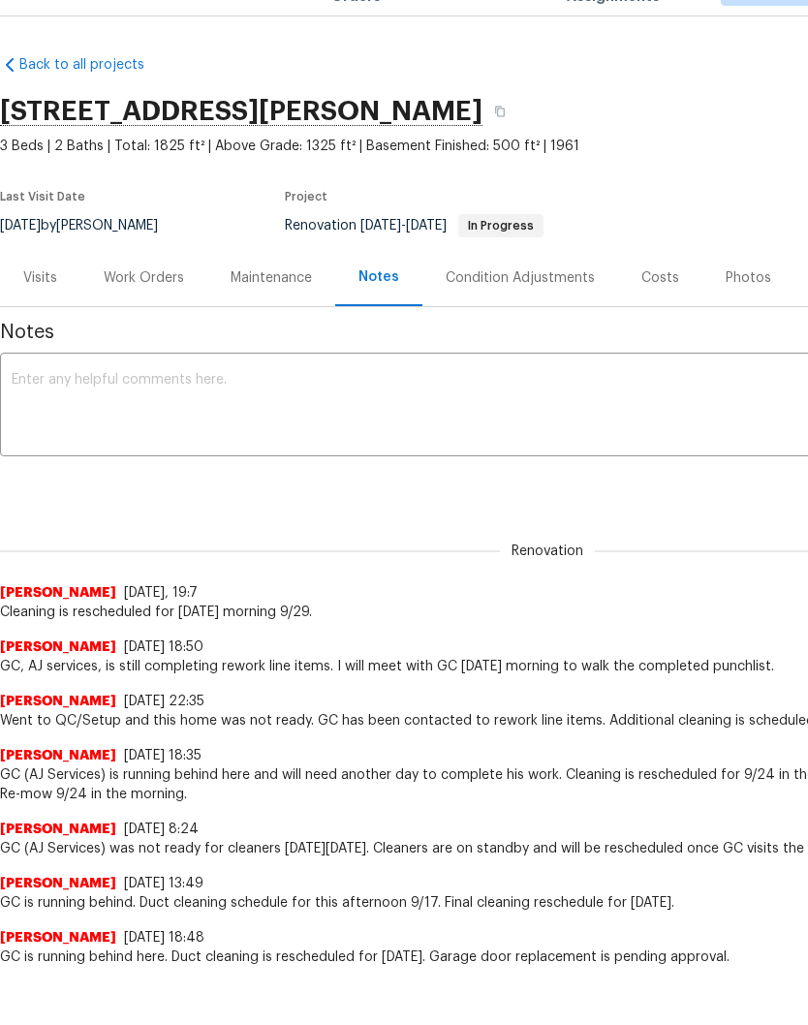
click at [232, 417] on textarea at bounding box center [547, 451] width 1071 height 68
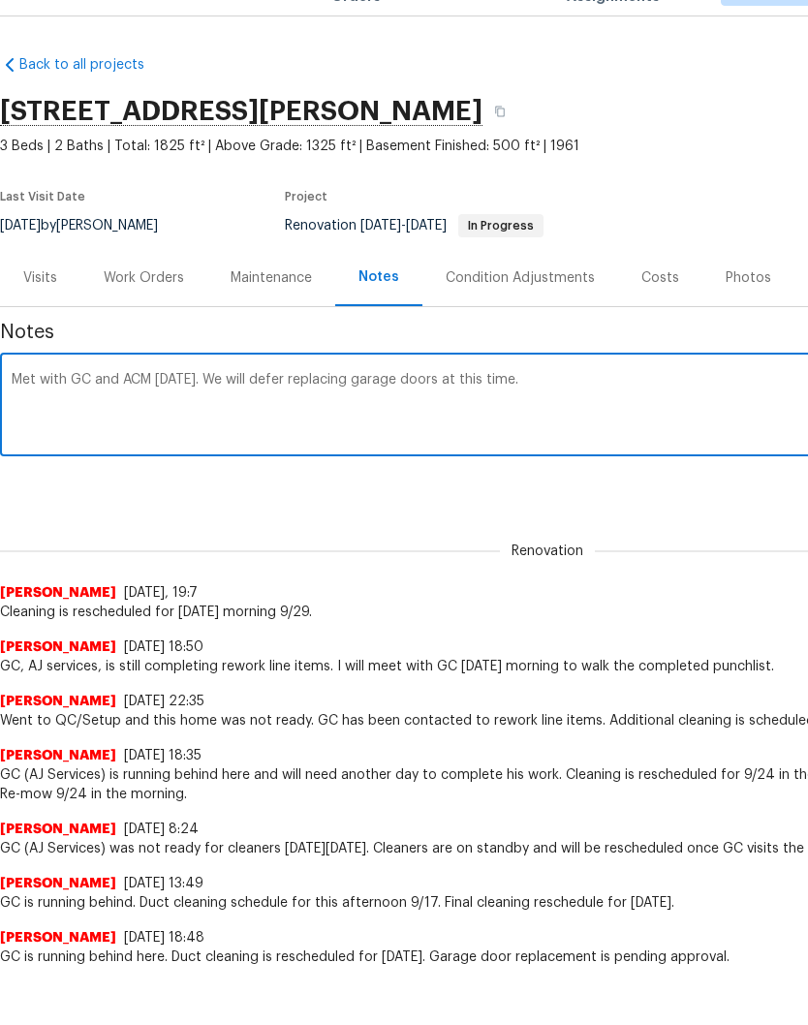
click at [201, 417] on textarea "Met with GC and ACM today. We will defer replacing garage doors at this time." at bounding box center [547, 451] width 1071 height 68
click at [541, 417] on textarea "Met with GC and ACM today. We will defer replacing garage doors at this time." at bounding box center [547, 451] width 1071 height 68
click at [70, 417] on textarea "Met with GC and ACM today. We will defer replacing garage doors at this time. G…" at bounding box center [547, 451] width 1071 height 68
click at [275, 417] on textarea "Met with GC and ACM today. We will defer replacing garage doors at this time. G…" at bounding box center [547, 451] width 1071 height 68
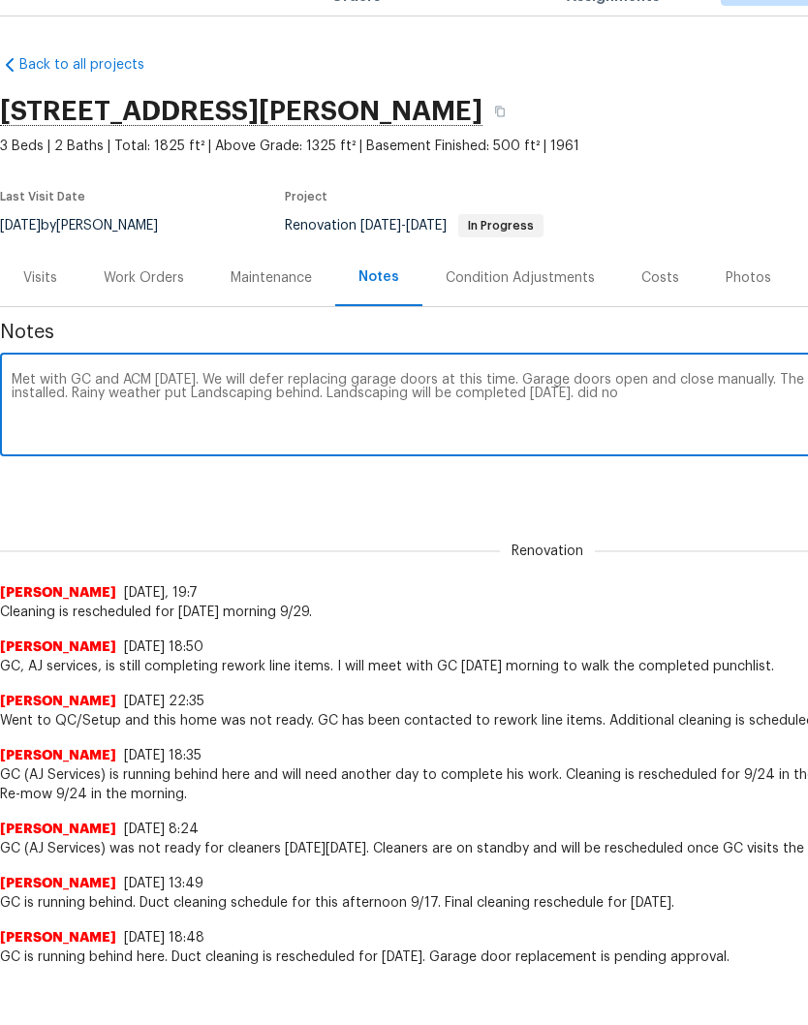
click at [699, 417] on textarea "Met with GC and ACM today. We will defer replacing garage doors at this time. G…" at bounding box center [547, 451] width 1071 height 68
click at [195, 417] on textarea "Met with GC and ACM today. We will defer replacing garage doors at this time. G…" at bounding box center [547, 451] width 1071 height 68
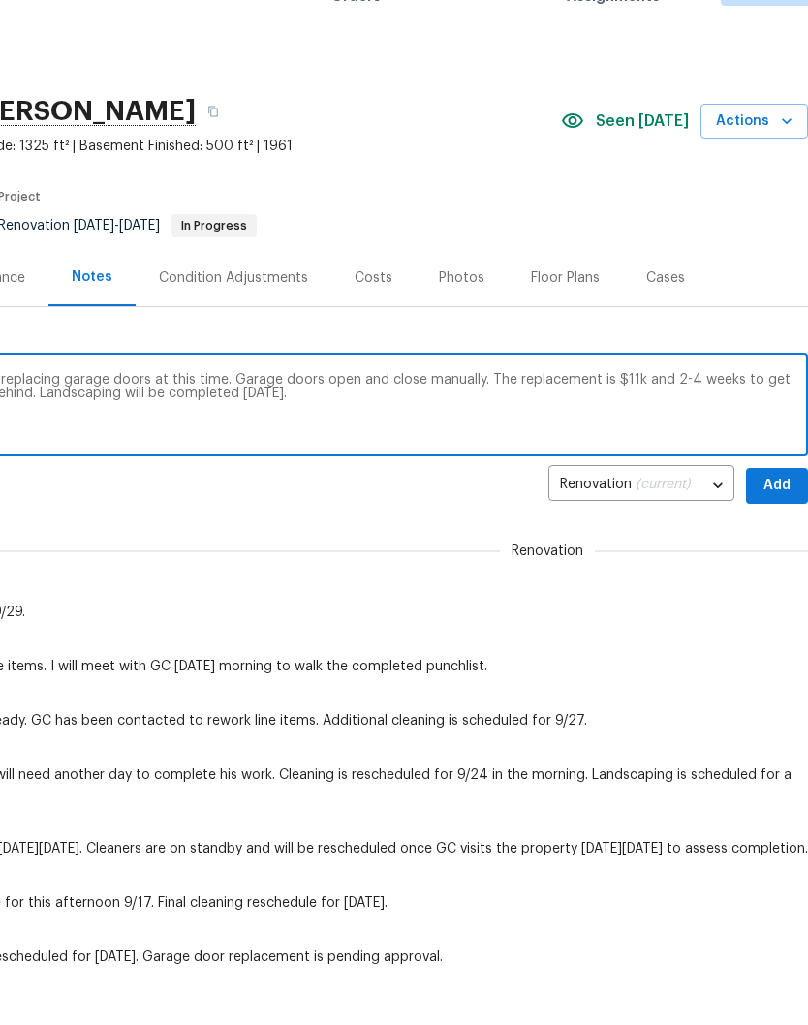
scroll to position [0, 287]
type textarea "Met with GC and ACM today. We will defer replacing garage doors at this time. G…"
click at [772, 518] on span "Add" at bounding box center [776, 530] width 31 height 24
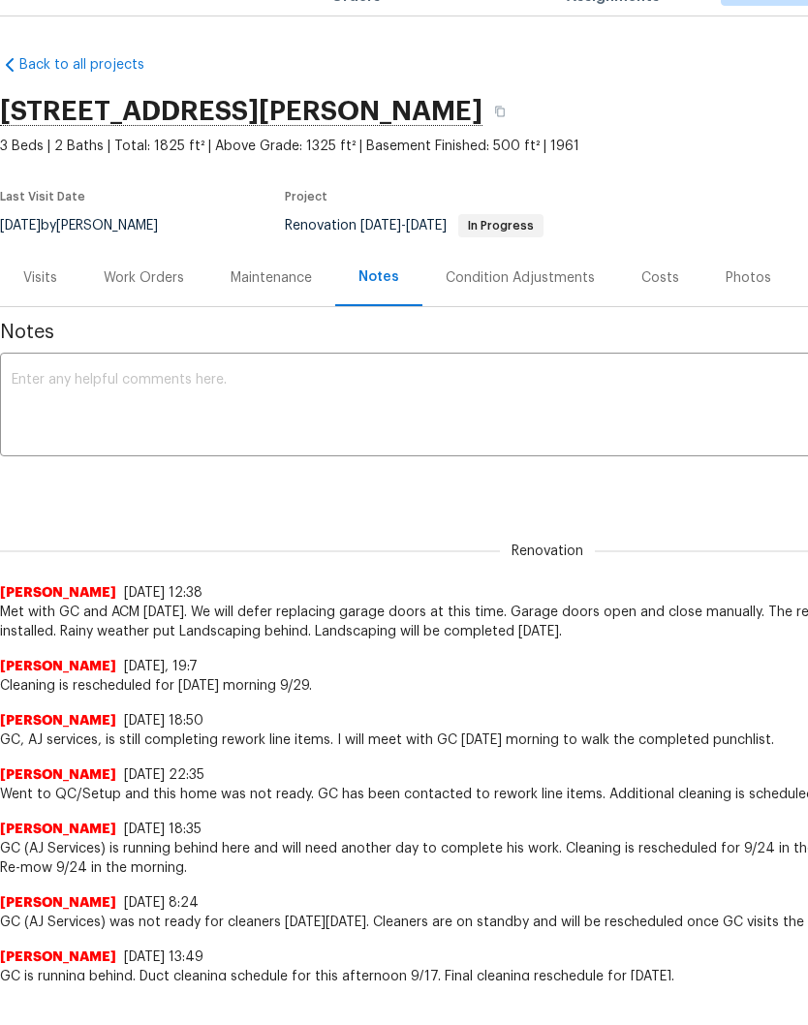
scroll to position [0, 0]
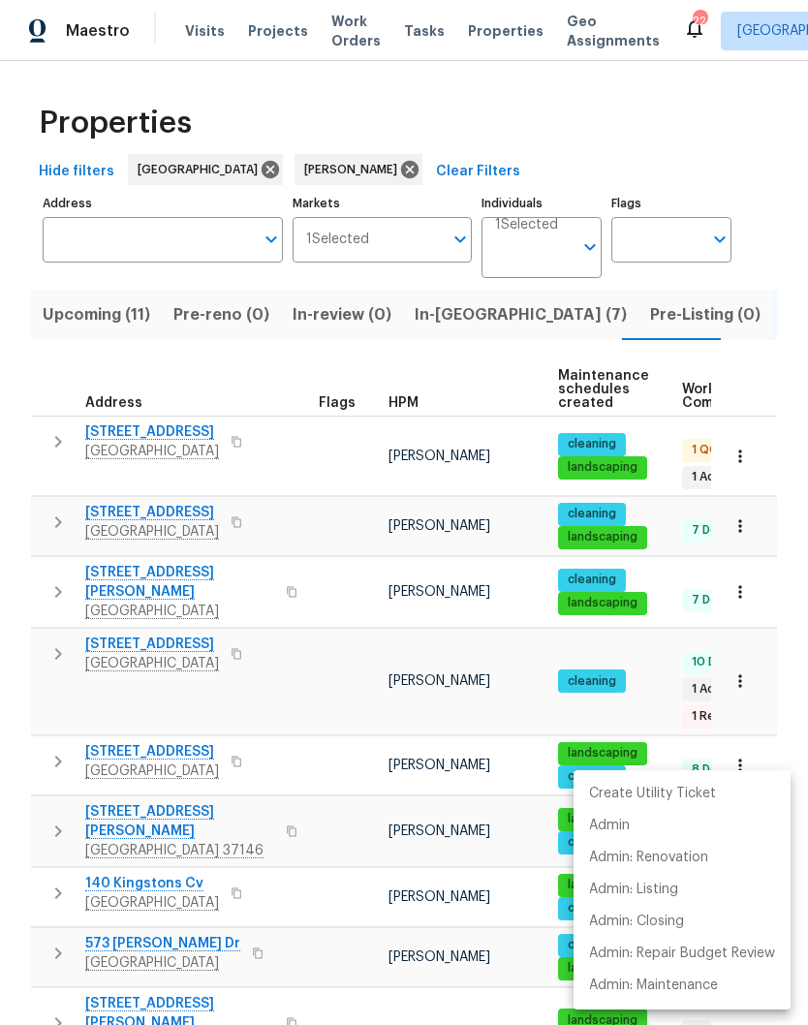
scroll to position [781, 0]
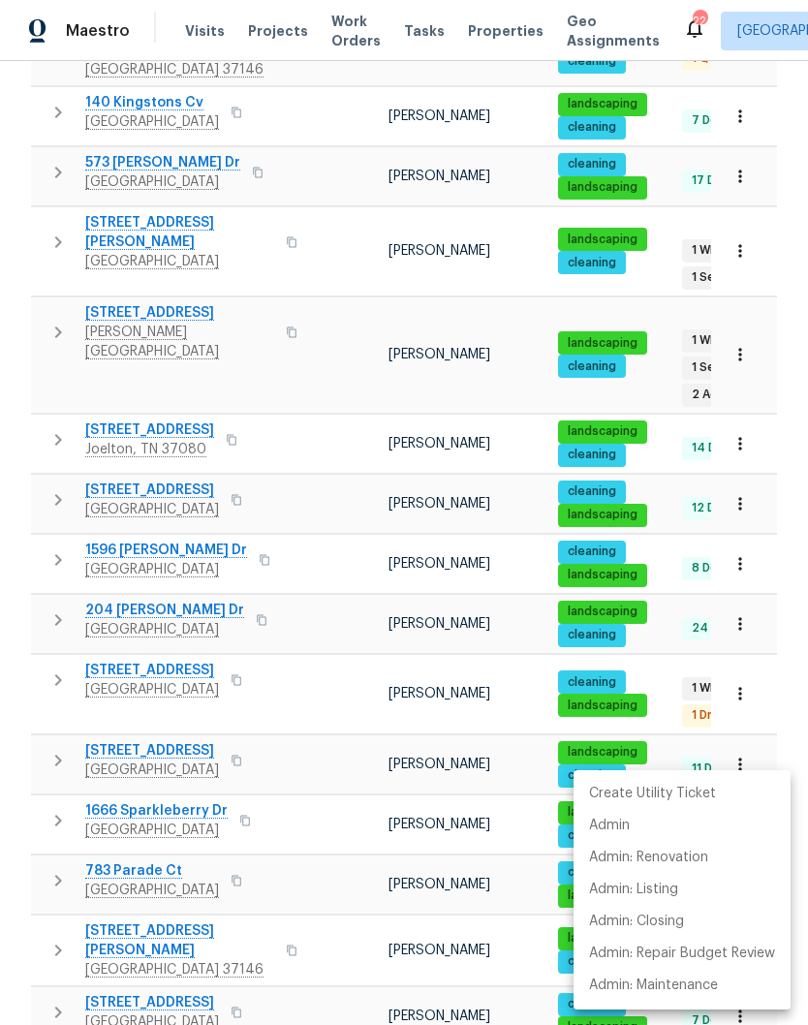
click at [332, 324] on div at bounding box center [404, 512] width 808 height 1025
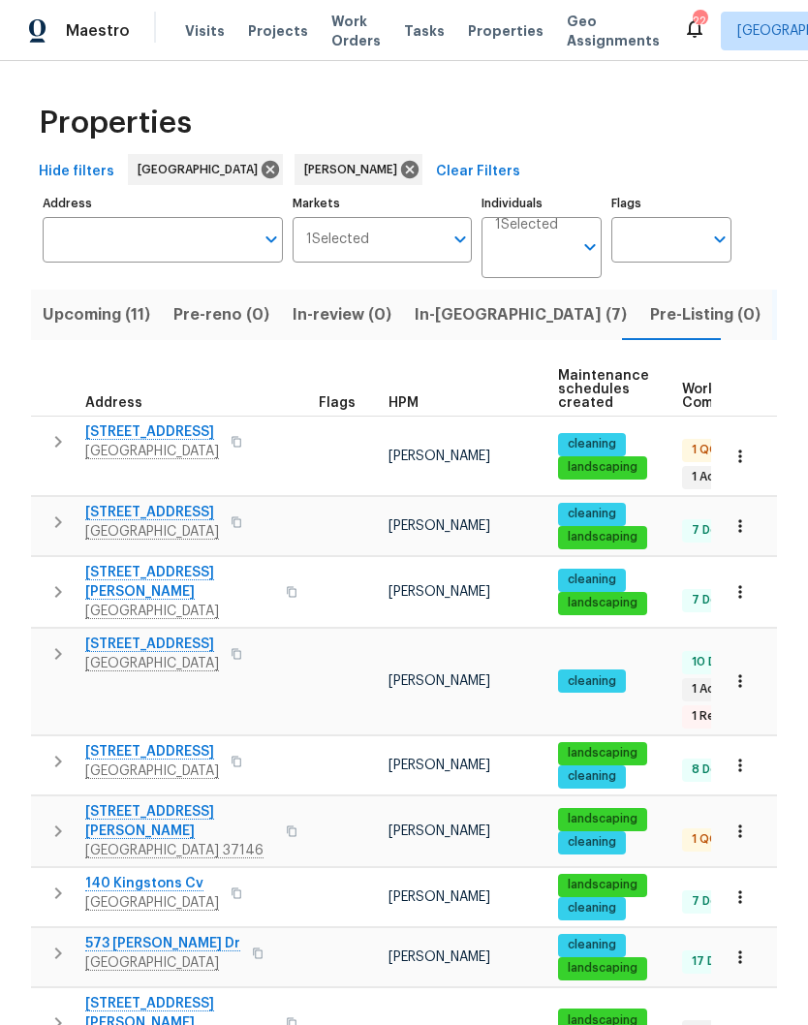
scroll to position [0, 0]
click at [431, 320] on span "In-reno (7)" at bounding box center [520, 314] width 212 height 27
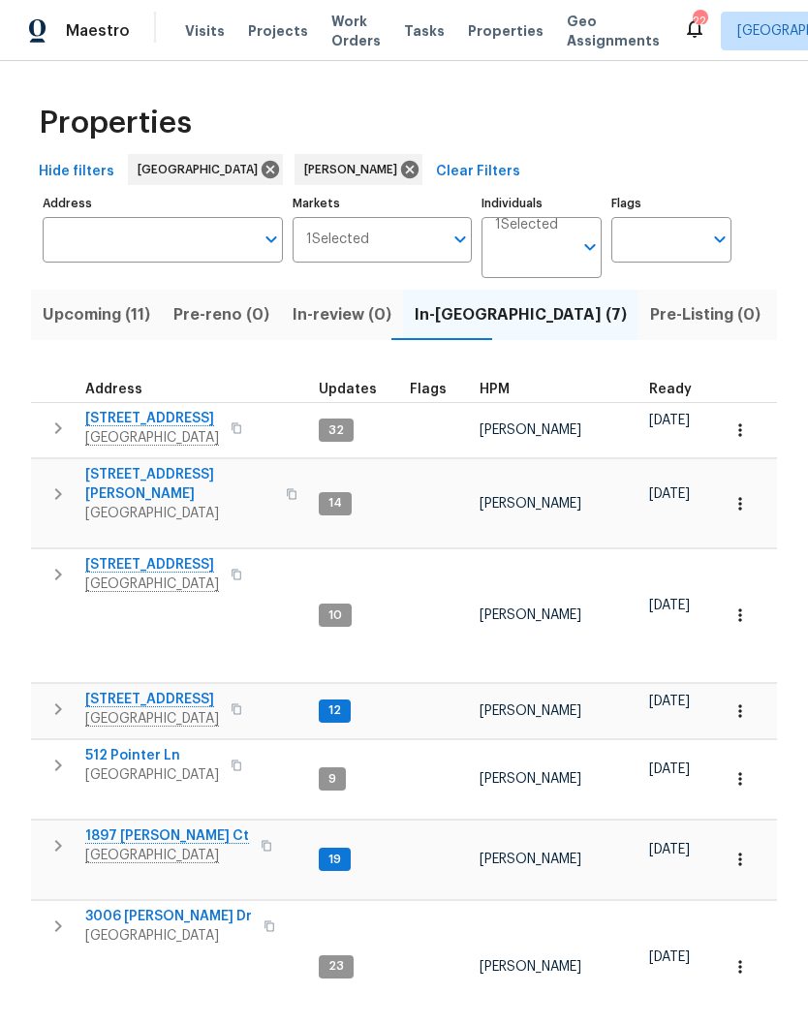
click at [208, 689] on span "[STREET_ADDRESS]" at bounding box center [152, 698] width 134 height 19
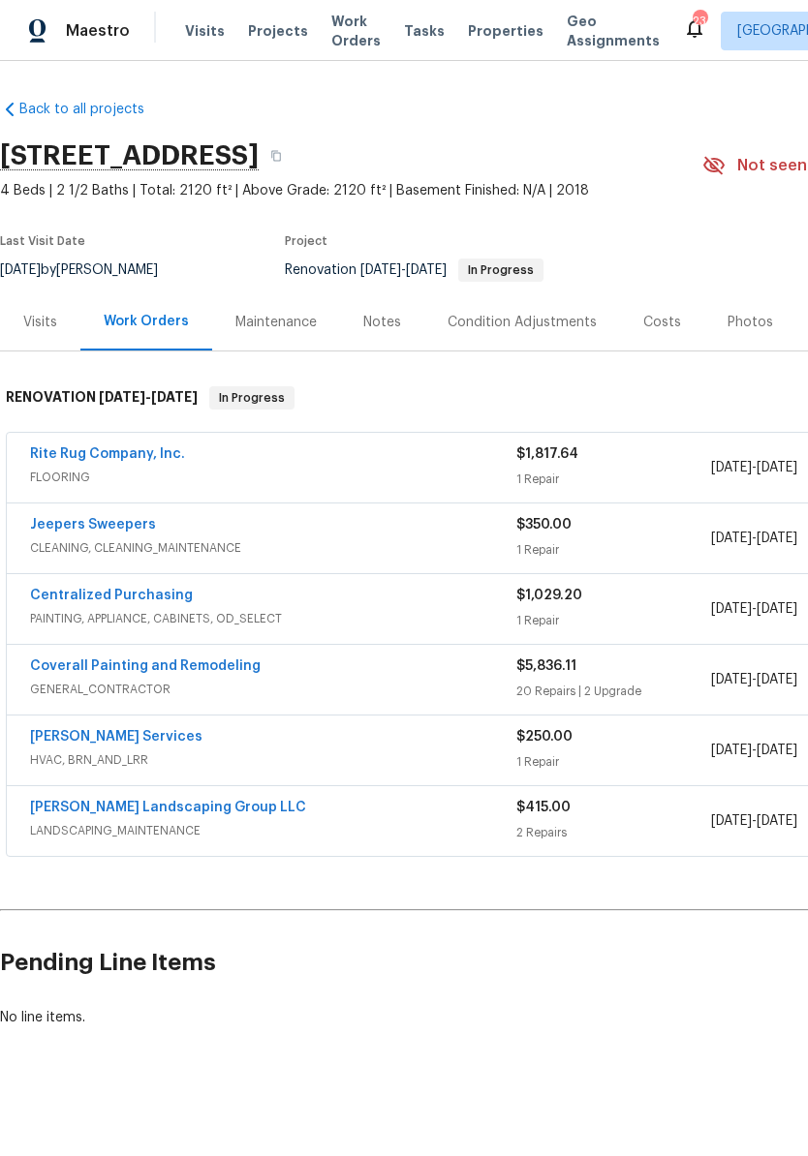
click at [129, 457] on link "Rite Rug Company, Inc." at bounding box center [107, 454] width 155 height 14
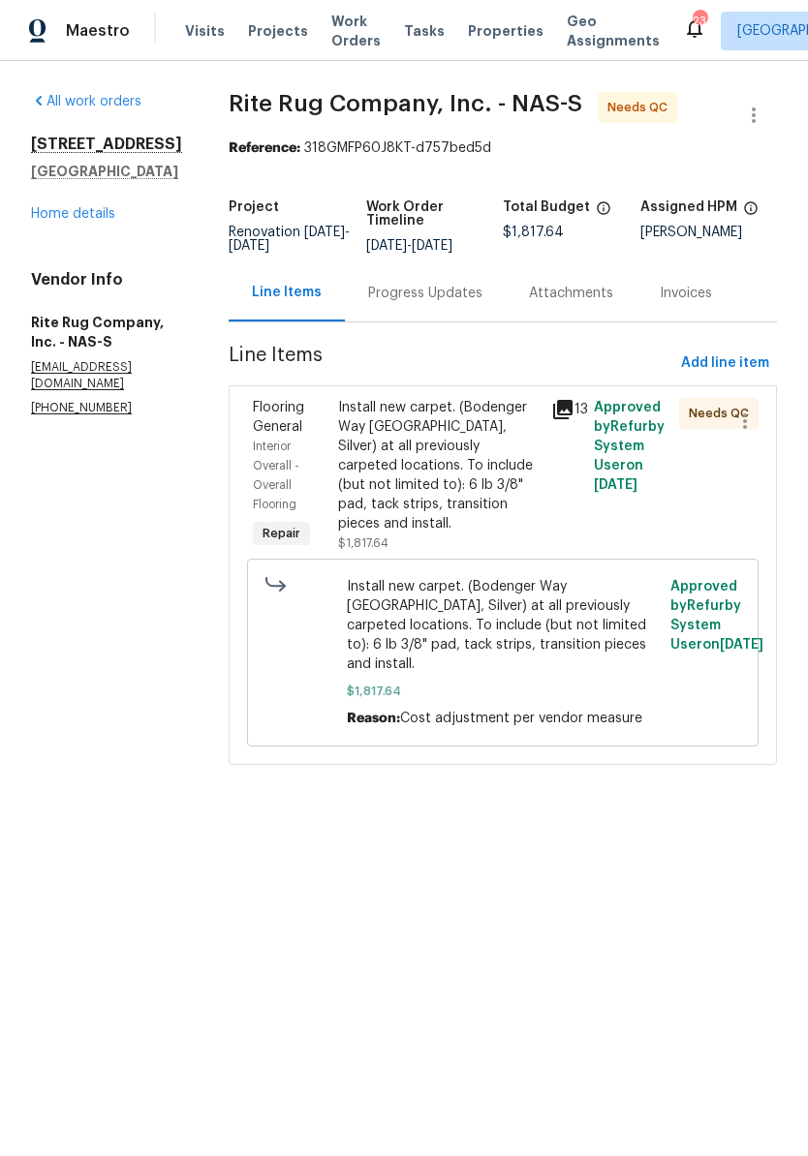
click at [514, 443] on div "Install new carpet. (Bodenger Way [GEOGRAPHIC_DATA], Silver) at all previously …" at bounding box center [438, 466] width 201 height 136
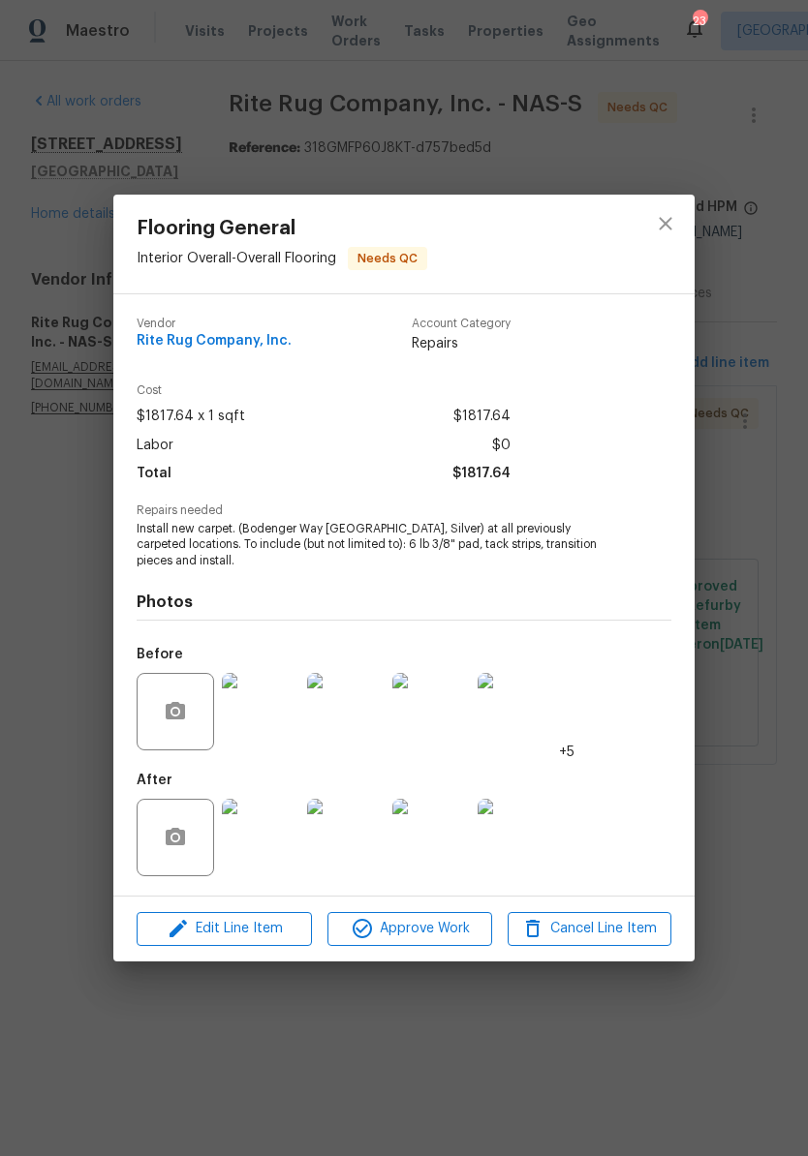
click at [269, 847] on img at bounding box center [260, 837] width 77 height 77
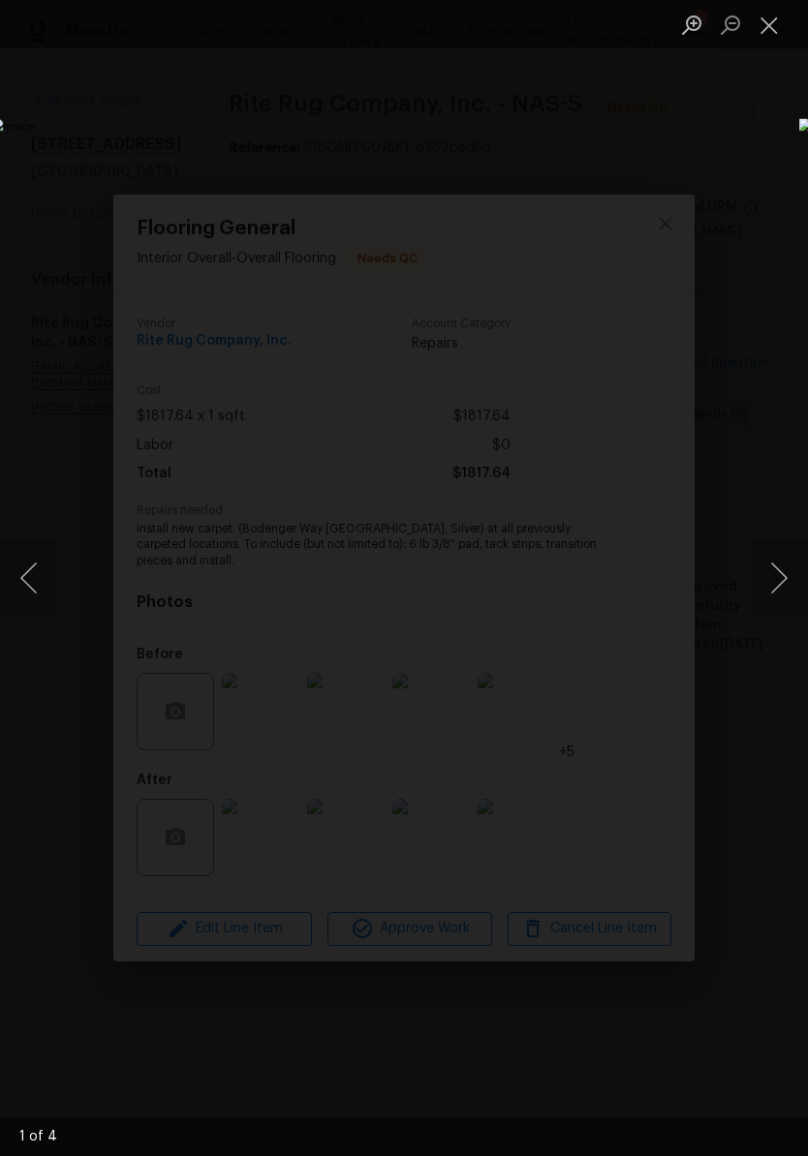
click at [779, 581] on button "Next image" at bounding box center [779, 577] width 58 height 77
click at [786, 578] on button "Next image" at bounding box center [779, 577] width 58 height 77
click at [777, 579] on button "Next image" at bounding box center [779, 577] width 58 height 77
click at [777, 581] on button "Next image" at bounding box center [779, 577] width 58 height 77
click at [780, 586] on button "Next image" at bounding box center [779, 577] width 58 height 77
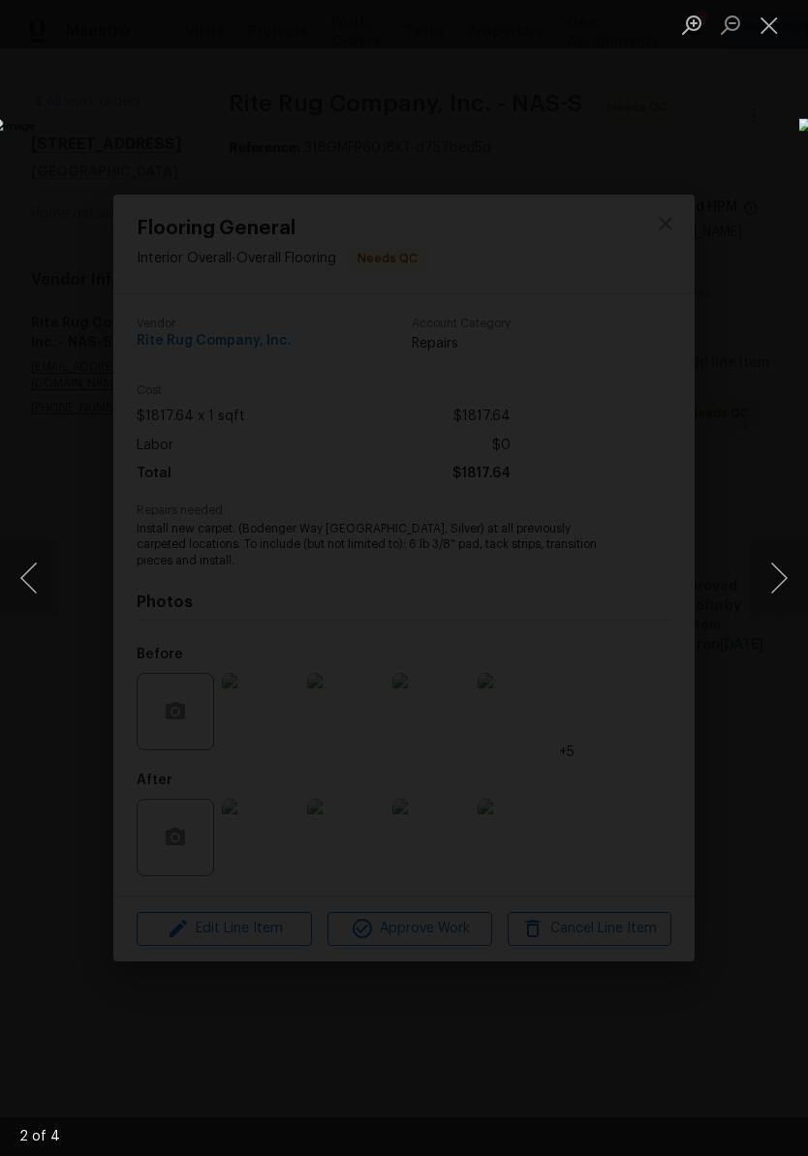
click at [791, 581] on button "Next image" at bounding box center [779, 577] width 58 height 77
click at [777, 587] on button "Next image" at bounding box center [779, 577] width 58 height 77
click at [770, 25] on button "Close lightbox" at bounding box center [769, 25] width 39 height 34
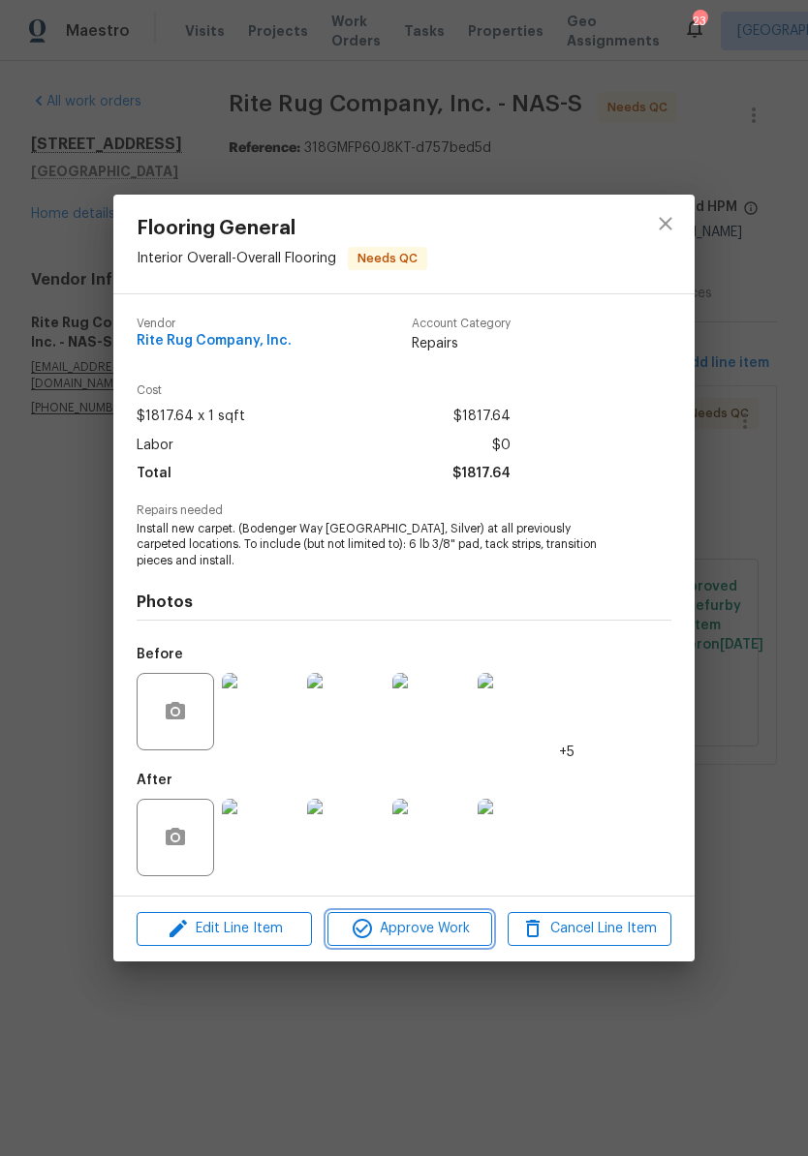
click at [419, 937] on span "Approve Work" at bounding box center [409, 929] width 152 height 24
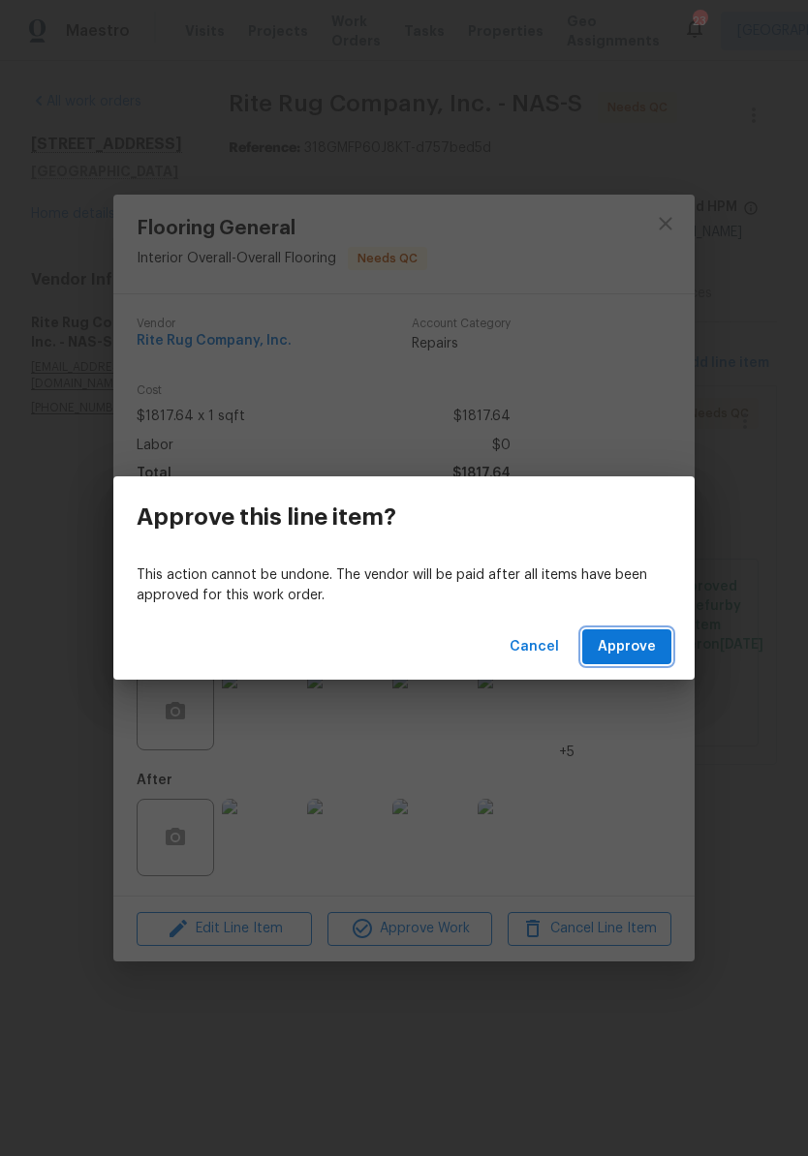
click at [643, 647] on span "Approve" at bounding box center [626, 647] width 58 height 24
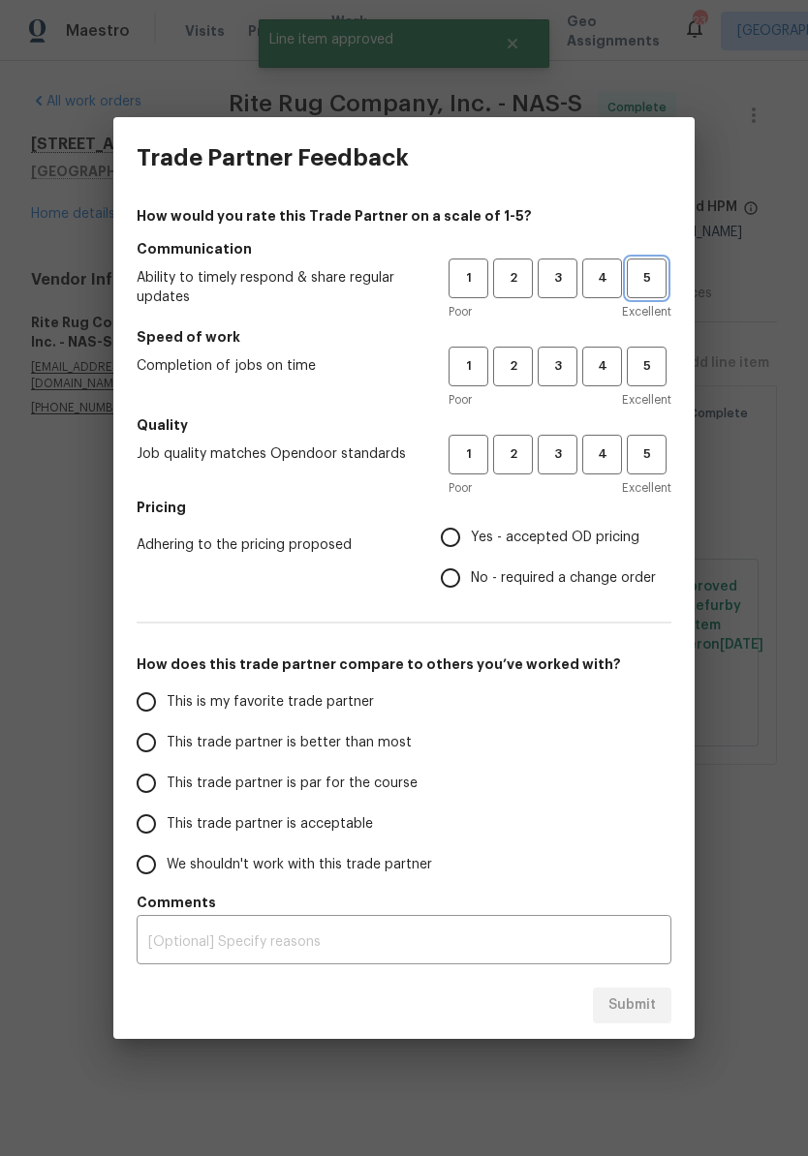
click at [650, 283] on span "5" at bounding box center [646, 278] width 36 height 22
click at [657, 361] on span "5" at bounding box center [646, 366] width 36 height 22
click at [658, 452] on span "5" at bounding box center [646, 455] width 36 height 22
click at [464, 540] on input "Yes - accepted OD pricing" at bounding box center [450, 537] width 41 height 41
radio input "true"
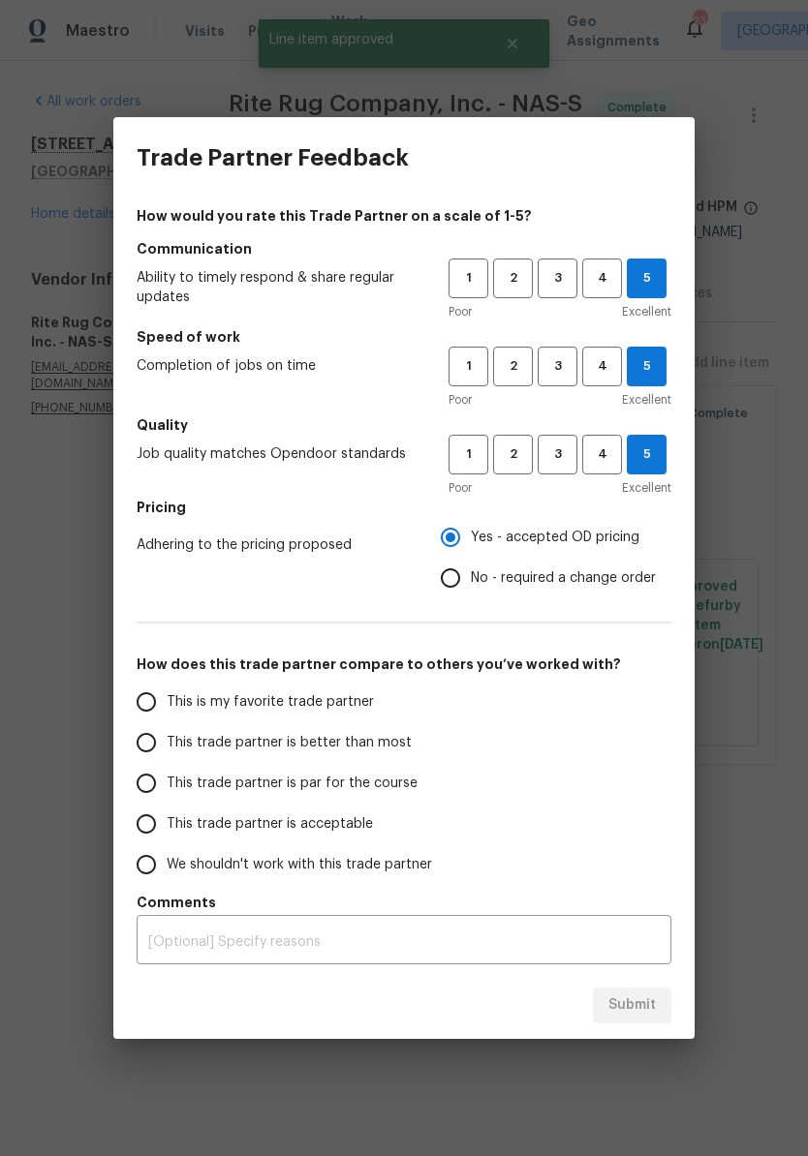
click at [158, 713] on input "This is my favorite trade partner" at bounding box center [146, 702] width 41 height 41
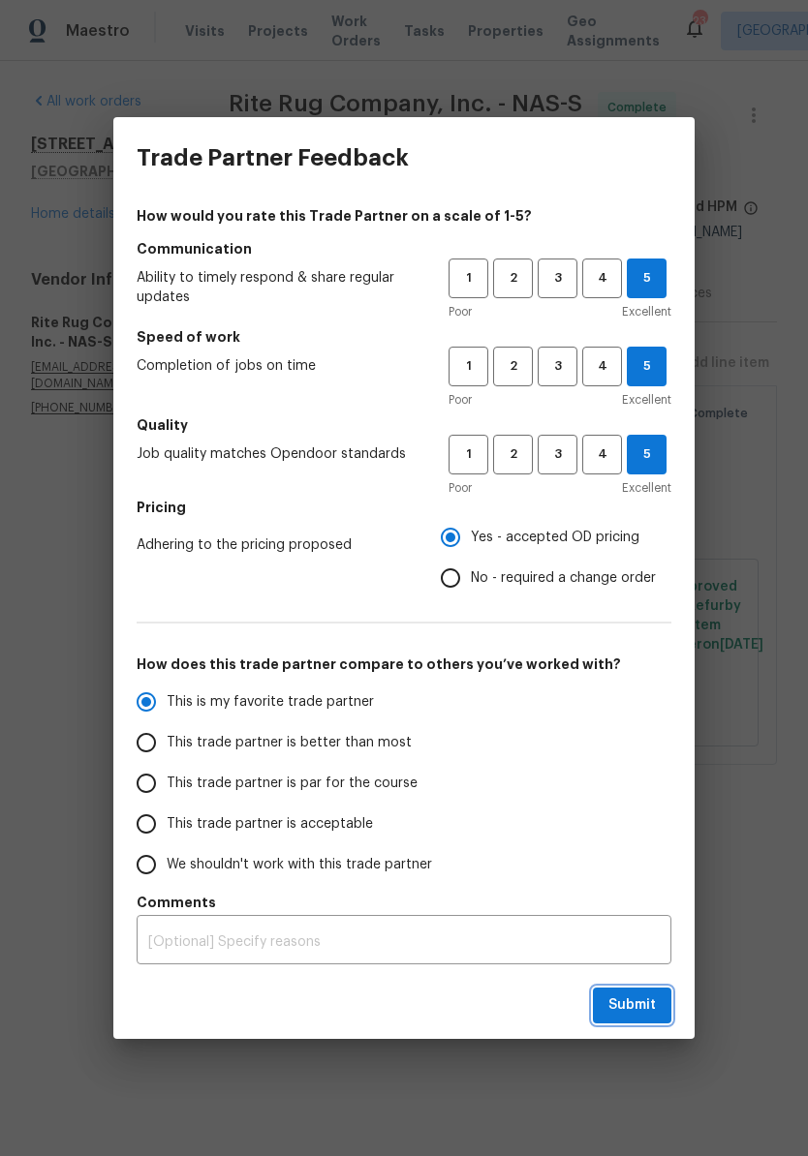
click at [629, 1002] on span "Submit" at bounding box center [631, 1006] width 47 height 24
radio input "true"
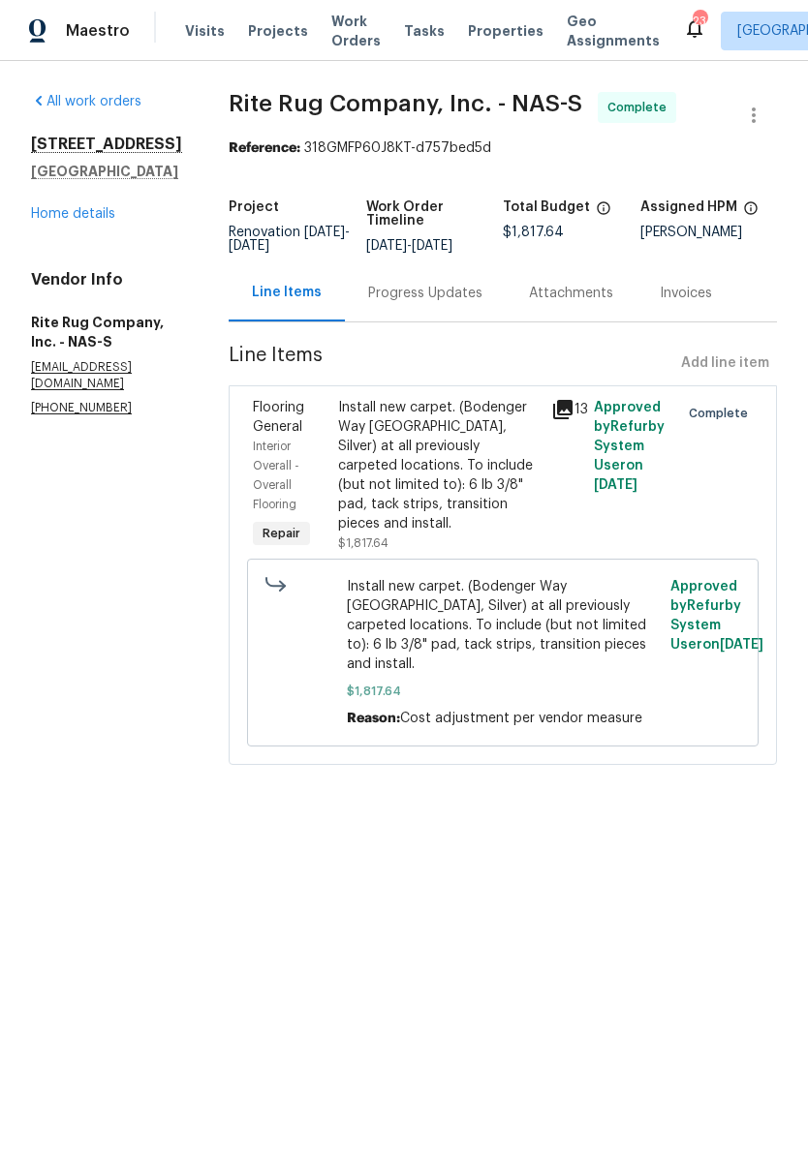
click at [104, 218] on link "Home details" at bounding box center [73, 214] width 84 height 14
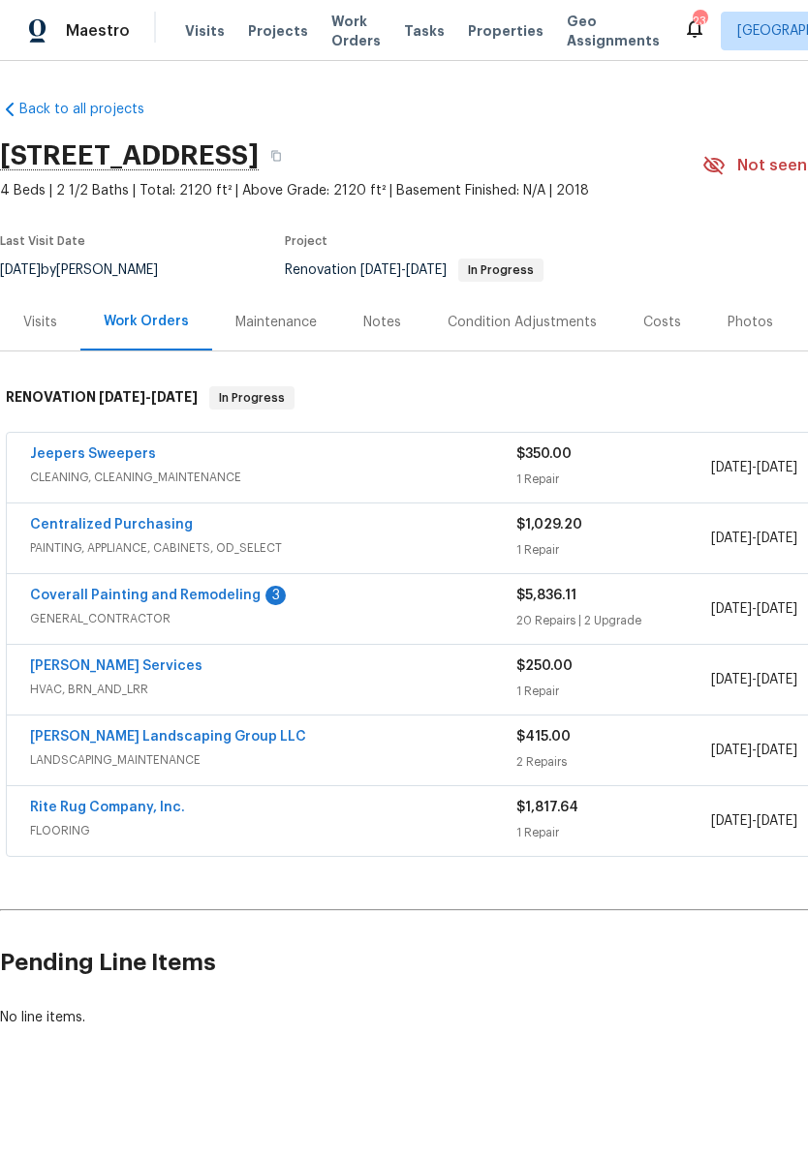
click at [202, 598] on link "Coverall Painting and Remodeling" at bounding box center [145, 596] width 230 height 14
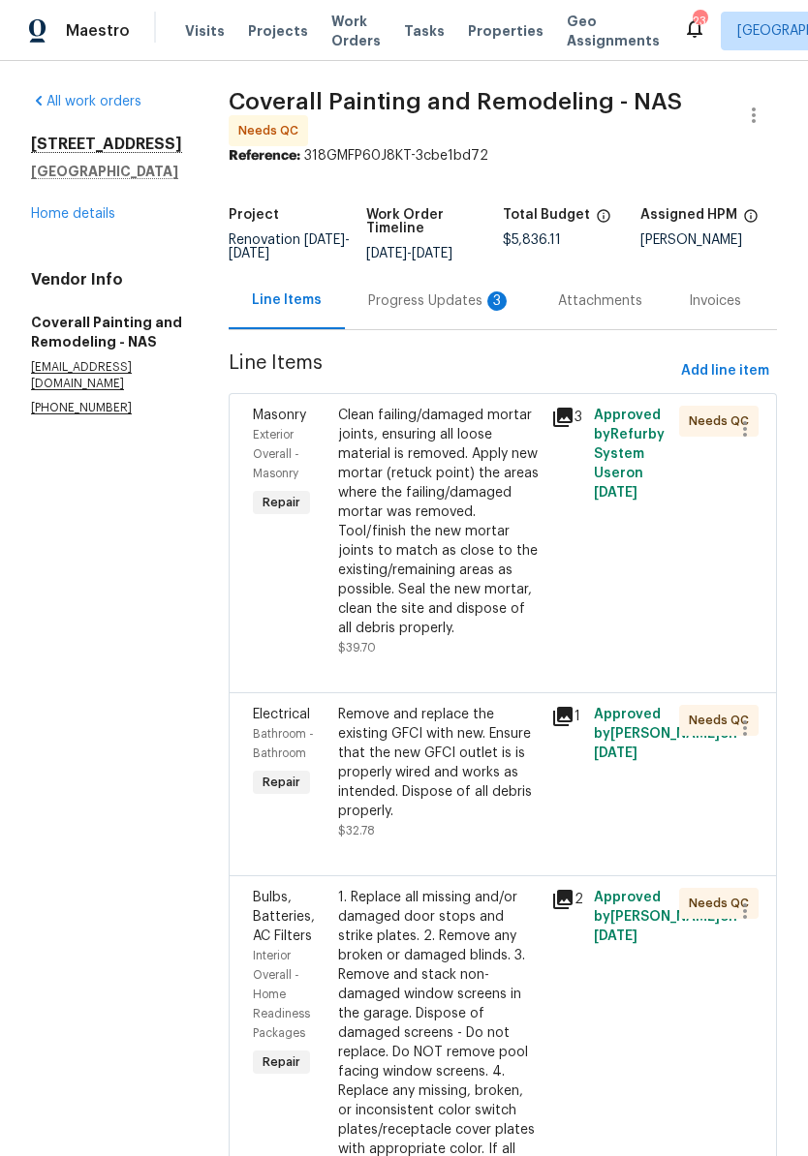
click at [464, 311] on div "Progress Updates 3" at bounding box center [439, 300] width 143 height 19
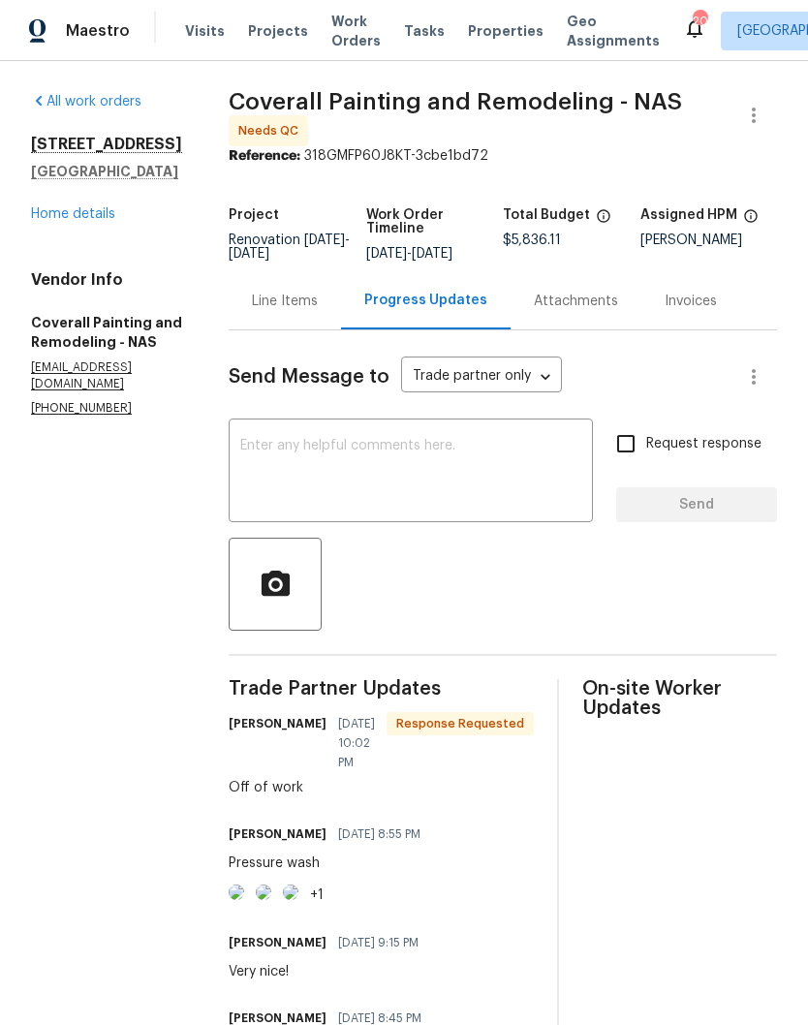
click at [199, 30] on span "Visits" at bounding box center [205, 30] width 40 height 19
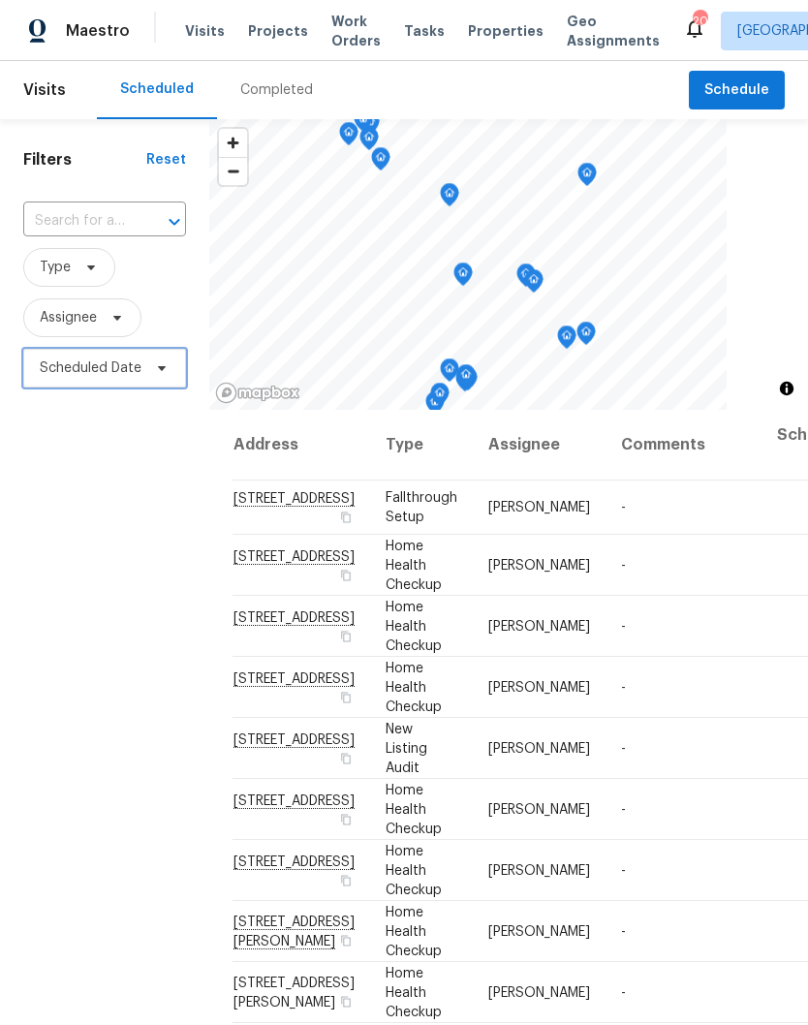
click at [134, 366] on span "Scheduled Date" at bounding box center [91, 367] width 102 height 19
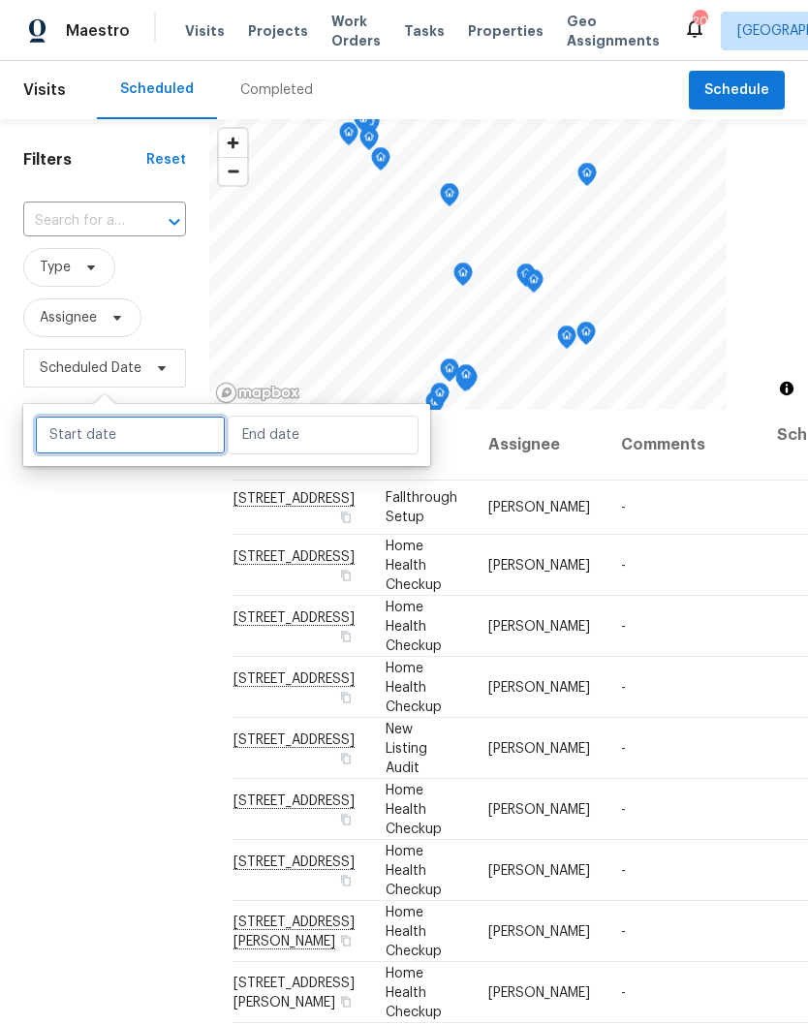
click at [150, 439] on input "text" at bounding box center [130, 434] width 191 height 39
select select "8"
select select "2025"
select select "9"
select select "2025"
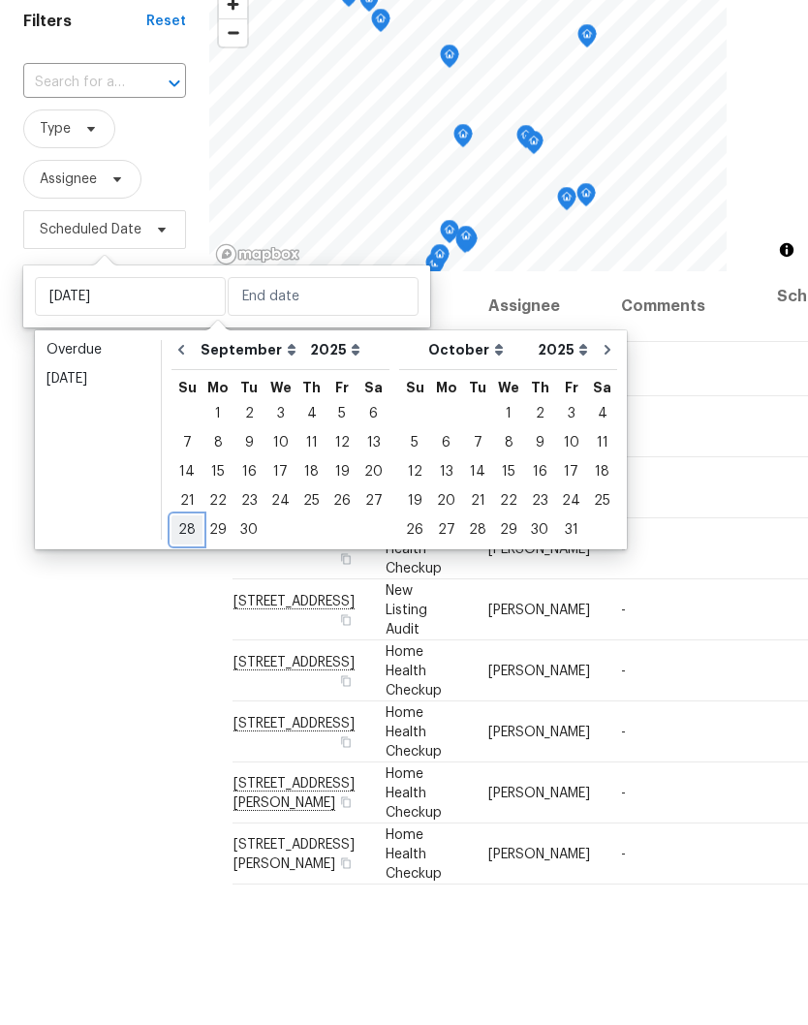
click at [187, 655] on div "28" at bounding box center [186, 668] width 31 height 27
type input "[DATE]"
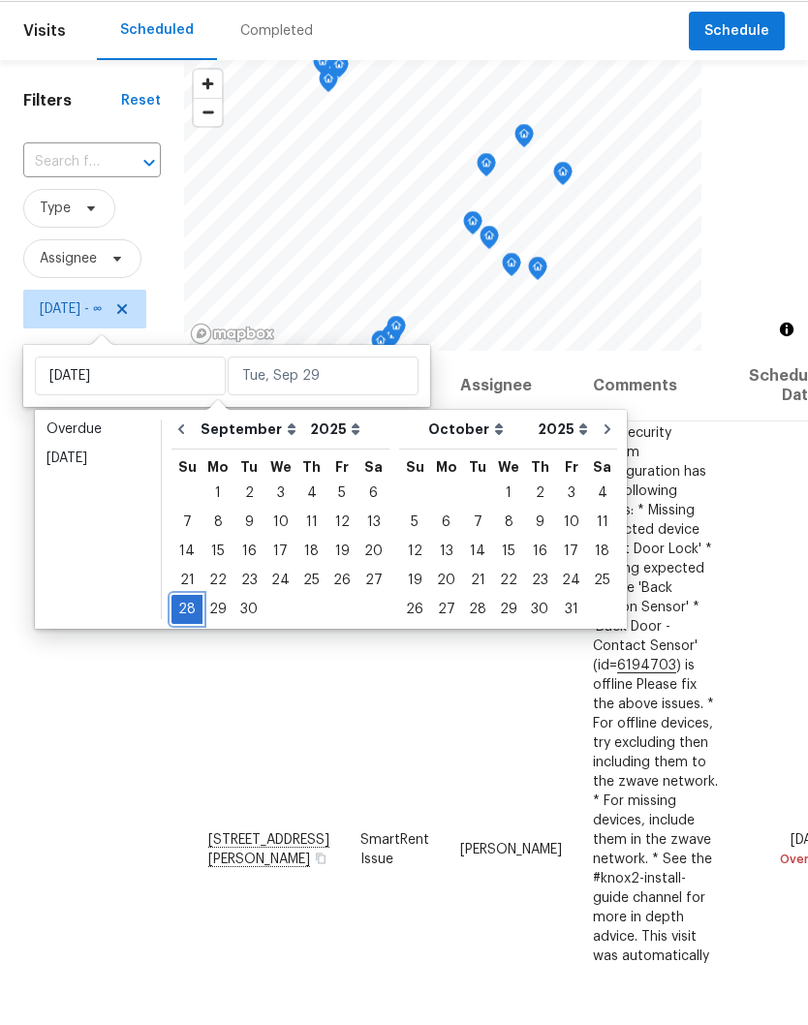
click at [185, 655] on div "28" at bounding box center [186, 668] width 31 height 27
type input "[DATE]"
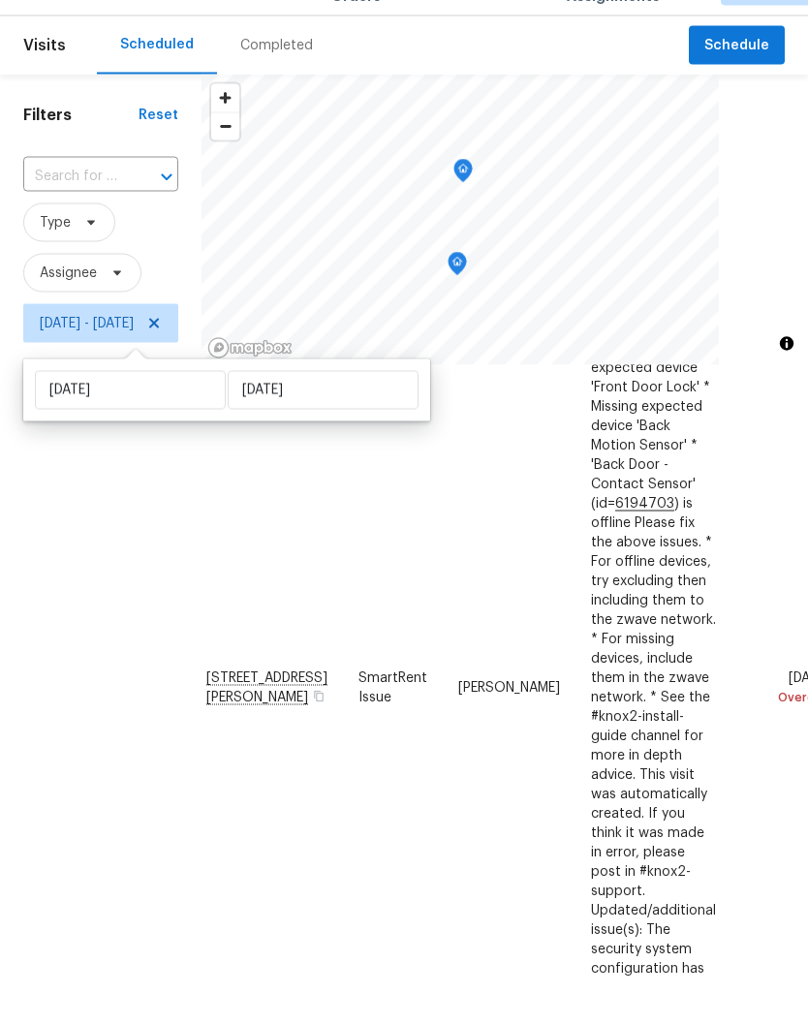
scroll to position [175, 19]
click at [0, 0] on span at bounding box center [0, 0] width 0 height 0
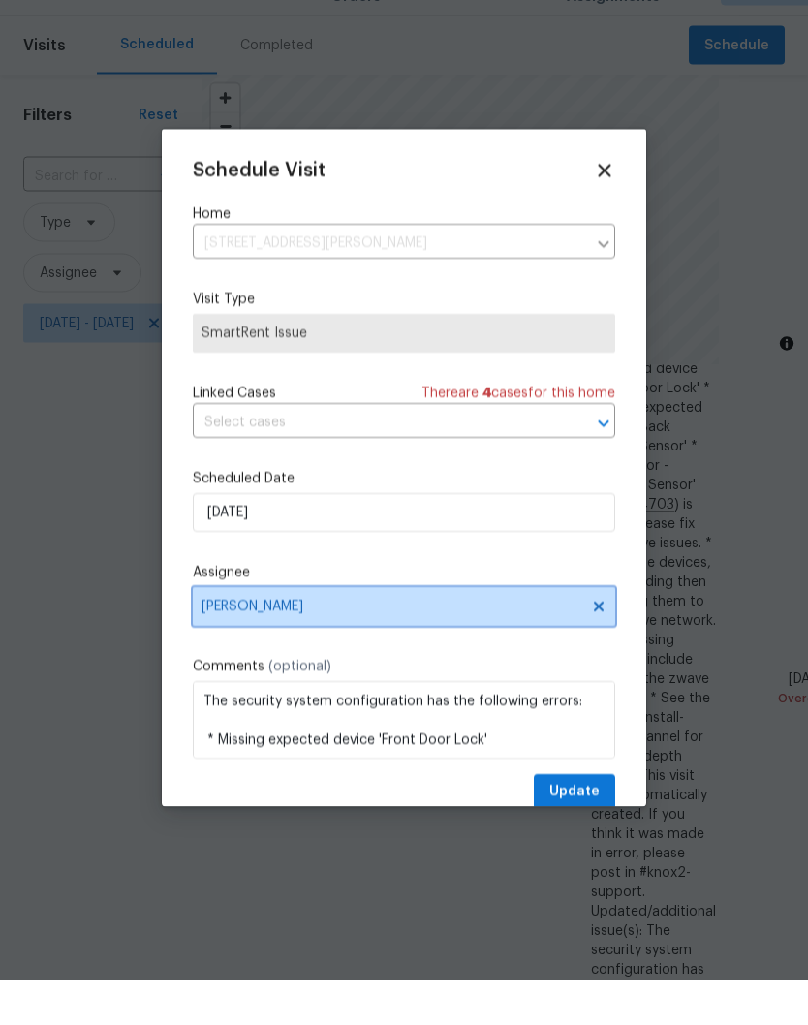
click at [597, 643] on icon at bounding box center [598, 650] width 15 height 15
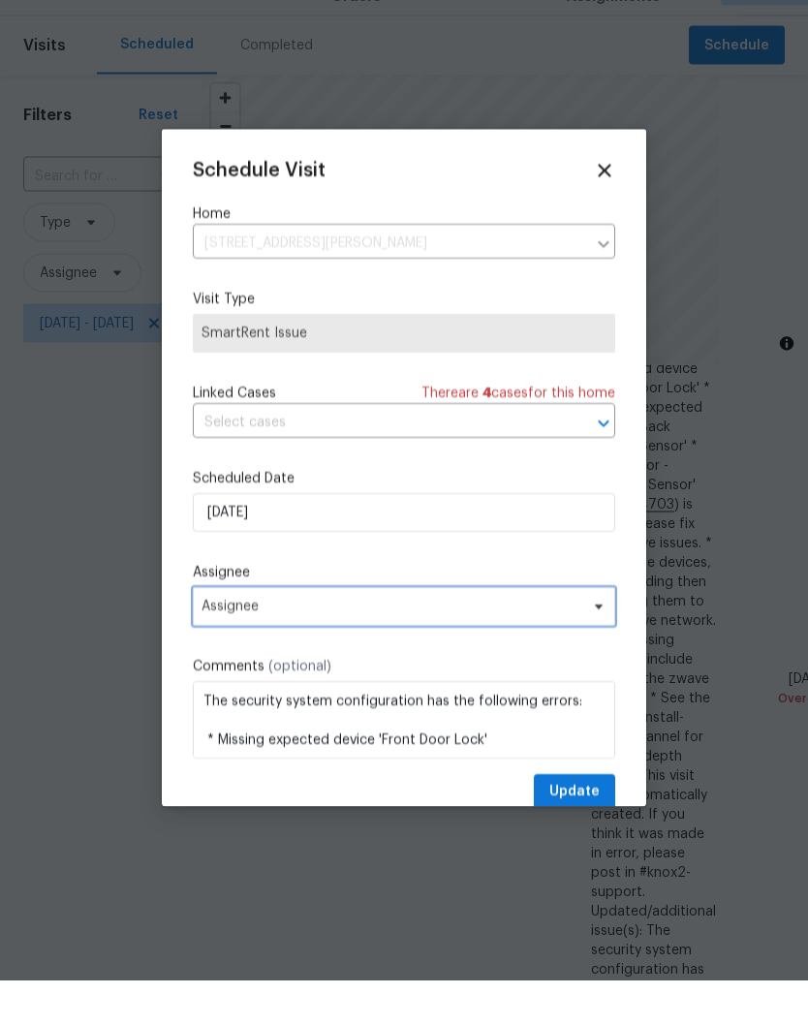
click at [601, 649] on icon at bounding box center [599, 651] width 8 height 5
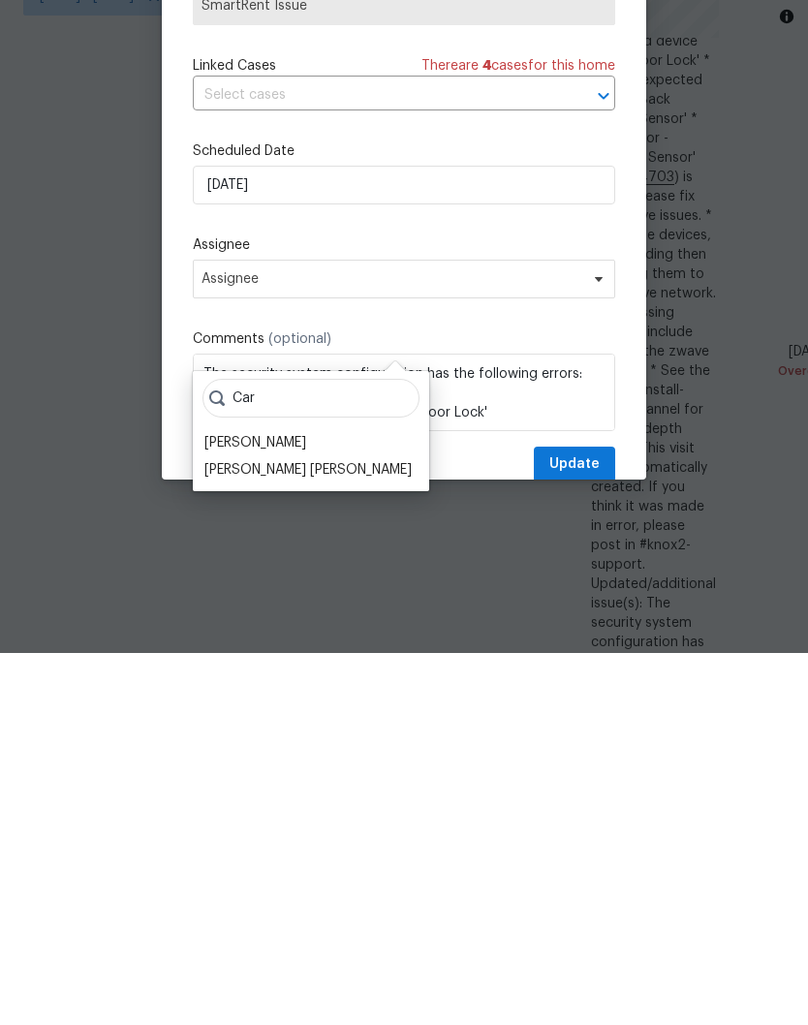
scroll to position [52, 0]
type input "Car"
click at [292, 805] on div "[PERSON_NAME]" at bounding box center [255, 814] width 102 height 19
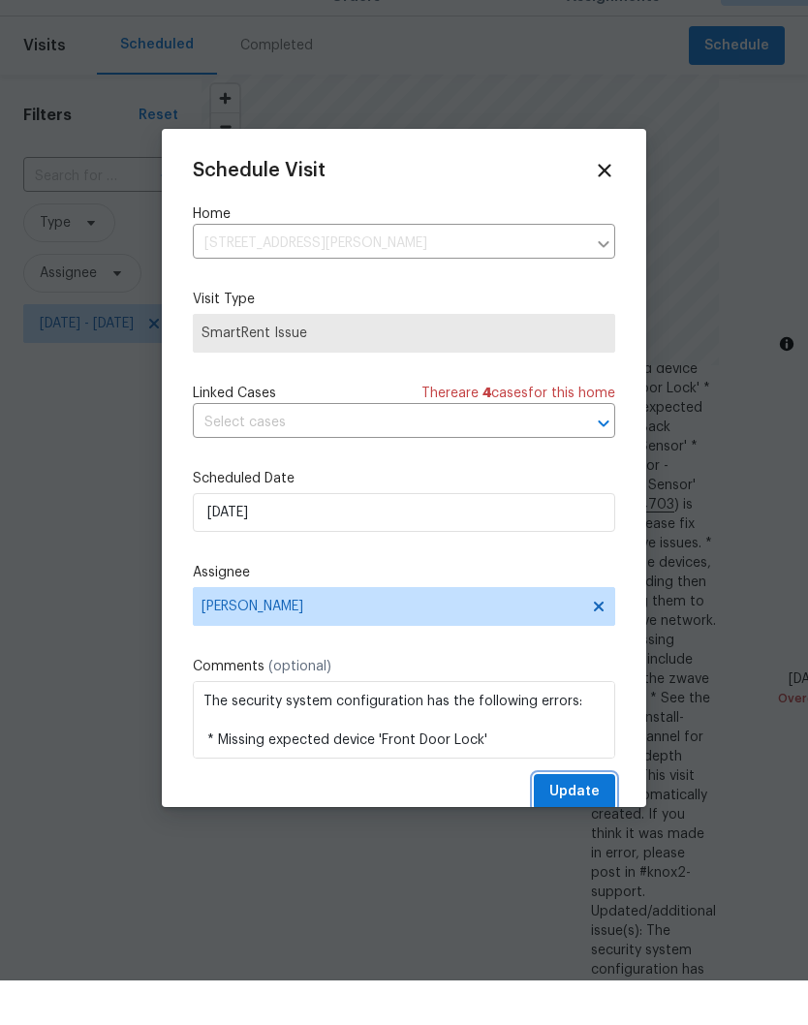
click at [586, 824] on span "Update" at bounding box center [574, 836] width 50 height 24
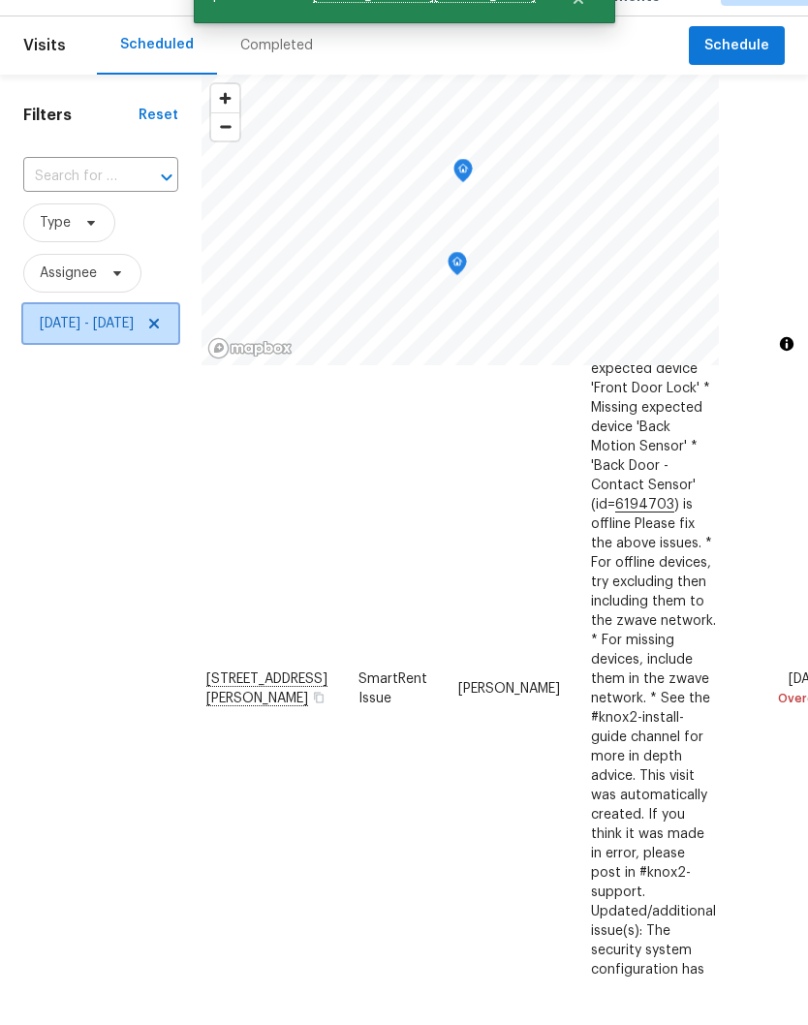
click at [159, 363] on icon at bounding box center [154, 368] width 10 height 10
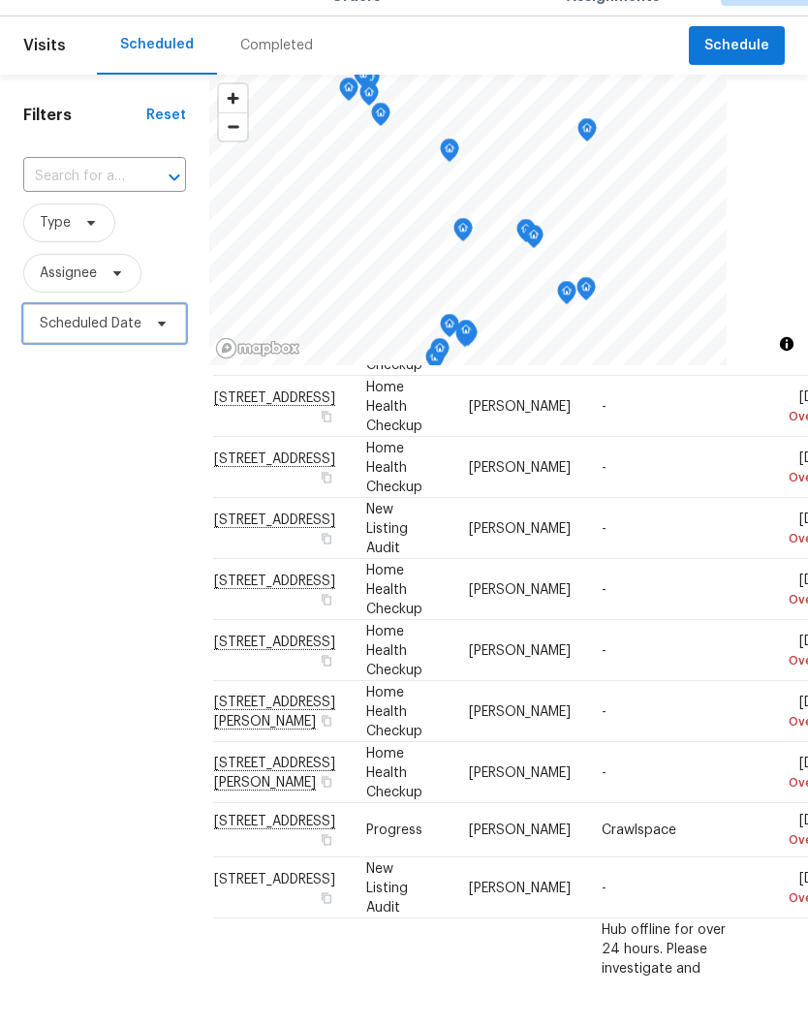
click at [164, 360] on icon at bounding box center [161, 367] width 15 height 15
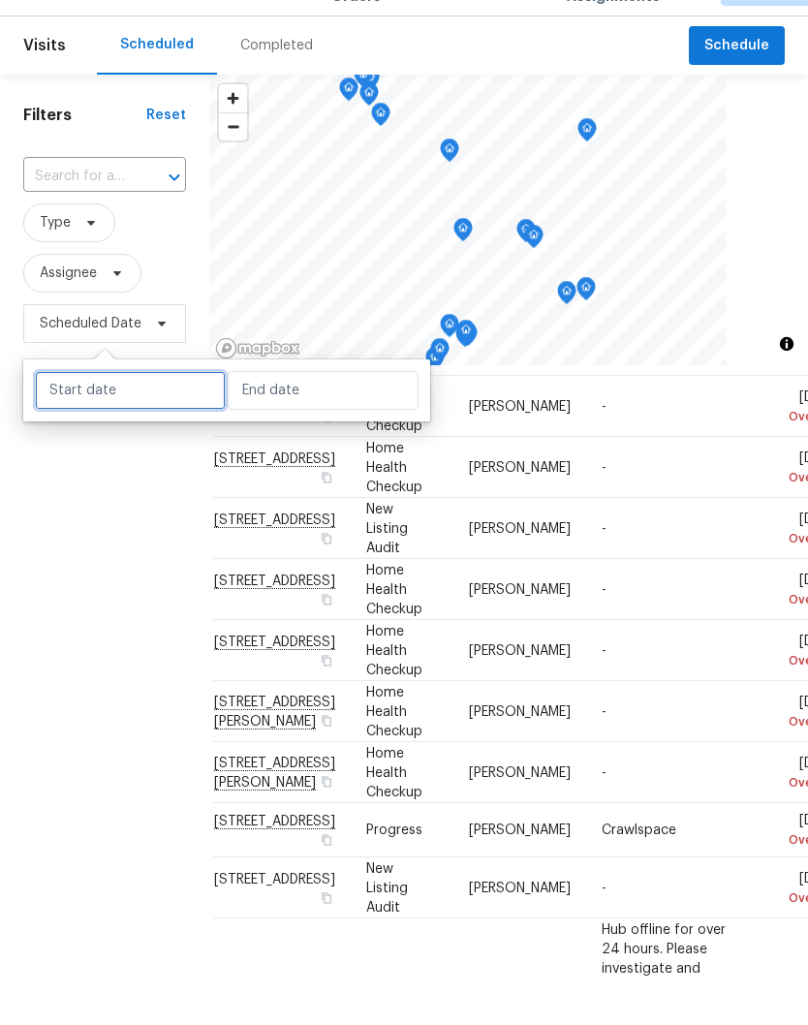
click at [140, 415] on input "text" at bounding box center [130, 434] width 191 height 39
select select "8"
select select "2025"
select select "9"
select select "2025"
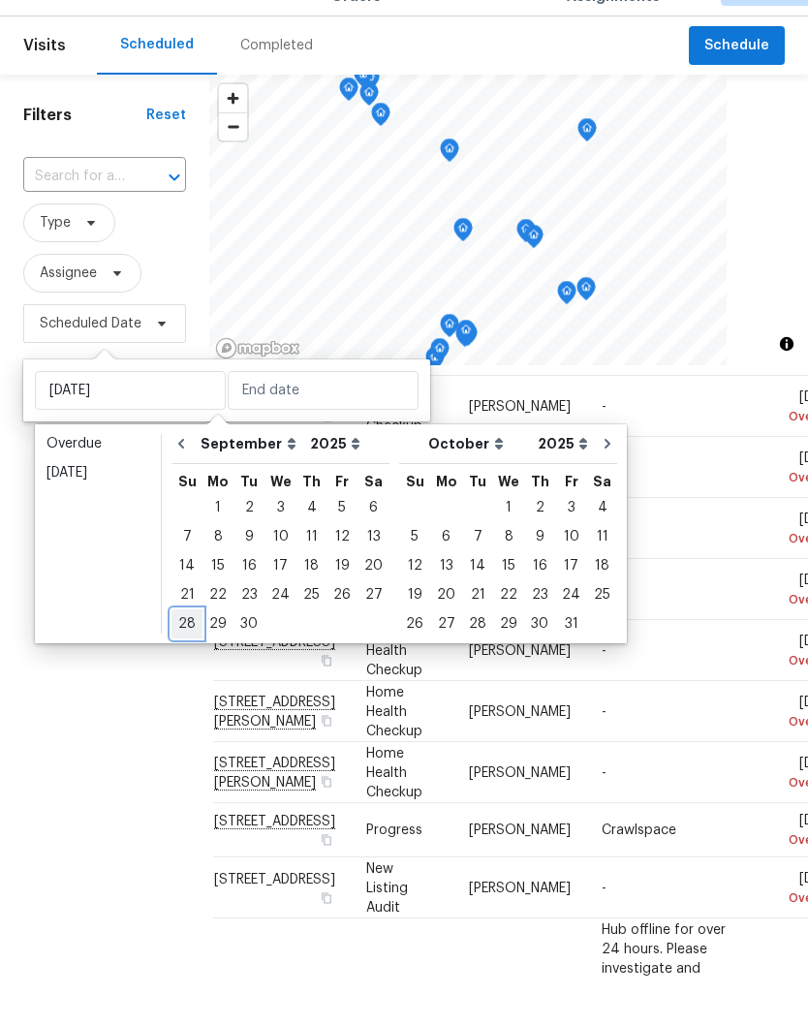
click at [194, 655] on div "28" at bounding box center [186, 668] width 31 height 27
type input "[DATE]"
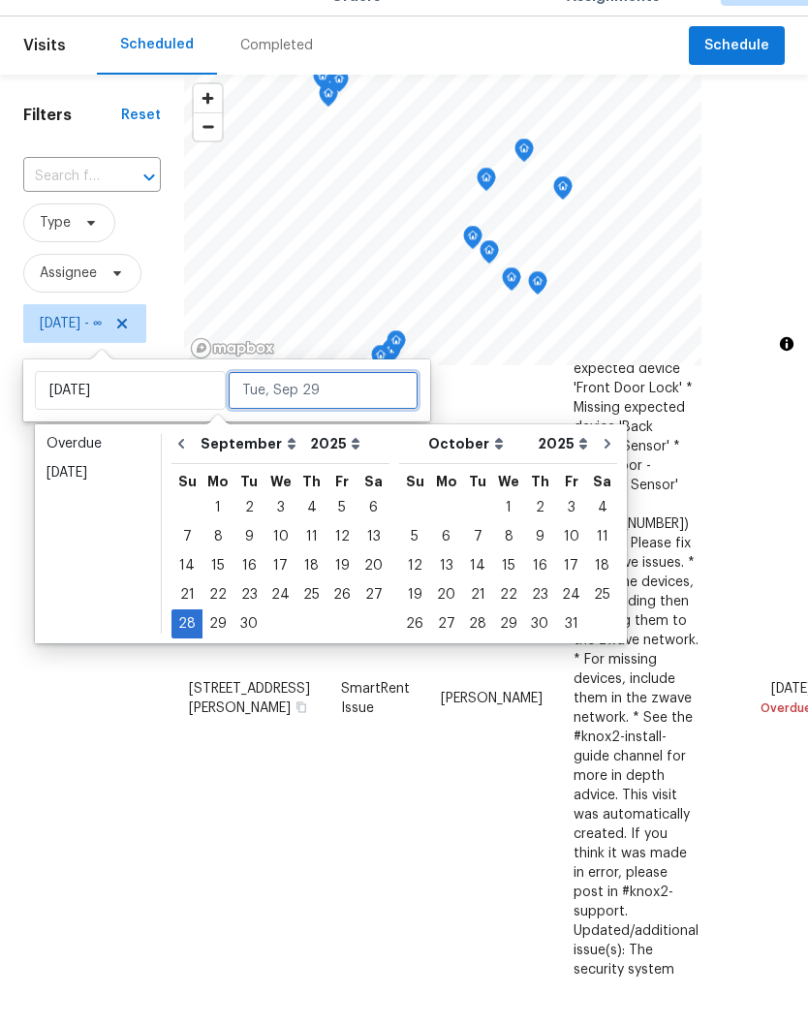
scroll to position [175, 0]
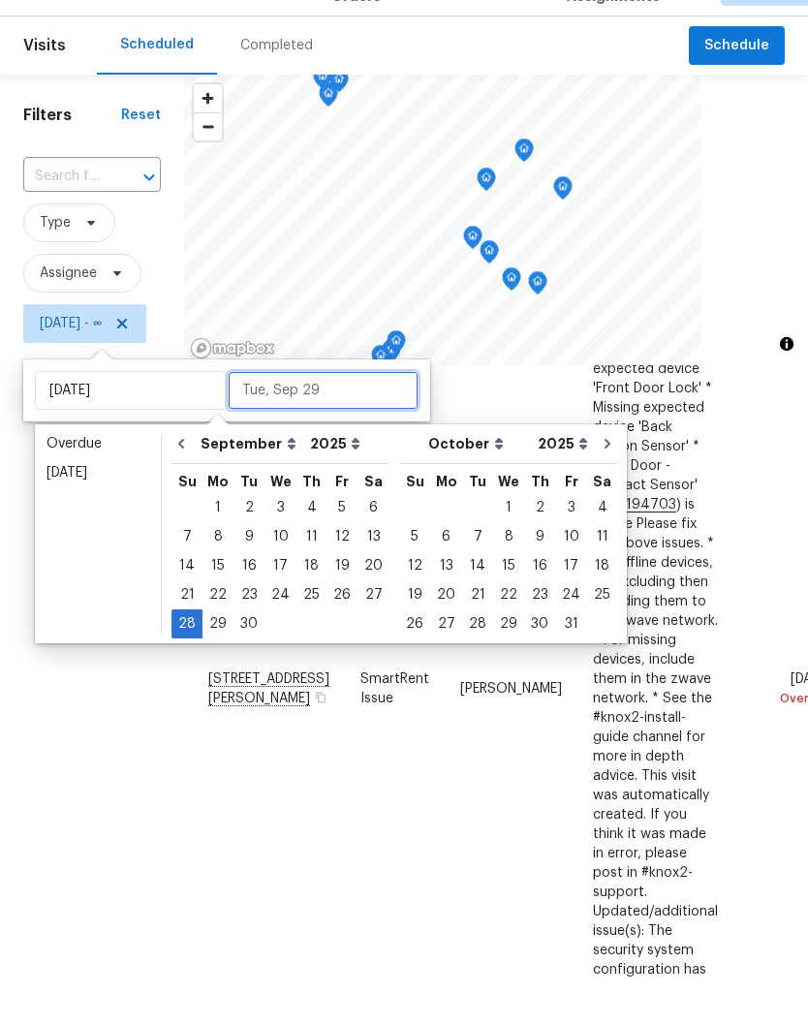
click at [350, 415] on input "text" at bounding box center [323, 434] width 191 height 39
click at [190, 655] on div "28" at bounding box center [186, 668] width 31 height 27
type input "[DATE]"
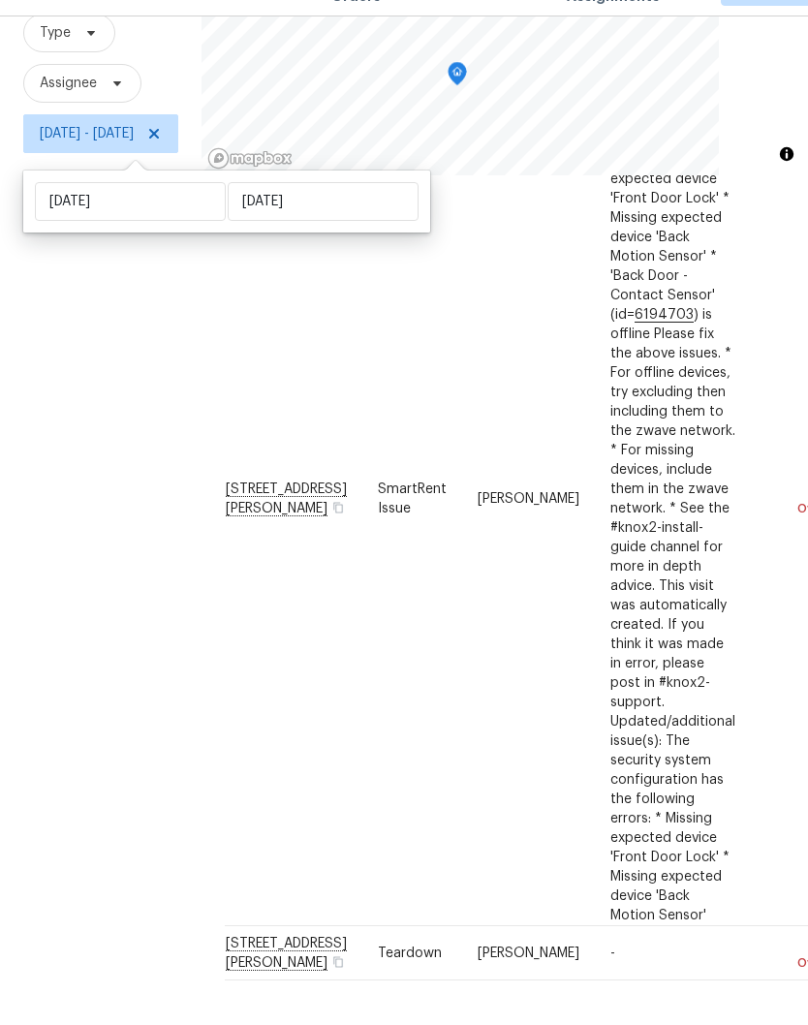
scroll to position [189, 0]
click at [0, 0] on icon at bounding box center [0, 0] width 0 height 0
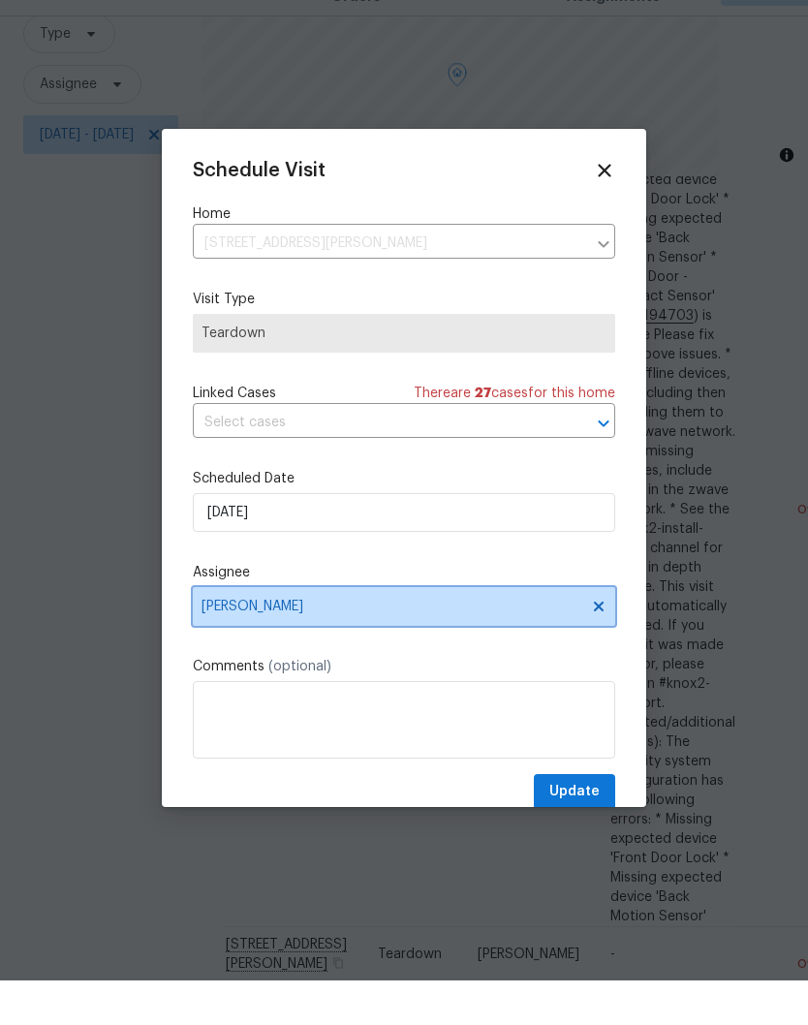
click at [597, 643] on icon at bounding box center [598, 650] width 15 height 15
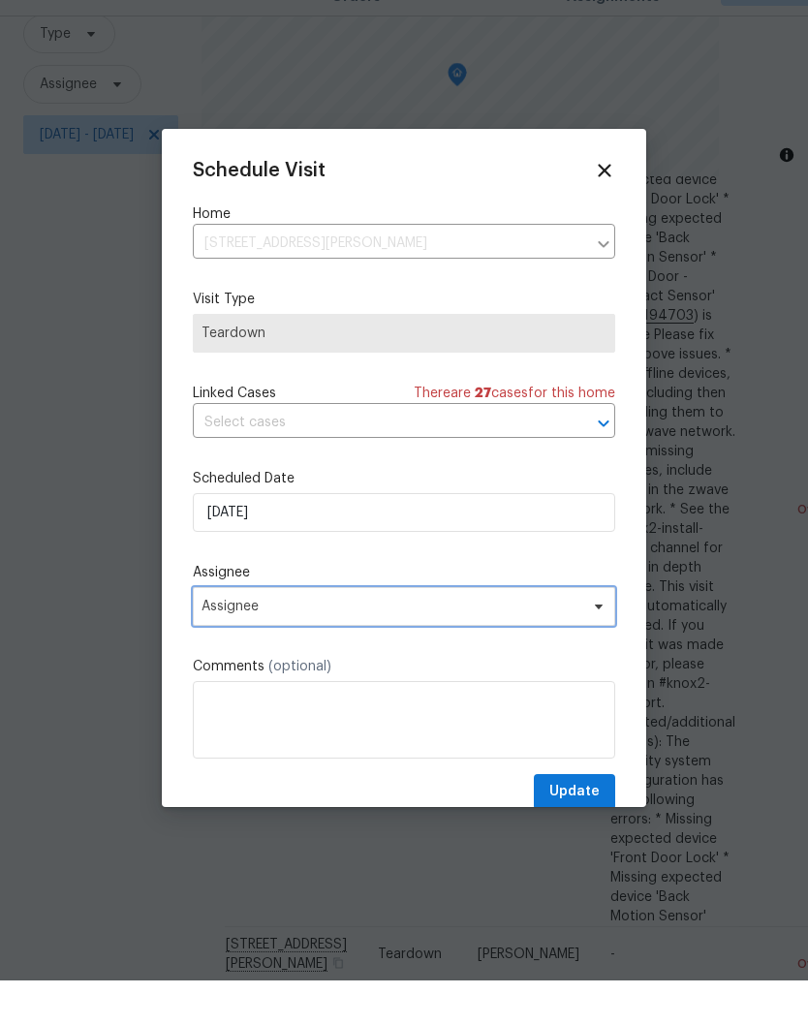
click at [596, 649] on icon at bounding box center [599, 651] width 8 height 5
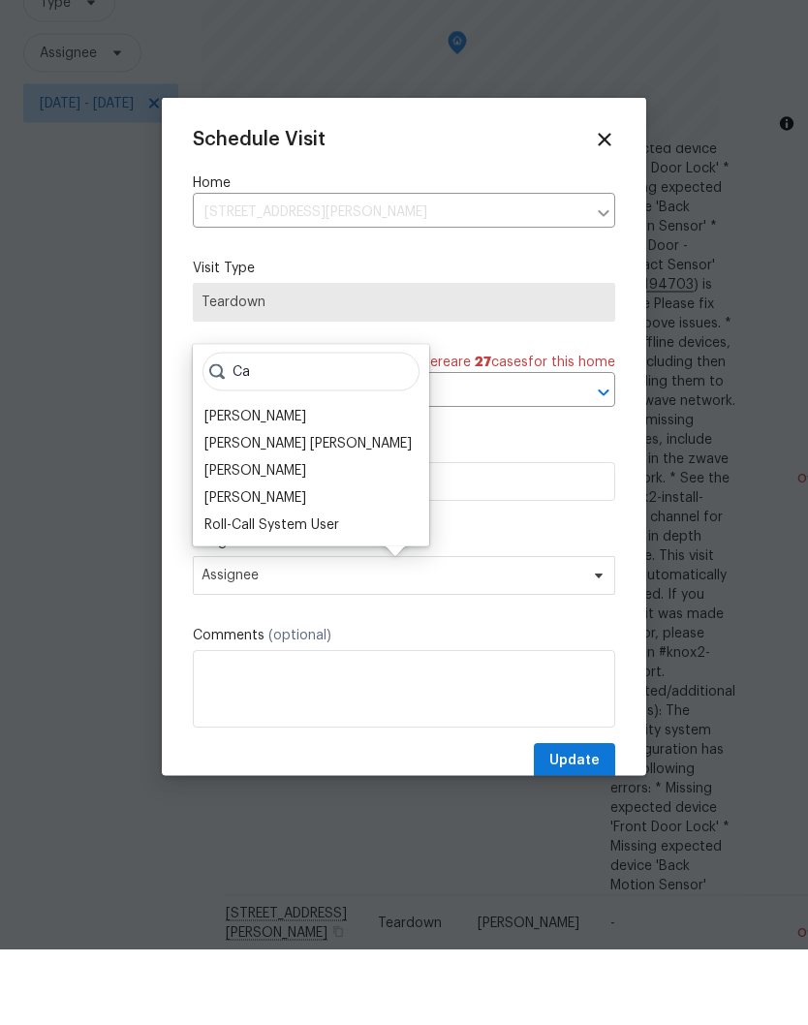
type input "Ca"
click at [290, 482] on div "[PERSON_NAME]" at bounding box center [255, 491] width 102 height 19
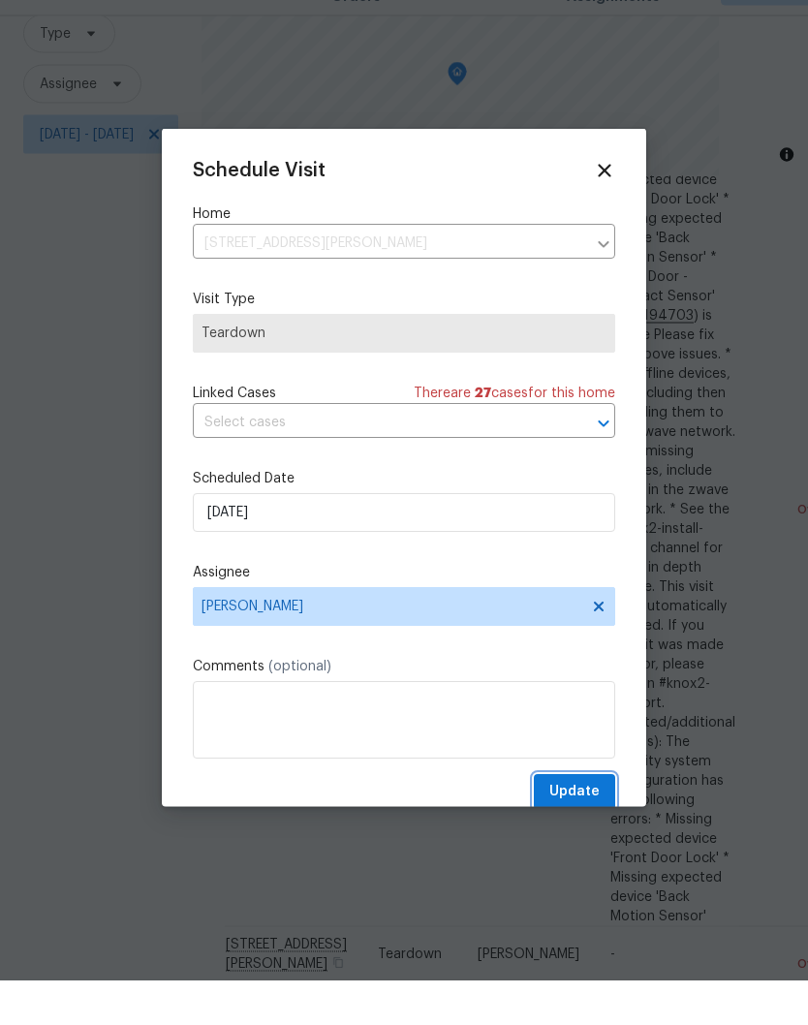
click at [592, 824] on span "Update" at bounding box center [574, 836] width 50 height 24
